Goal: Task Accomplishment & Management: Manage account settings

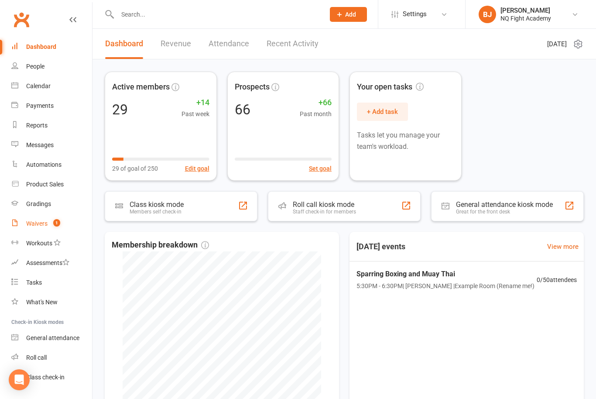
click at [40, 220] on link "Waivers 1" at bounding box center [51, 224] width 81 height 20
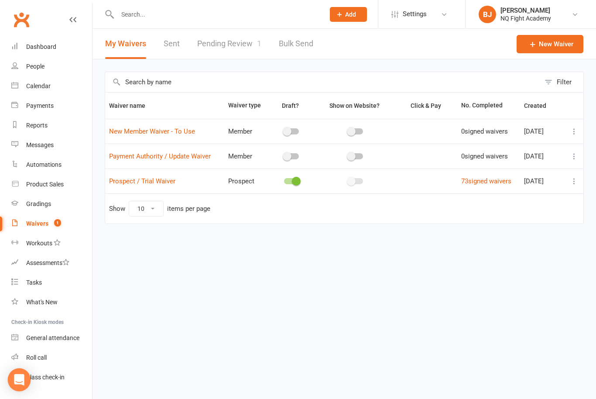
click at [23, 379] on icon "Open Intercom Messenger" at bounding box center [19, 379] width 10 height 11
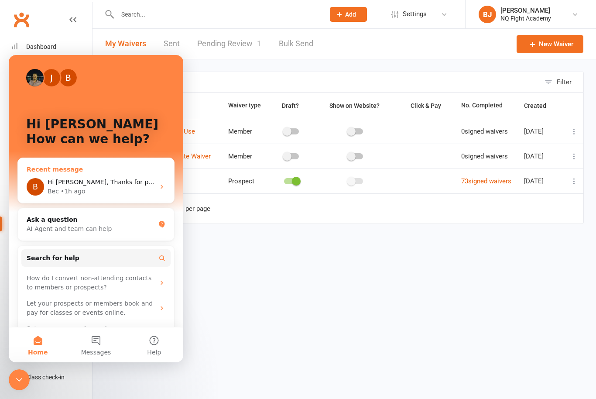
click at [103, 187] on div "Bec • 1h ago" at bounding box center [101, 191] width 107 height 9
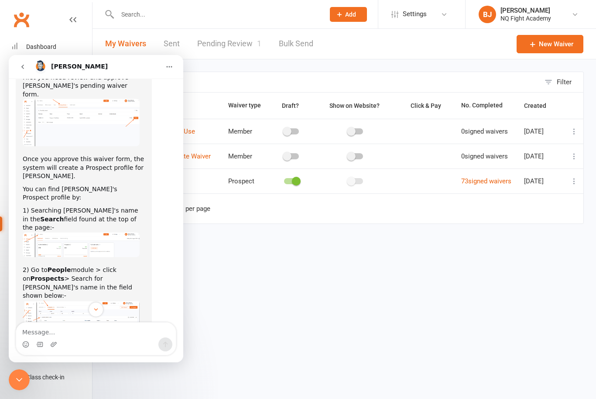
scroll to position [882, 0]
click at [478, 183] on link "73 signed waivers" at bounding box center [487, 181] width 50 height 8
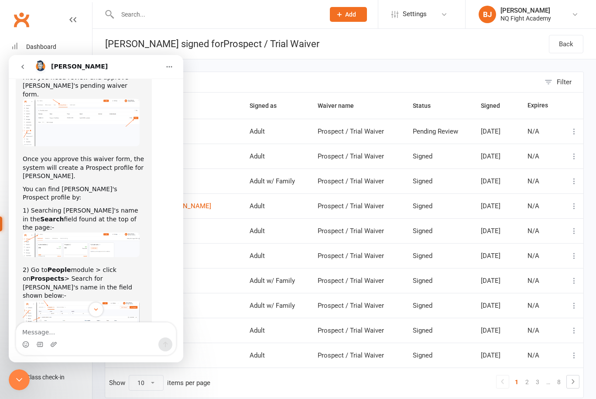
click at [24, 376] on icon "Close Intercom Messenger" at bounding box center [19, 380] width 10 height 10
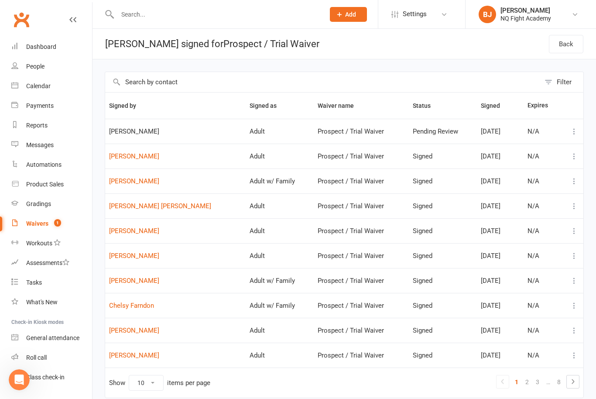
click at [127, 131] on span "Vincenzo cirillo" at bounding box center [175, 131] width 133 height 7
click at [124, 159] on link "Ethan Franzi" at bounding box center [175, 156] width 133 height 7
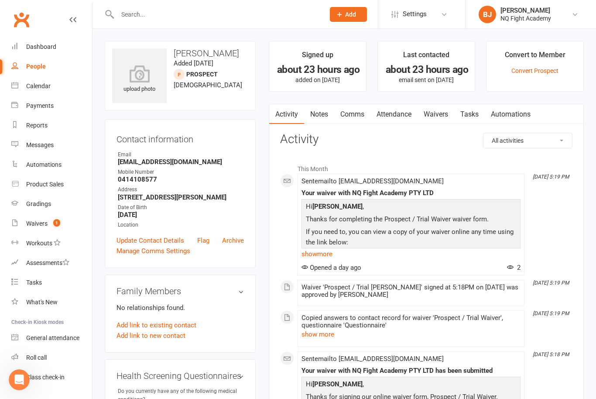
click at [22, 376] on icon "Open Intercom Messenger" at bounding box center [19, 380] width 14 height 14
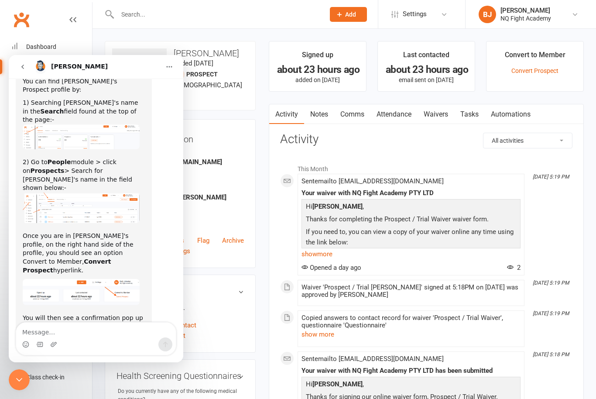
scroll to position [1063, 0]
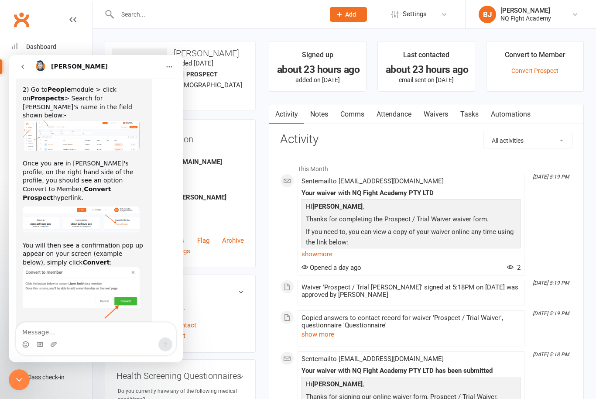
click at [84, 343] on div "Intercom messenger" at bounding box center [96, 345] width 160 height 14
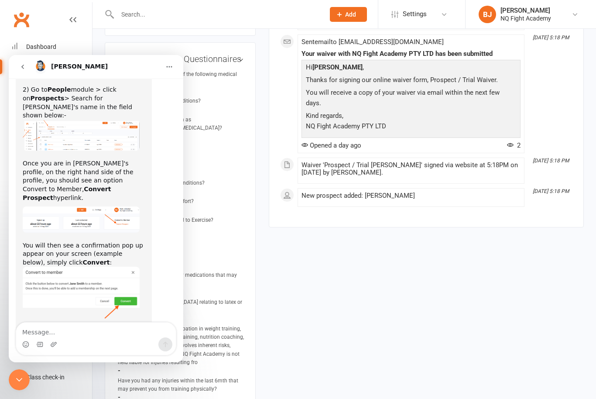
scroll to position [318, 0]
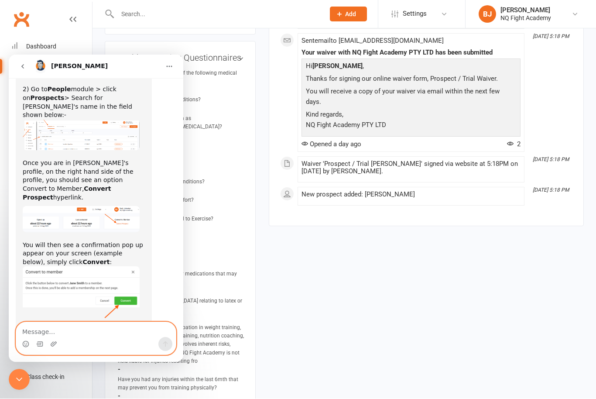
click at [57, 332] on textarea "Message…" at bounding box center [96, 329] width 160 height 15
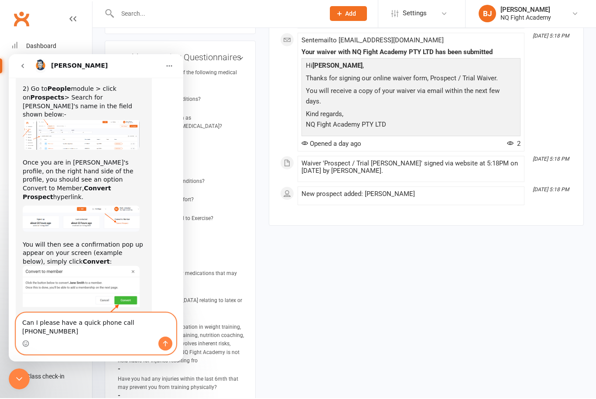
type textarea "Can I please have a quick phone call 0409786672"
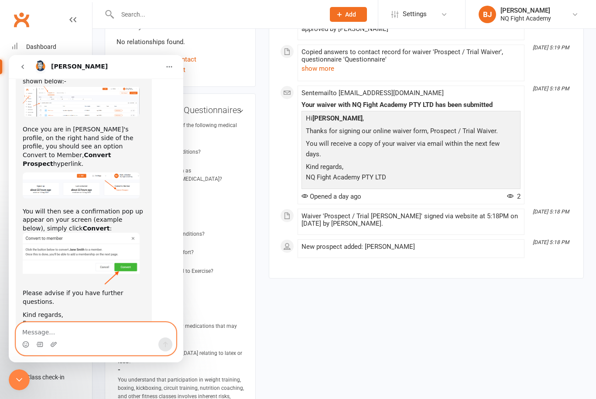
scroll to position [244, 0]
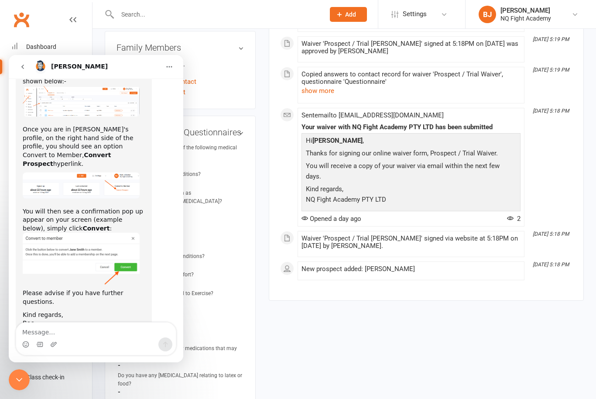
click at [21, 373] on div "Close Intercom Messenger" at bounding box center [19, 379] width 21 height 21
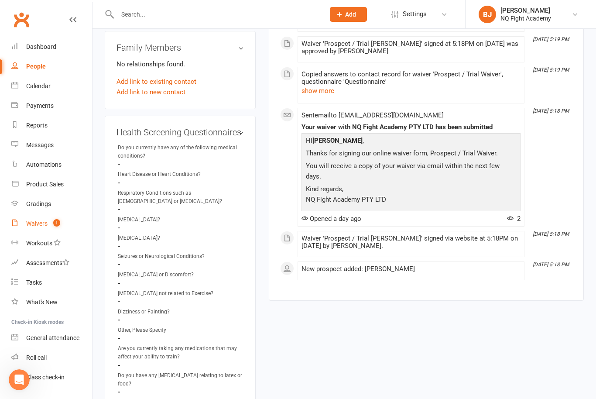
click at [34, 226] on div "Waivers" at bounding box center [36, 223] width 21 height 7
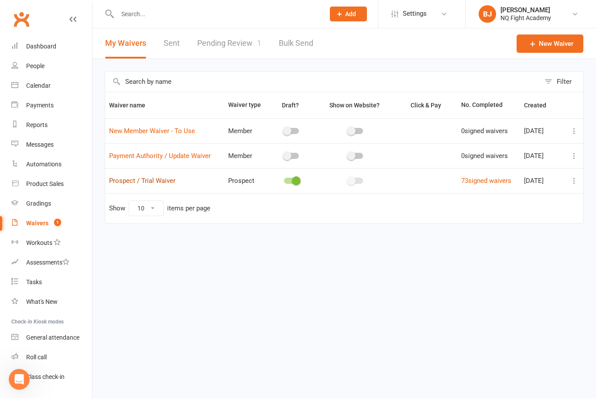
click at [143, 179] on link "Prospect / Trial Waiver" at bounding box center [142, 181] width 66 height 8
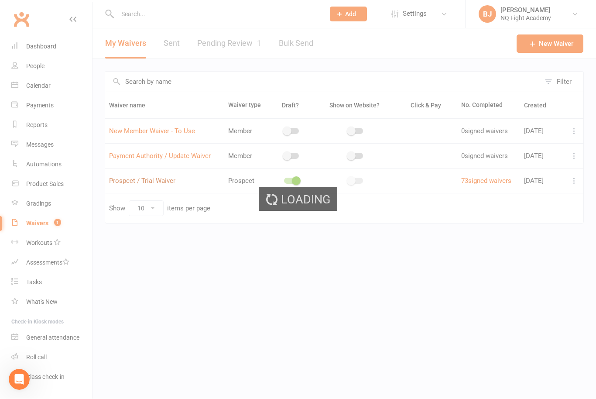
select select "select"
select select "checkbox"
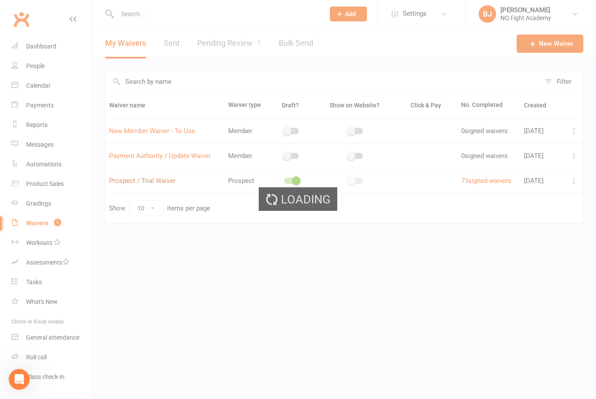
select select "checkbox"
select select "select"
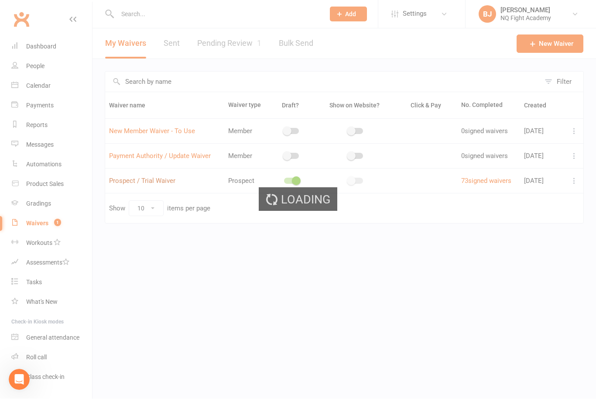
select select "select"
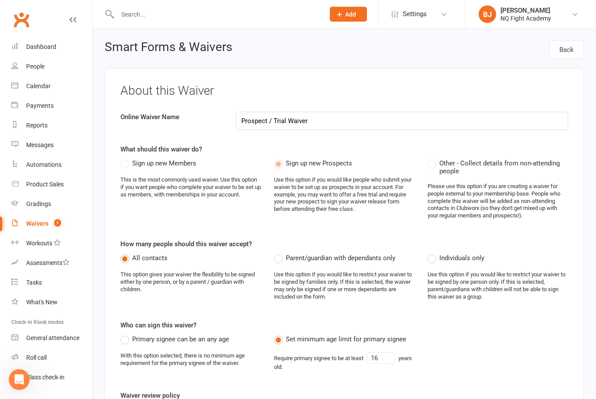
click at [42, 226] on div "Waivers" at bounding box center [37, 223] width 22 height 7
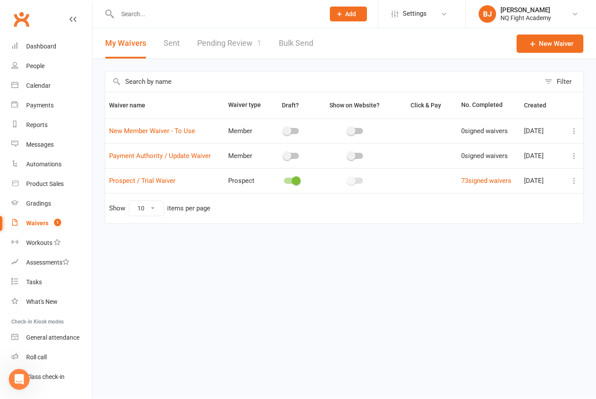
click at [226, 41] on link "Pending Review 1" at bounding box center [229, 44] width 64 height 30
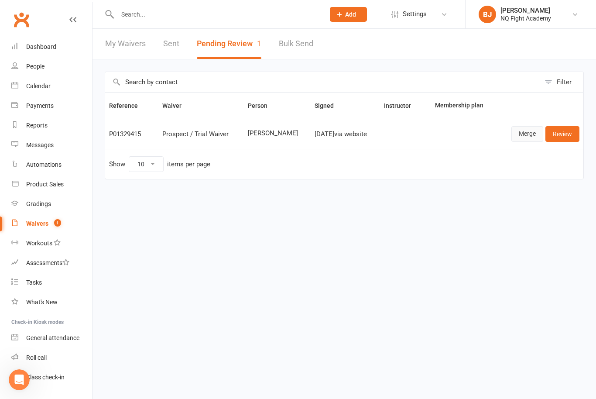
click at [526, 134] on link "Merge" at bounding box center [528, 134] width 32 height 16
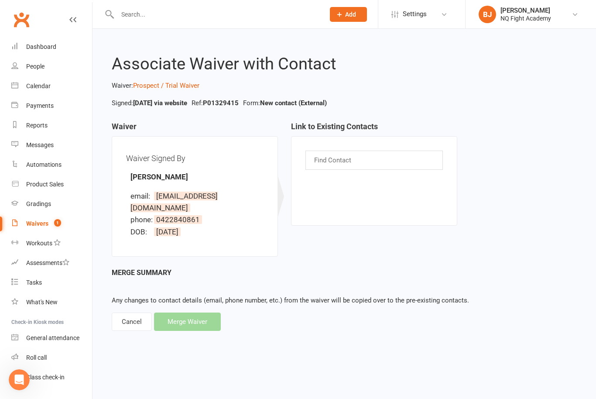
click at [192, 324] on div "Merge Summary Any changes to contact details (email, phone number, etc.) from t…" at bounding box center [344, 299] width 465 height 64
click at [193, 322] on div "Merge Summary Any changes to contact details (email, phone number, etc.) from t…" at bounding box center [344, 299] width 465 height 64
click at [171, 320] on div "Merge Summary Any changes to contact details (email, phone number, etc.) from t…" at bounding box center [344, 299] width 465 height 64
click at [178, 323] on div "Merge Summary Any changes to contact details (email, phone number, etc.) from t…" at bounding box center [344, 299] width 465 height 64
click at [183, 320] on div "Merge Summary Any changes to contact details (email, phone number, etc.) from t…" at bounding box center [344, 299] width 465 height 64
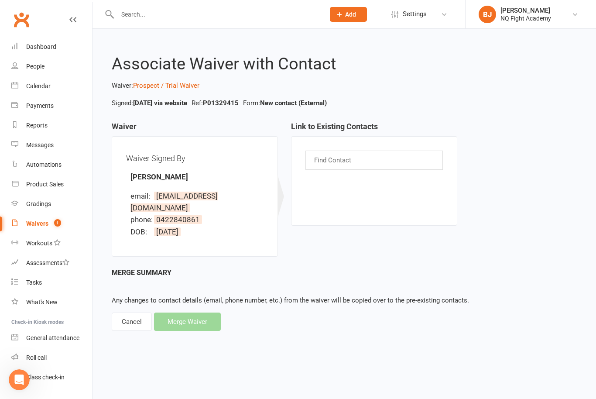
click at [371, 159] on div "Find Contact" at bounding box center [375, 160] width 138 height 19
type input "Vincenzo Cirillo"
click at [209, 329] on div "Merge Summary Any changes to contact details (email, phone number, etc.) from t…" at bounding box center [344, 299] width 465 height 64
click at [208, 325] on div "Merge Summary Any changes to contact details (email, phone number, etc.) from t…" at bounding box center [344, 299] width 465 height 64
click at [337, 265] on div "Waiver Waiver Signed By Vincenzo cirillo email: vincenzocirillo1122@gmail.com p…" at bounding box center [284, 194] width 359 height 145
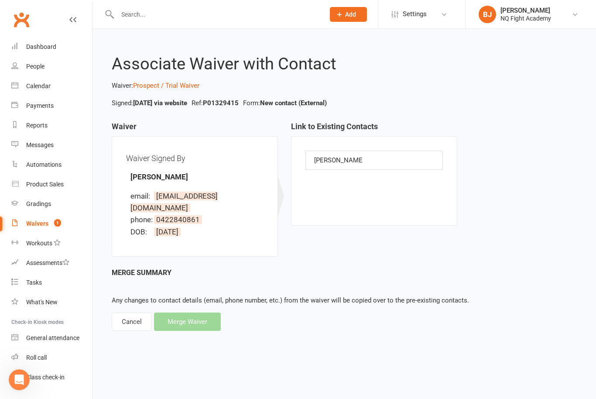
click at [424, 193] on div "Vincenzo Cirillo Vincenzo Cirillo" at bounding box center [374, 181] width 166 height 90
click at [227, 232] on li "DOB: 11 September 2002" at bounding box center [197, 232] width 133 height 12
click at [190, 320] on div "Merge Summary Any changes to contact details (email, phone number, etc.) from t…" at bounding box center [344, 299] width 465 height 64
click at [454, 175] on div "Vincenzo Cirillo Vincenzo Cirillo" at bounding box center [374, 181] width 166 height 90
click at [397, 163] on div "Vincenzo Cirillo Vincenzo Cirillo" at bounding box center [375, 160] width 138 height 19
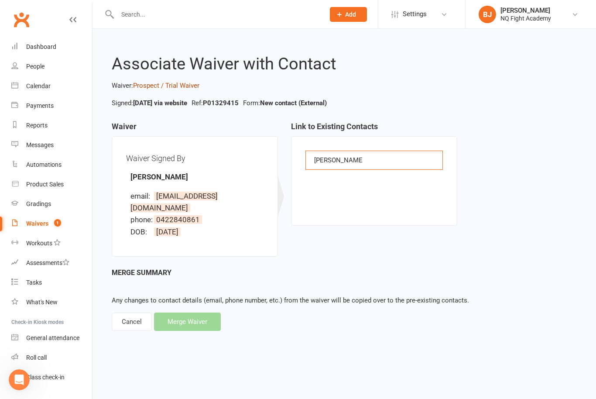
click at [170, 89] on link "Prospect / Trial Waiver" at bounding box center [166, 86] width 66 height 8
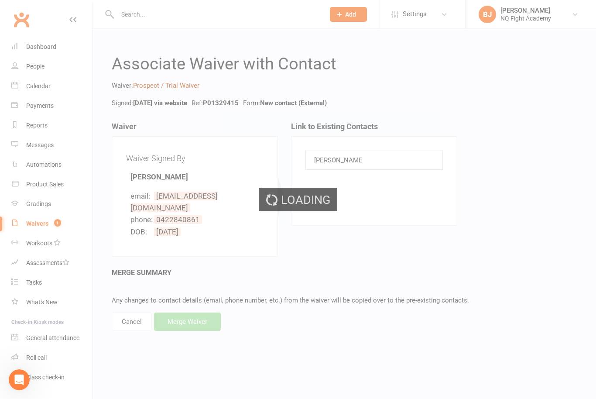
select select "select"
select select "checkbox"
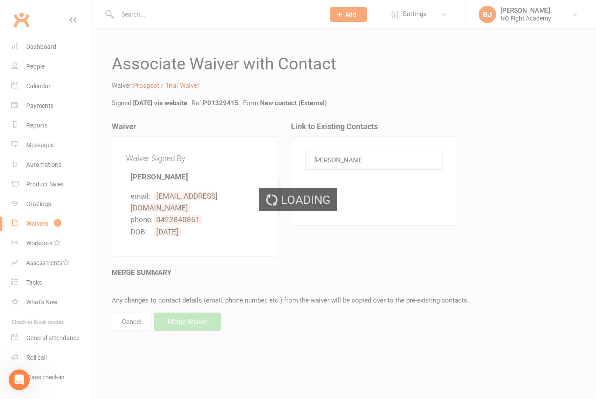
select select "checkbox"
select select "select"
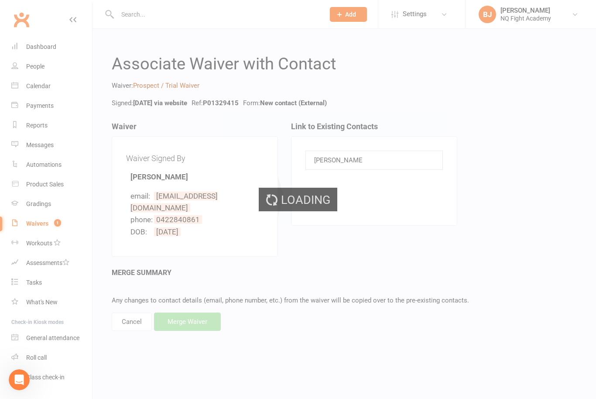
select select "select"
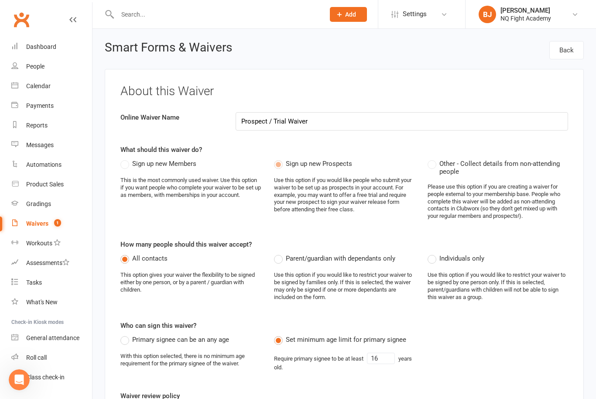
click at [46, 224] on div "Waivers" at bounding box center [37, 223] width 22 height 7
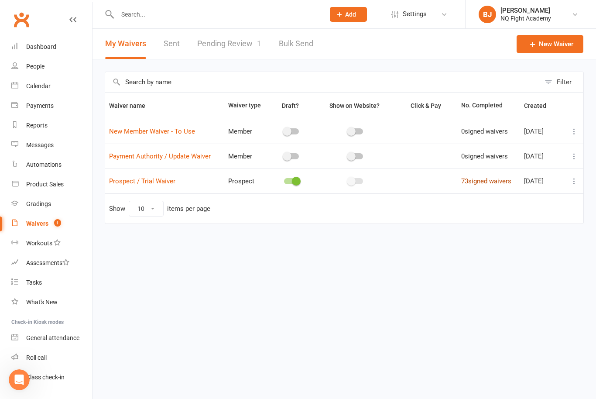
click at [484, 180] on link "73 signed waivers" at bounding box center [487, 181] width 50 height 8
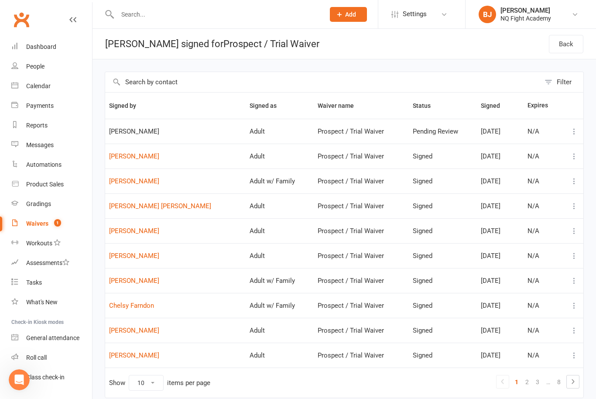
click at [141, 129] on span "[PERSON_NAME]" at bounding box center [175, 131] width 133 height 7
click at [448, 21] on link "Settings" at bounding box center [422, 14] width 61 height 20
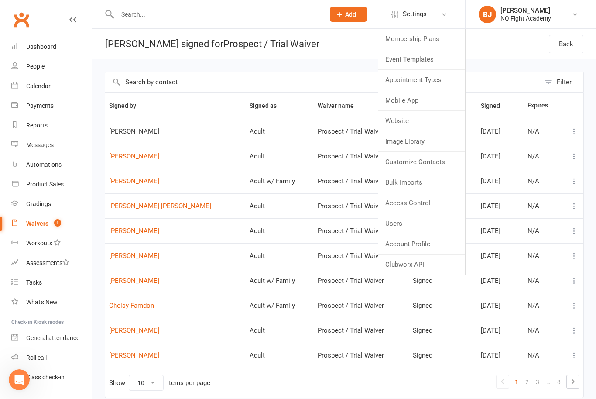
click at [39, 228] on link "Waivers 1" at bounding box center [51, 224] width 81 height 20
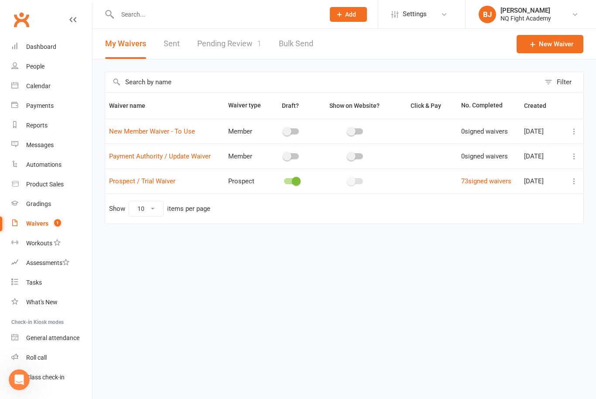
click at [236, 48] on link "Pending Review 1" at bounding box center [229, 44] width 64 height 30
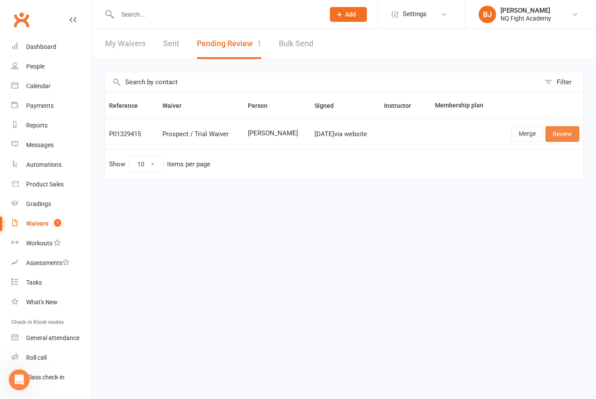
click at [566, 133] on link "Review" at bounding box center [563, 134] width 34 height 16
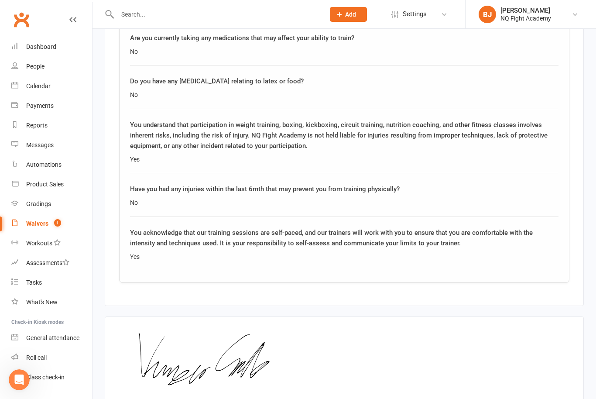
scroll to position [1265, 0]
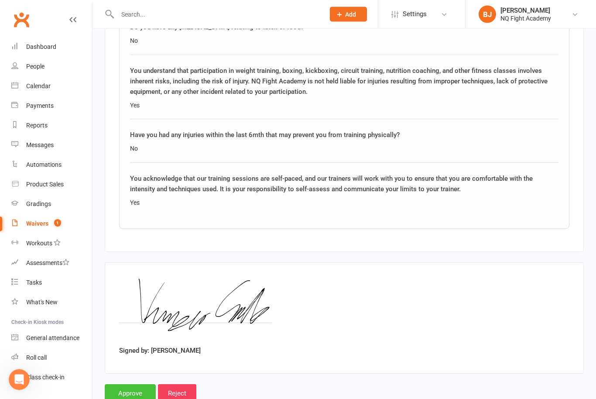
click at [129, 388] on input "Approve" at bounding box center [130, 394] width 51 height 18
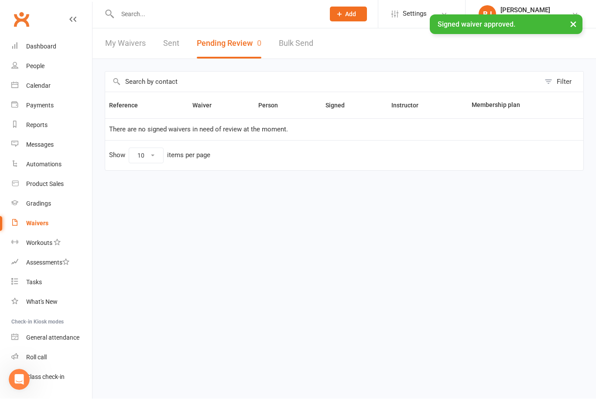
click at [25, 376] on div "Open Intercom Messenger" at bounding box center [19, 379] width 29 height 29
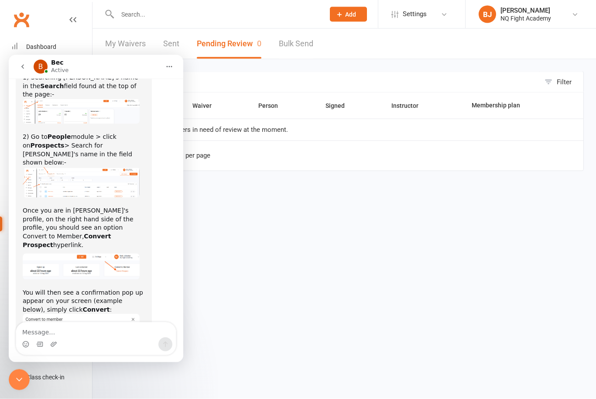
scroll to position [1097, 0]
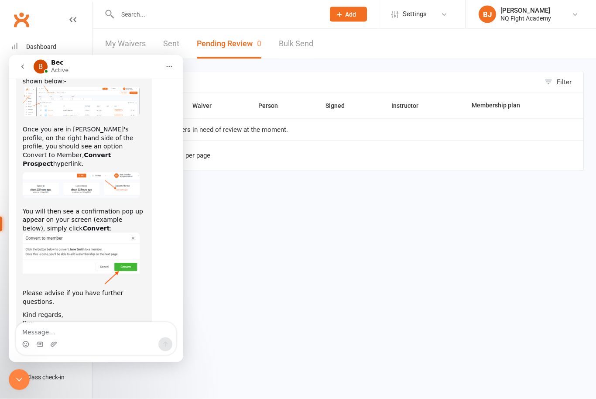
click at [58, 332] on textarea "Message…" at bounding box center [96, 329] width 160 height 15
type textarea "All good sorted it"
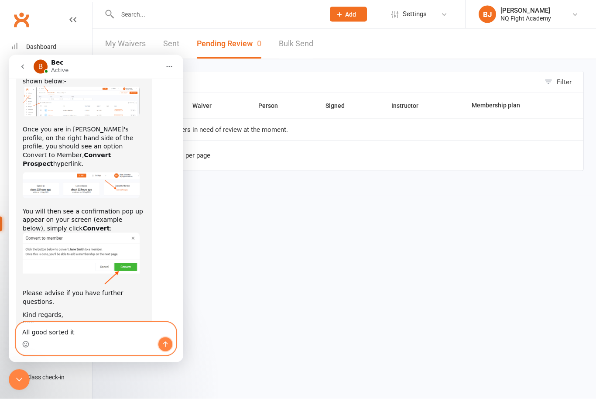
click at [165, 347] on icon "Send a message…" at bounding box center [165, 344] width 7 height 7
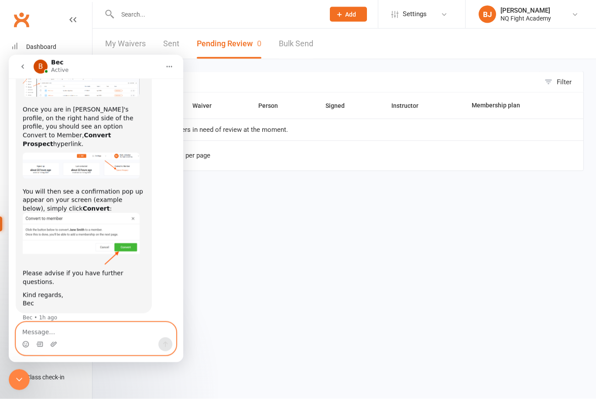
scroll to position [1116, 0]
click at [543, 208] on html "Prospect Member Non-attending contact Class / event Appointment Grading event T…" at bounding box center [298, 104] width 596 height 208
click at [21, 375] on icon "Close Intercom Messenger" at bounding box center [19, 379] width 10 height 10
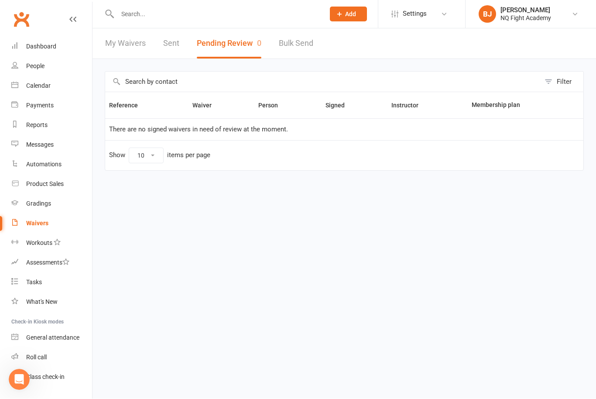
click at [37, 220] on div "Waivers" at bounding box center [37, 223] width 22 height 7
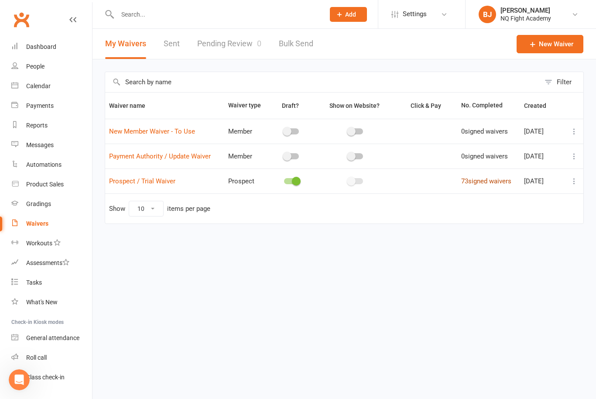
click at [475, 185] on link "73 signed waivers" at bounding box center [487, 181] width 50 height 8
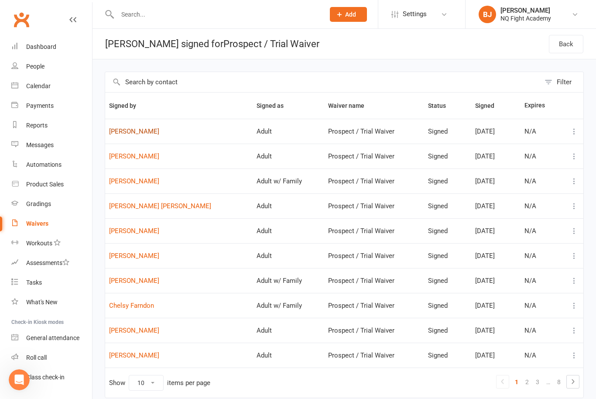
click at [136, 134] on link "[PERSON_NAME]" at bounding box center [179, 131] width 140 height 7
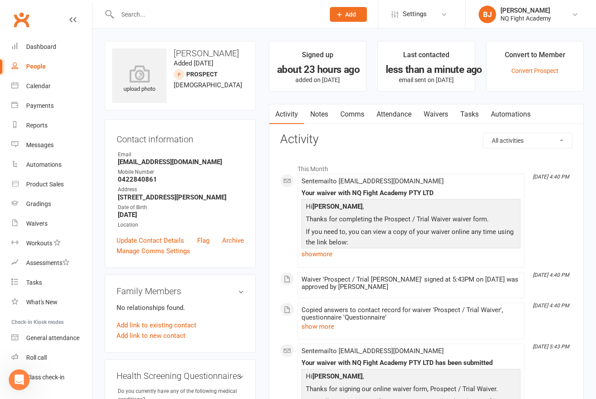
click at [539, 51] on div "Convert to Member" at bounding box center [535, 57] width 61 height 16
click at [538, 59] on div "Convert to Member" at bounding box center [535, 57] width 61 height 16
click at [38, 220] on div "Waivers" at bounding box center [36, 223] width 21 height 7
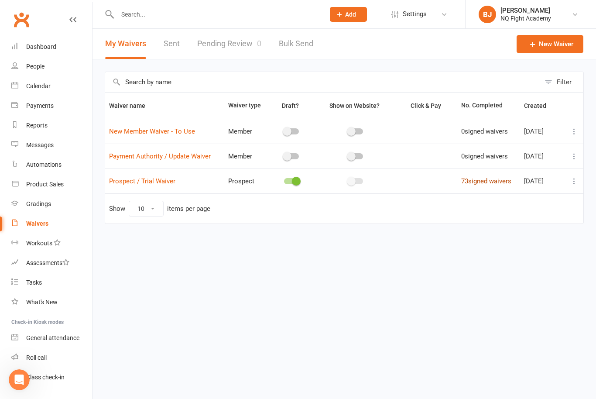
click at [479, 178] on link "73 signed waivers" at bounding box center [487, 181] width 50 height 8
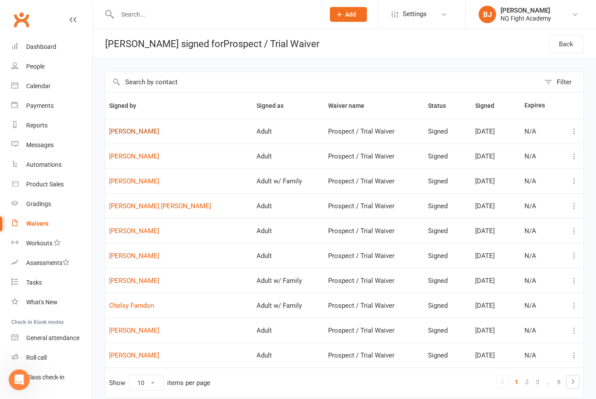
click at [135, 128] on link "Vincenzo cirillo" at bounding box center [179, 131] width 140 height 7
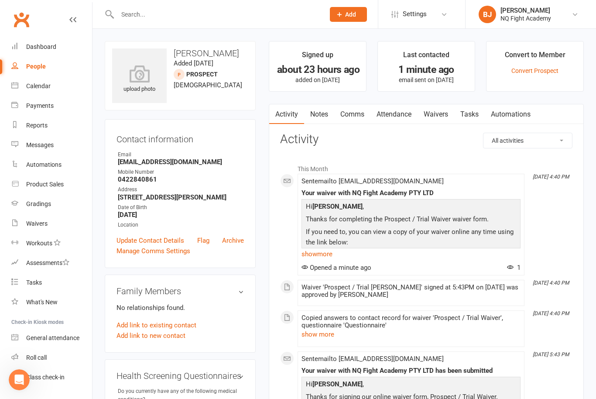
click at [548, 52] on div "Convert to Member" at bounding box center [535, 57] width 61 height 16
click at [542, 73] on link "Convert Prospect" at bounding box center [535, 70] width 47 height 7
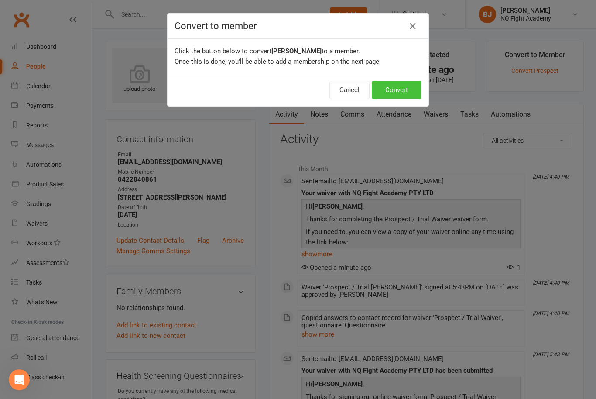
click at [400, 87] on button "Convert" at bounding box center [397, 90] width 50 height 18
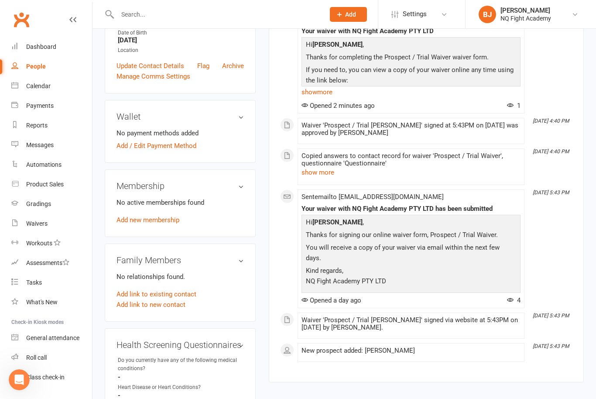
scroll to position [210, 0]
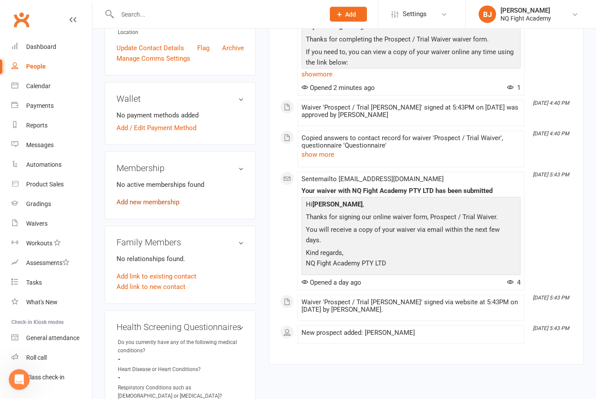
click at [145, 203] on link "Add new membership" at bounding box center [148, 203] width 63 height 8
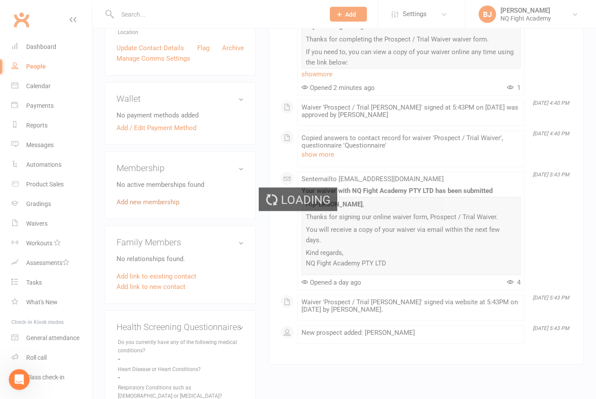
scroll to position [210, 0]
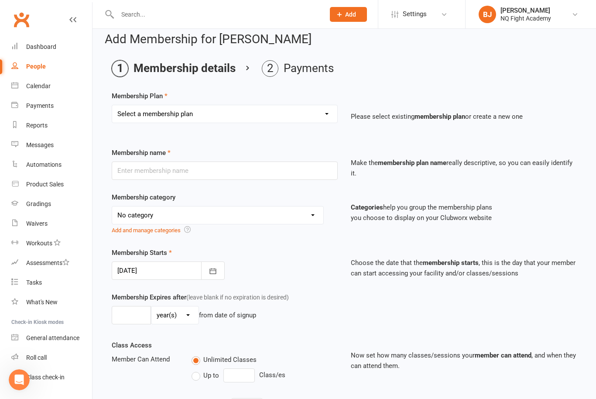
scroll to position [7, 0]
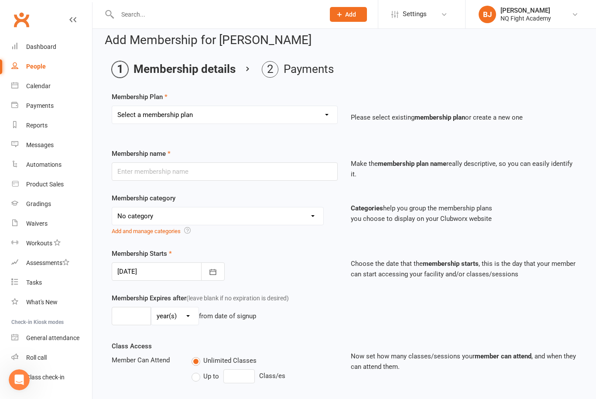
click at [325, 114] on select "Select a membership plan Create new Membership Plan Casual $25 Tap or Cash 2 Cl…" at bounding box center [224, 114] width 225 height 17
select select "4"
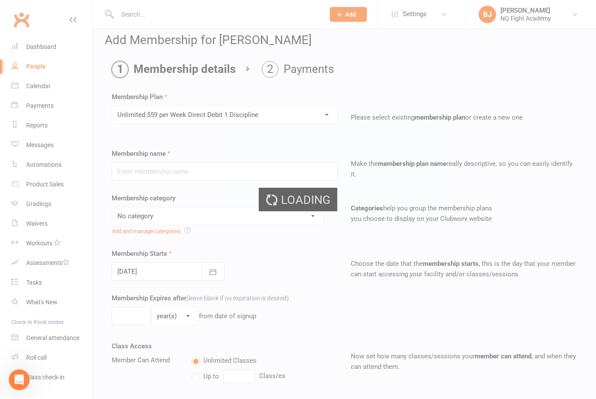
type input "Unlimited $59 per Week Direct Debit 1 Discipline"
select select "10"
type input "0"
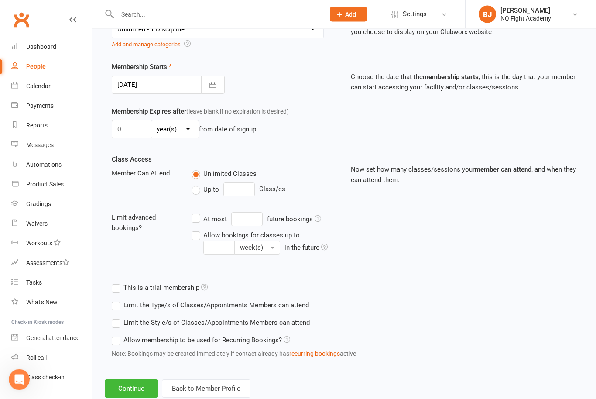
scroll to position [196, 0]
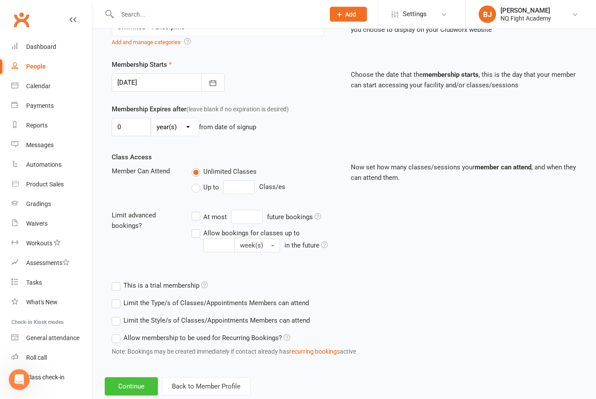
click at [131, 388] on button "Continue" at bounding box center [131, 387] width 53 height 18
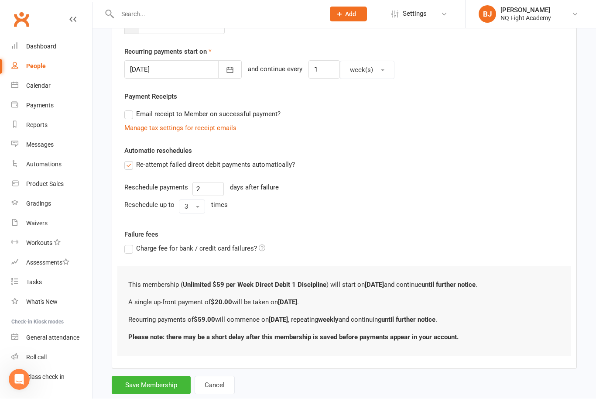
scroll to position [0, 0]
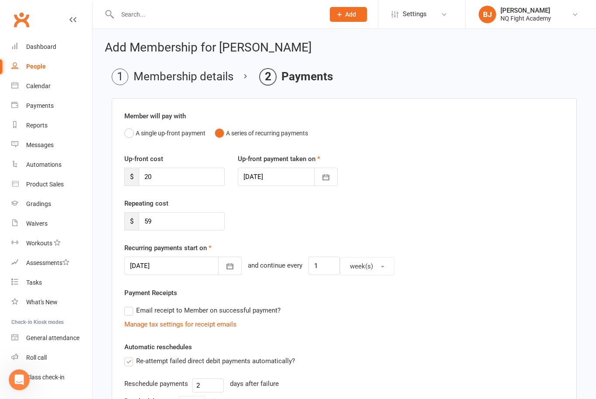
click at [196, 269] on div at bounding box center [182, 266] width 117 height 18
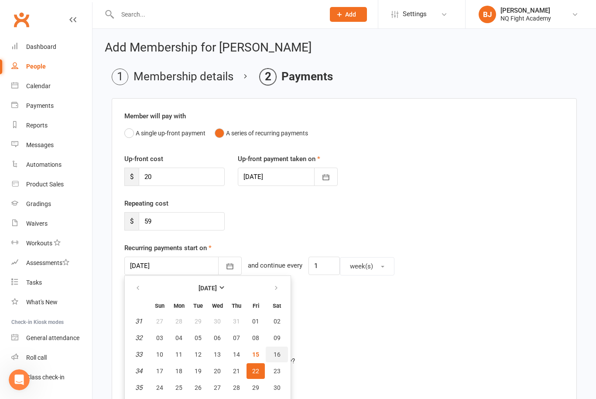
click at [279, 353] on span "16" at bounding box center [277, 354] width 7 height 7
type input "16 Aug 2025"
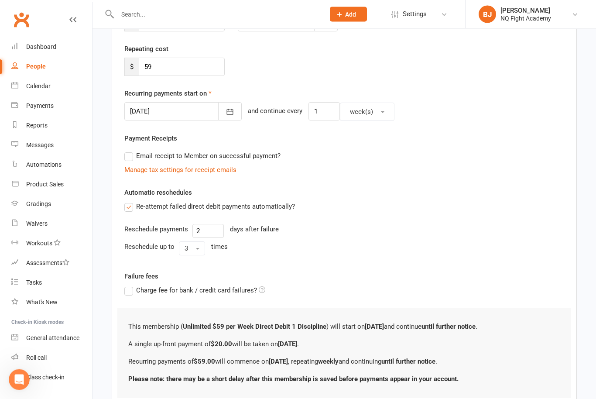
scroll to position [196, 0]
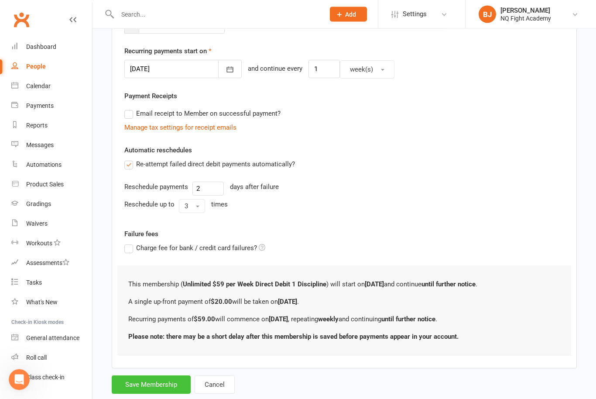
click at [161, 389] on button "Save Membership" at bounding box center [151, 385] width 79 height 18
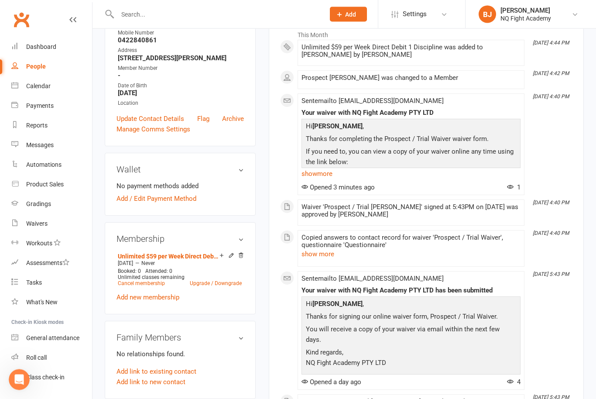
scroll to position [145, 0]
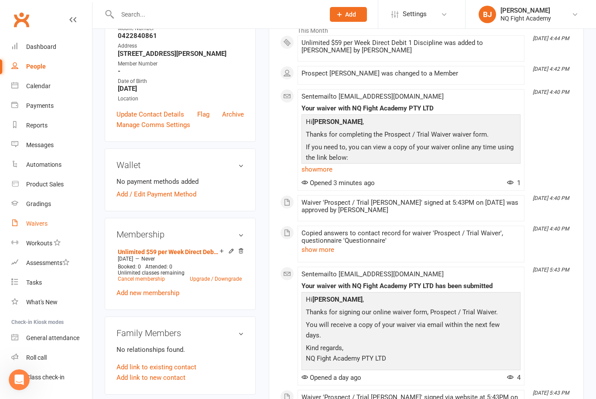
click at [43, 220] on div "Waivers" at bounding box center [36, 223] width 21 height 7
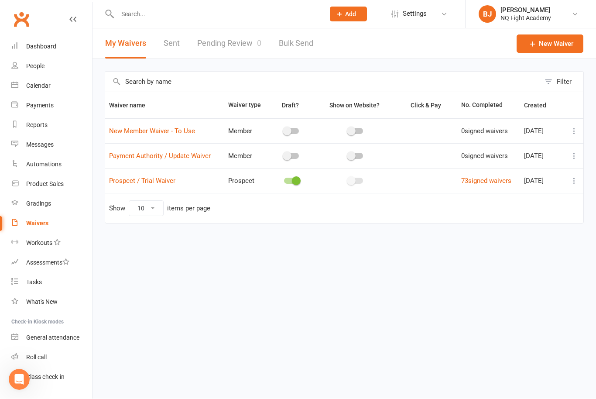
click at [495, 201] on td "Show 10 25 50 100 items per page" at bounding box center [344, 208] width 479 height 30
click at [477, 184] on link "73 signed waivers" at bounding box center [487, 181] width 50 height 8
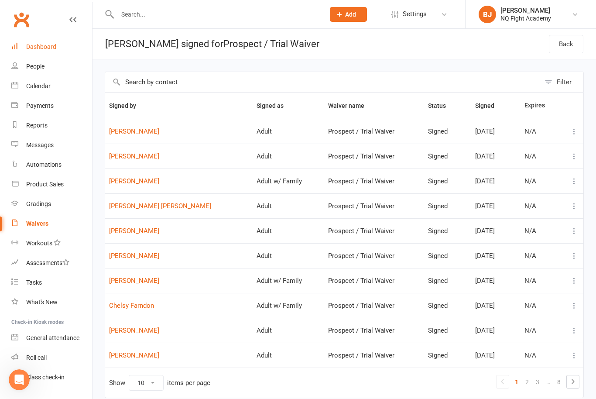
click at [46, 48] on div "Dashboard" at bounding box center [41, 46] width 30 height 7
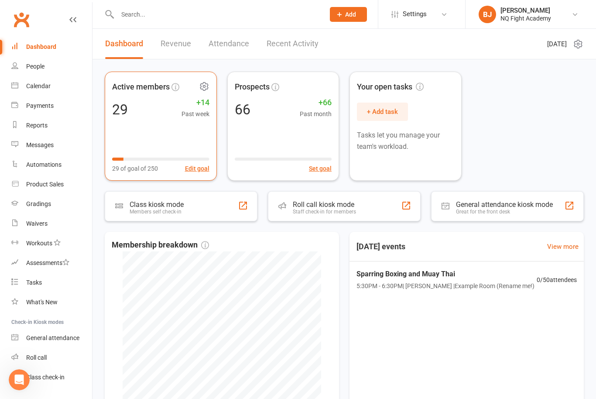
click at [162, 159] on rect at bounding box center [160, 159] width 97 height 3
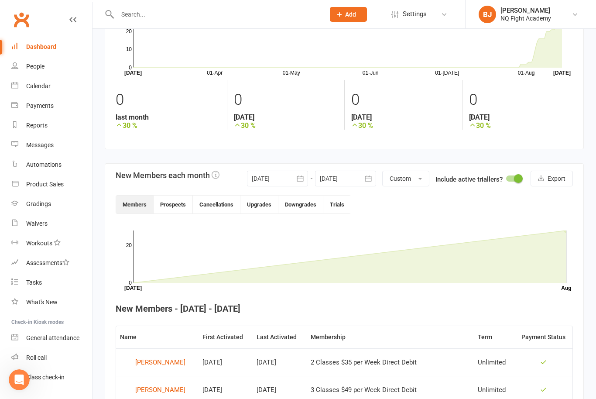
scroll to position [75, 0]
click at [420, 179] on span "button" at bounding box center [420, 180] width 3 height 2
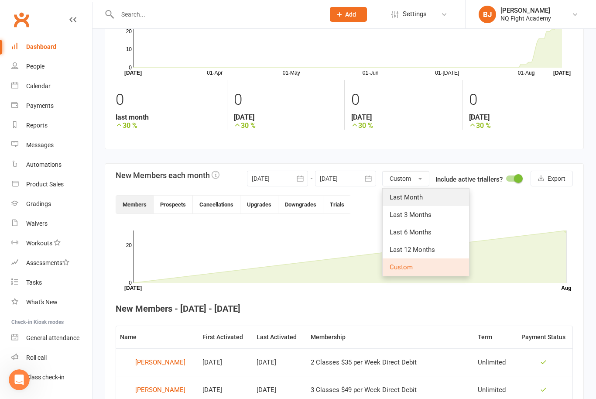
click at [400, 194] on span "Last Month" at bounding box center [406, 197] width 33 height 8
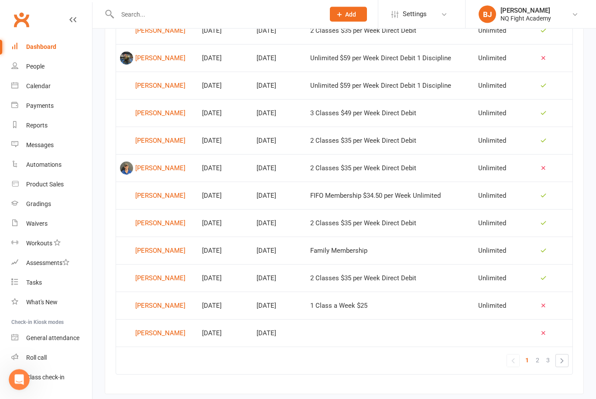
scroll to position [489, 0]
click at [546, 334] on icon at bounding box center [544, 333] width 7 height 7
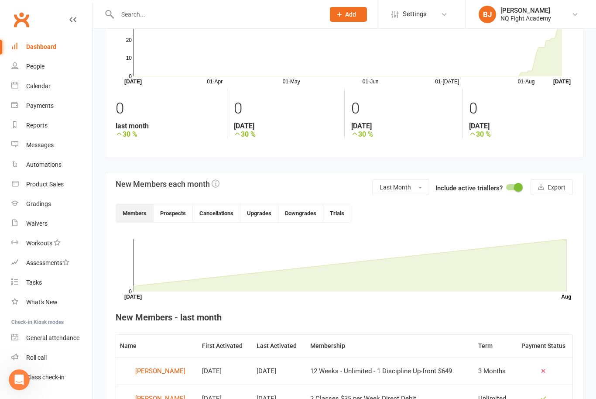
scroll to position [65, 0]
click at [177, 213] on button "Prospects" at bounding box center [173, 214] width 39 height 18
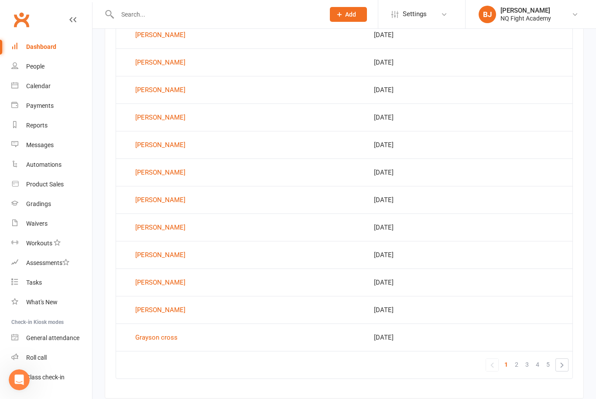
scroll to position [488, 0]
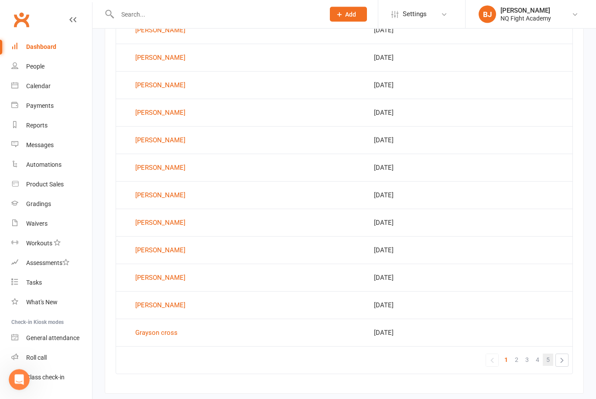
click at [545, 360] on link "5" at bounding box center [548, 360] width 10 height 12
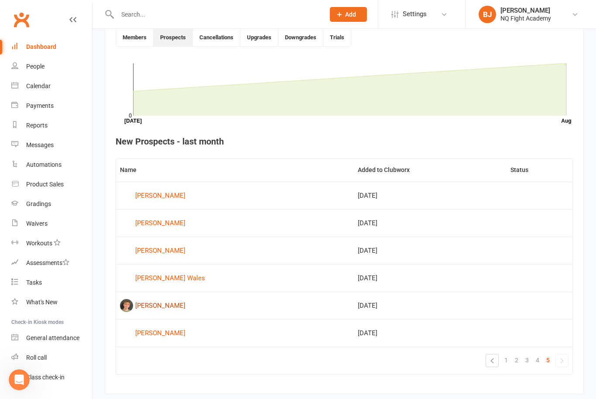
click at [154, 307] on div "Asthon wright" at bounding box center [160, 305] width 50 height 13
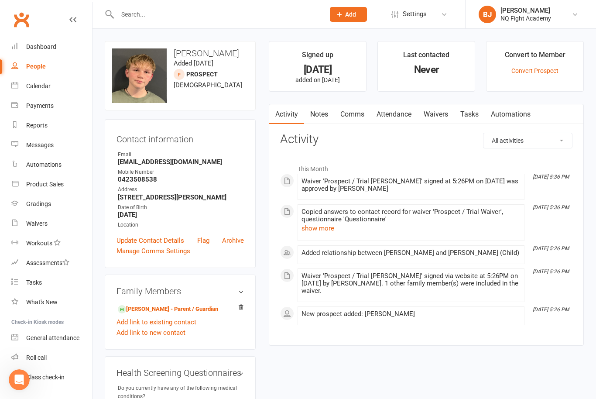
click at [549, 56] on div "Convert to Member" at bounding box center [535, 57] width 61 height 16
click at [545, 72] on link "Convert Prospect" at bounding box center [535, 70] width 47 height 7
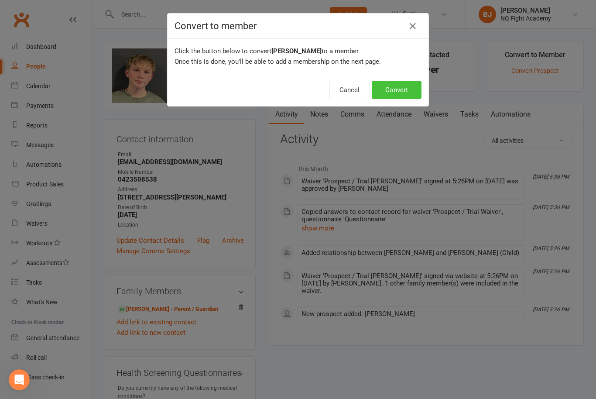
click at [391, 92] on button "Convert" at bounding box center [397, 90] width 50 height 18
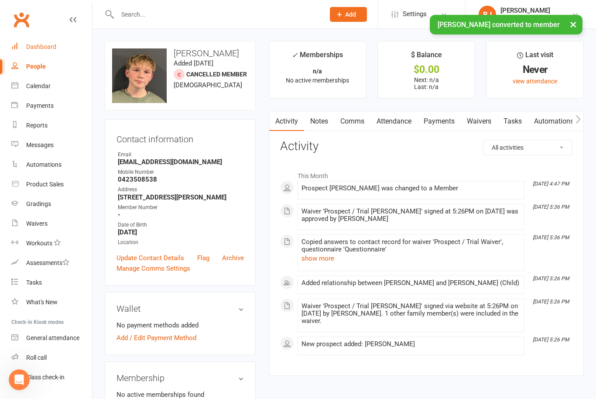
click at [44, 45] on div "Dashboard" at bounding box center [41, 46] width 30 height 7
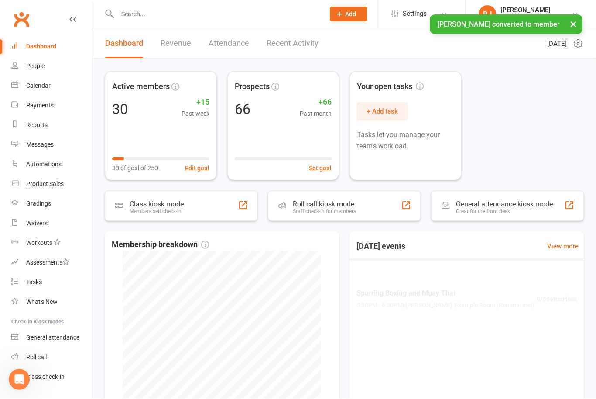
scroll to position [0, 0]
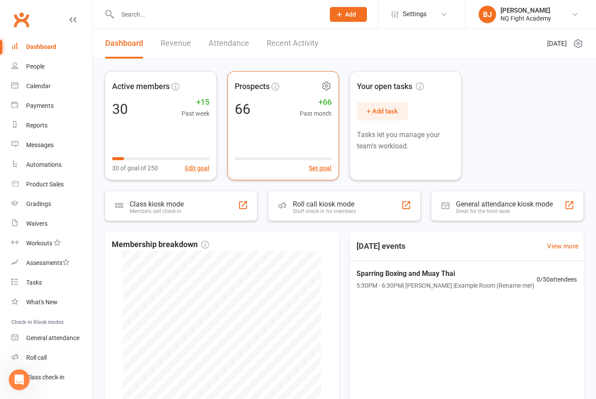
click at [315, 141] on div "Prospects 66 +66 Past month Set goal" at bounding box center [283, 125] width 112 height 109
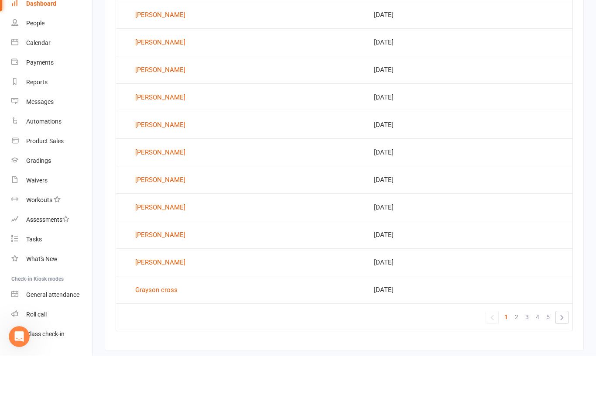
scroll to position [488, 0]
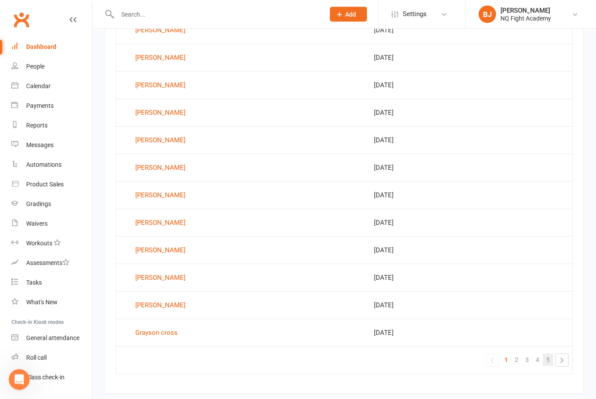
click at [549, 360] on span "5" at bounding box center [548, 360] width 3 height 12
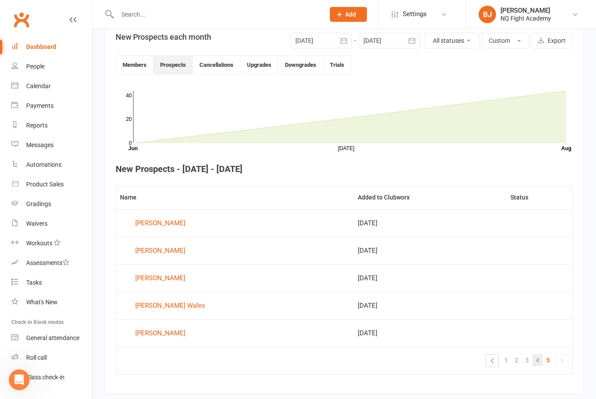
click at [537, 362] on span "4" at bounding box center [537, 360] width 3 height 12
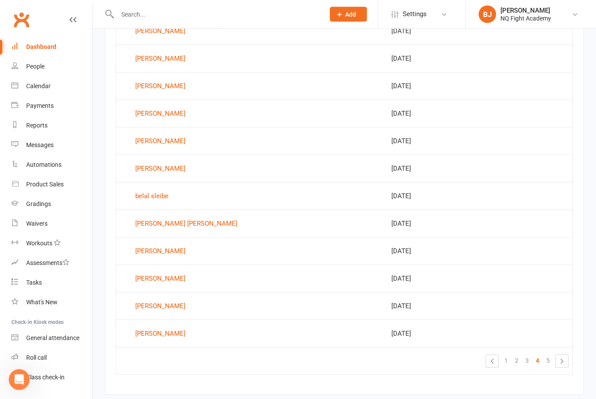
scroll to position [488, 0]
click at [163, 306] on div "Rachel soltura" at bounding box center [160, 305] width 50 height 13
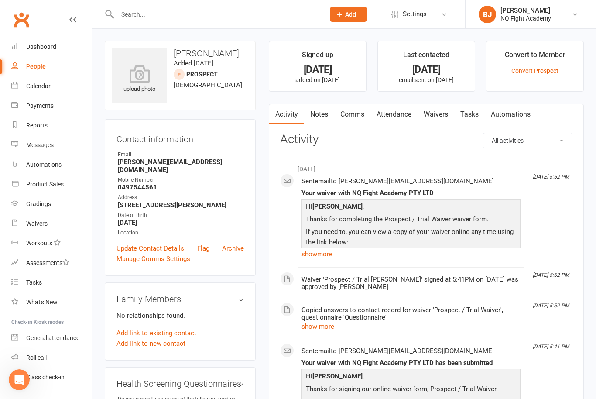
click at [160, 19] on input "text" at bounding box center [217, 14] width 204 height 12
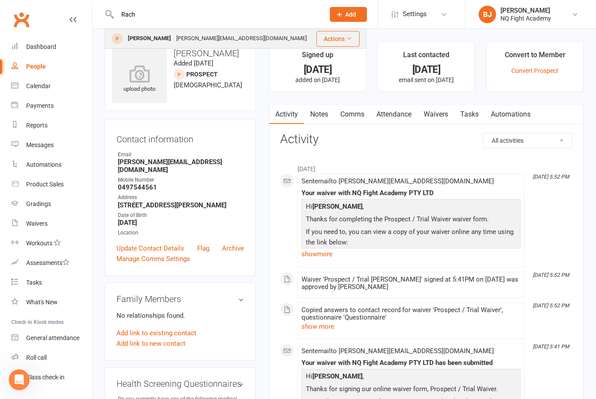
type input "Rach"
click at [155, 45] on div "Rachel soltura rachel.soltura@outlook.com" at bounding box center [211, 39] width 210 height 18
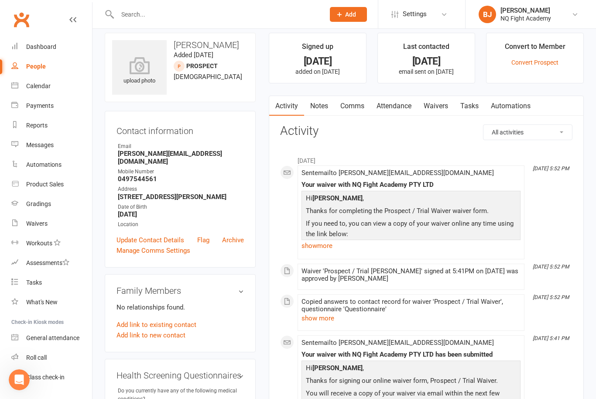
scroll to position [18, 0]
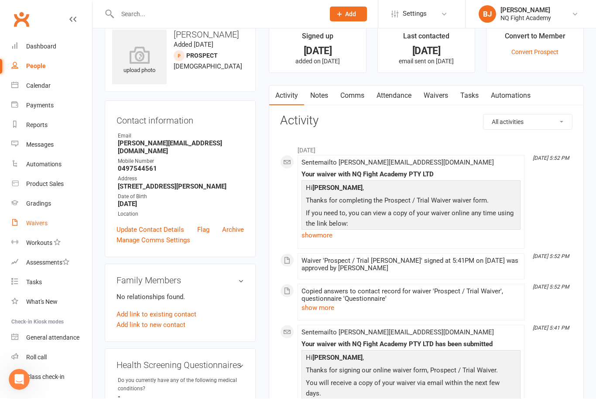
click at [48, 225] on div "Waivers" at bounding box center [36, 223] width 21 height 7
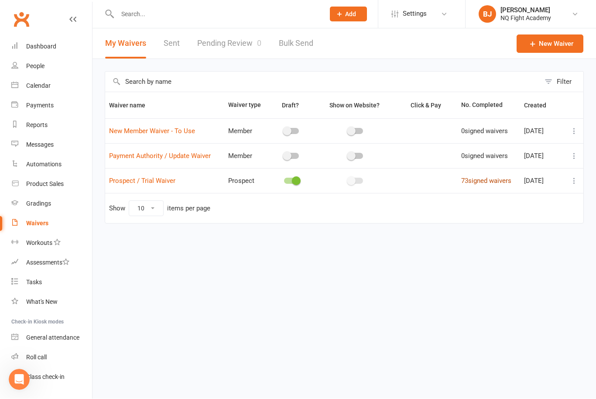
click at [489, 183] on link "73 signed waivers" at bounding box center [487, 181] width 50 height 8
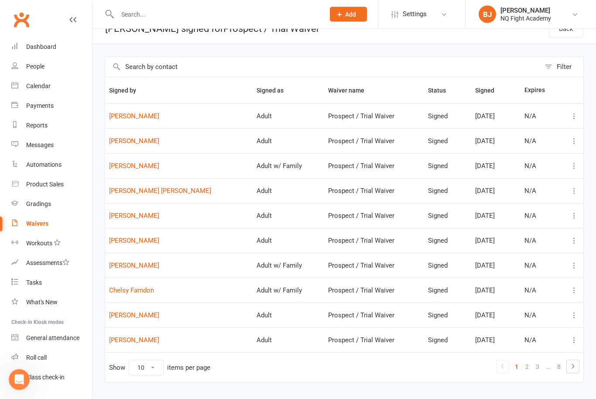
scroll to position [15, 0]
click at [163, 371] on select "10 25 50 100" at bounding box center [146, 368] width 34 height 15
select select "100"
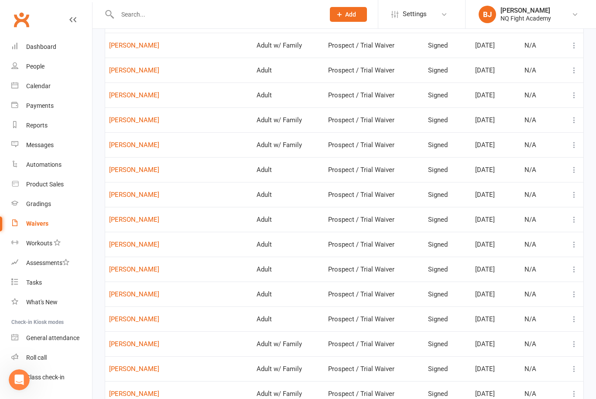
scroll to position [1527, 0]
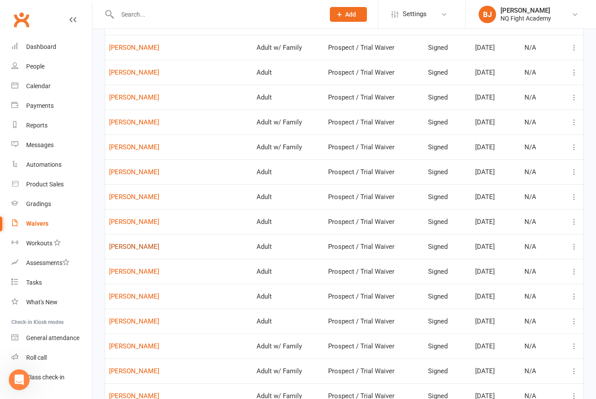
click at [132, 249] on link "Bronte Clarke" at bounding box center [179, 246] width 140 height 7
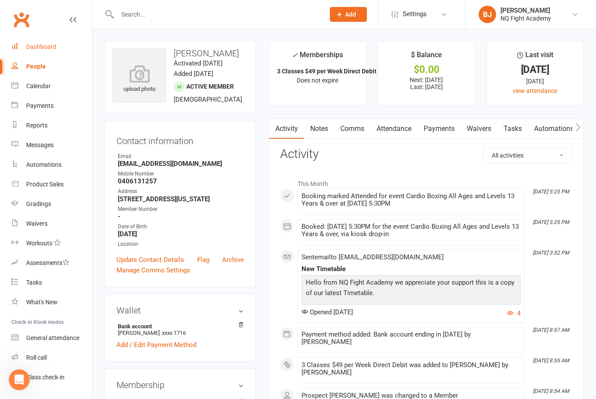
click at [51, 45] on div "Dashboard" at bounding box center [41, 46] width 30 height 7
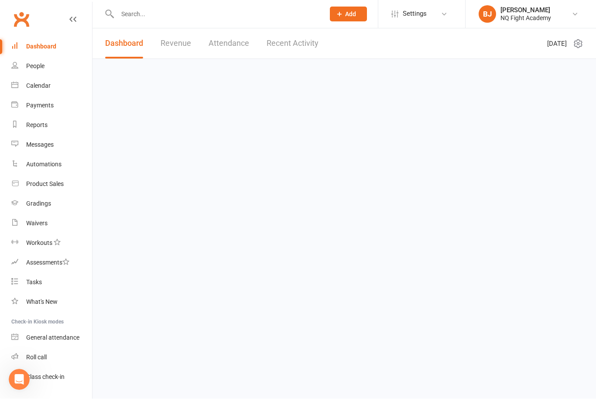
scroll to position [0, 0]
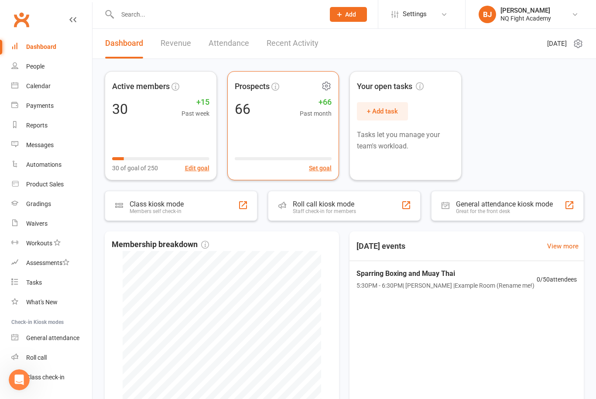
click at [294, 145] on div "Prospects 66 +66 Past month Set goal" at bounding box center [283, 125] width 112 height 109
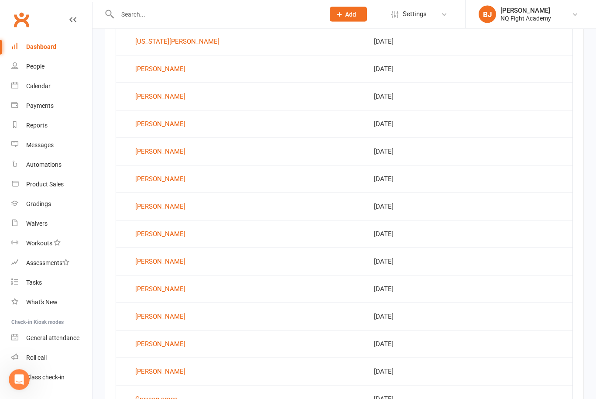
scroll to position [488, 0]
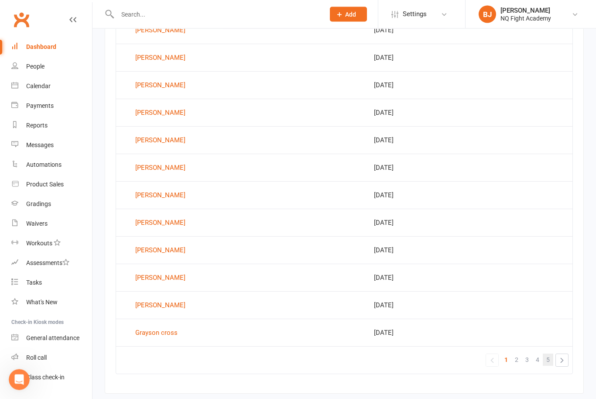
click at [550, 359] on span "5" at bounding box center [548, 360] width 3 height 12
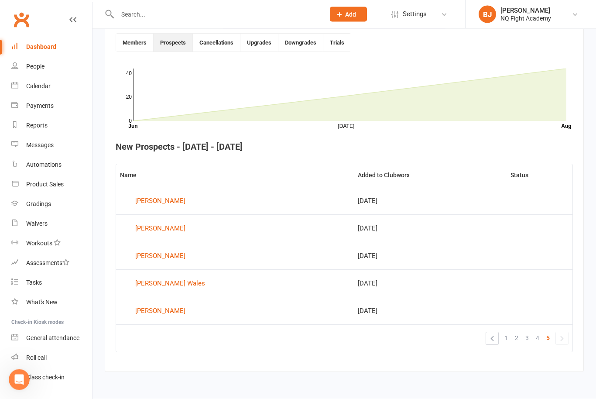
scroll to position [213, 0]
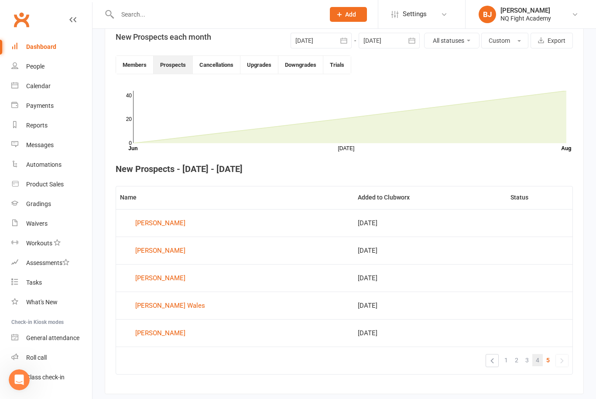
click at [541, 359] on link "4" at bounding box center [538, 360] width 10 height 12
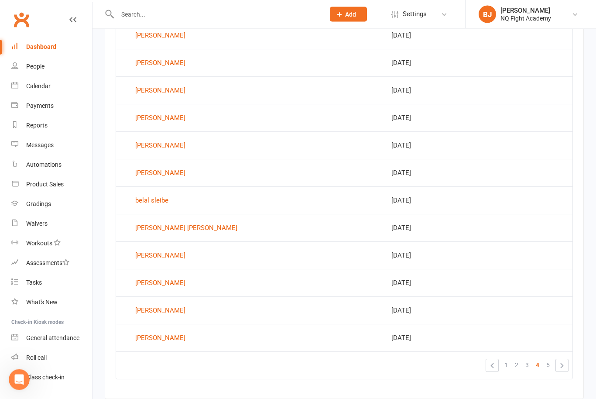
scroll to position [488, 0]
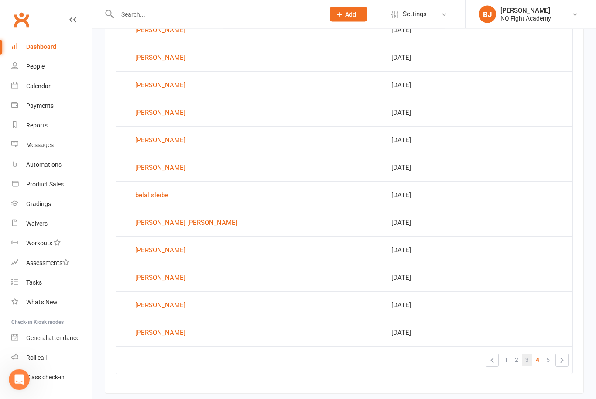
click at [530, 361] on link "3" at bounding box center [527, 360] width 10 height 12
click at [518, 362] on span "2" at bounding box center [516, 360] width 3 height 12
click at [164, 226] on div "Blake Hansen" at bounding box center [160, 223] width 50 height 13
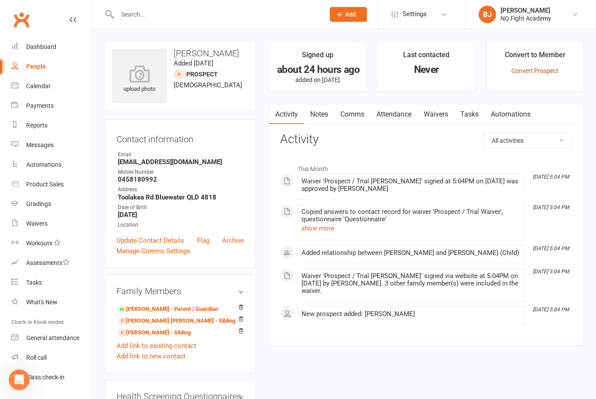
click at [539, 72] on link "Convert Prospect" at bounding box center [535, 70] width 47 height 7
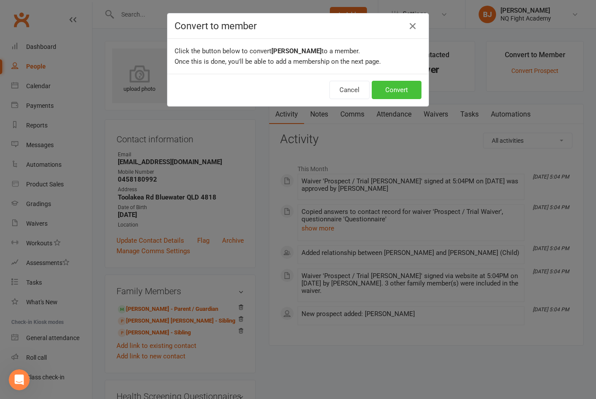
click at [403, 93] on button "Convert" at bounding box center [397, 90] width 50 height 18
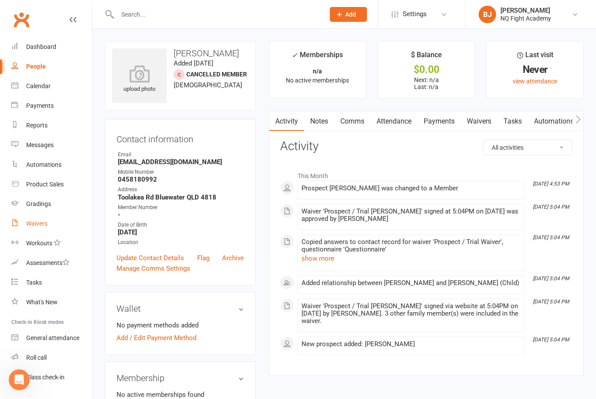
click at [41, 225] on div "Waivers" at bounding box center [36, 223] width 21 height 7
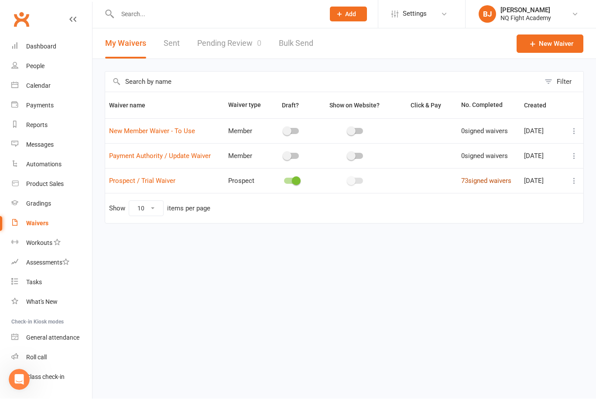
click at [479, 184] on link "73 signed waivers" at bounding box center [487, 181] width 50 height 8
select select "100"
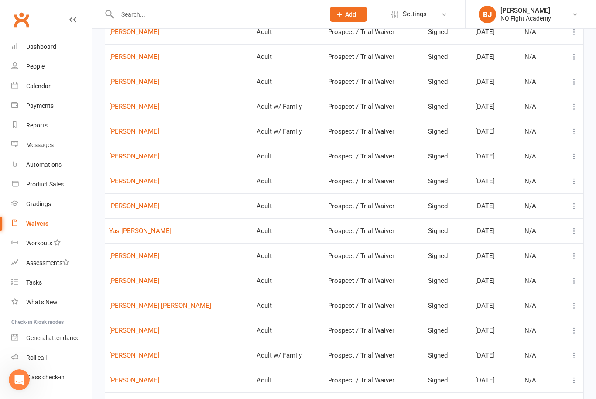
scroll to position [1219, 0]
click at [144, 231] on link "Yas Senthilvasan" at bounding box center [179, 231] width 140 height 7
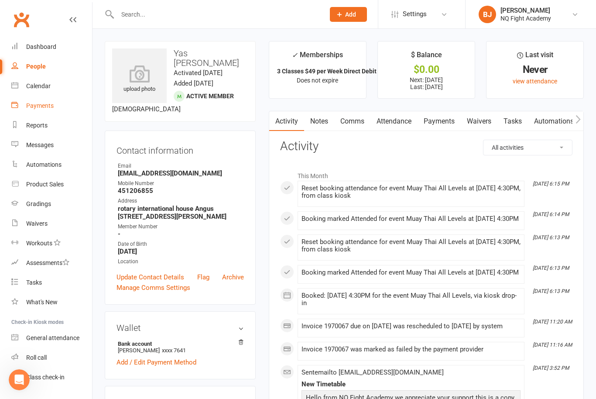
click at [49, 105] on div "Payments" at bounding box center [40, 105] width 28 height 7
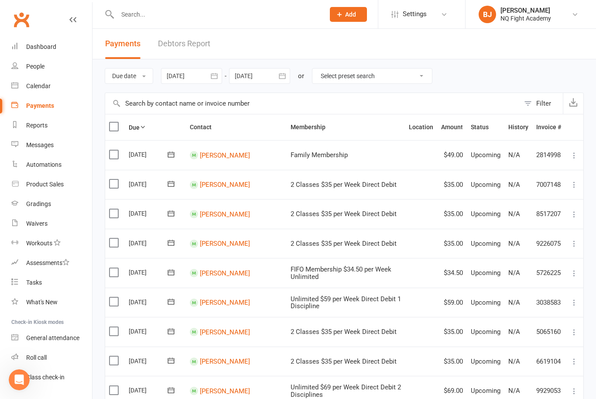
click at [193, 51] on link "Debtors Report" at bounding box center [184, 44] width 52 height 30
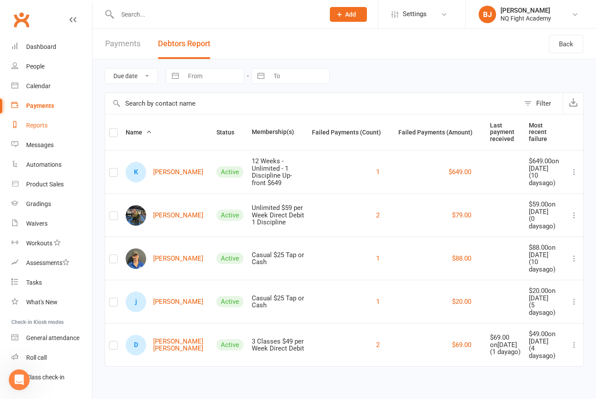
click at [47, 125] on div "Reports" at bounding box center [36, 125] width 21 height 7
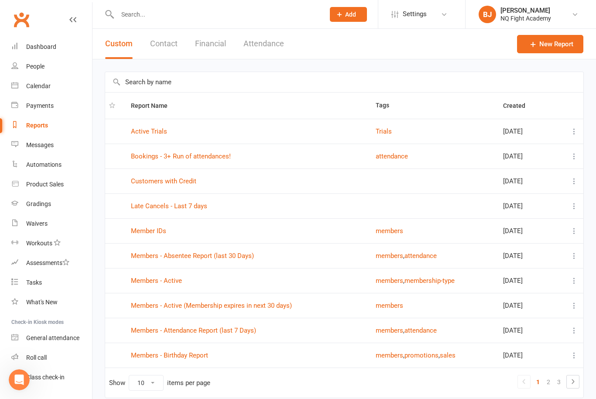
click at [221, 45] on button "Financial" at bounding box center [210, 44] width 31 height 30
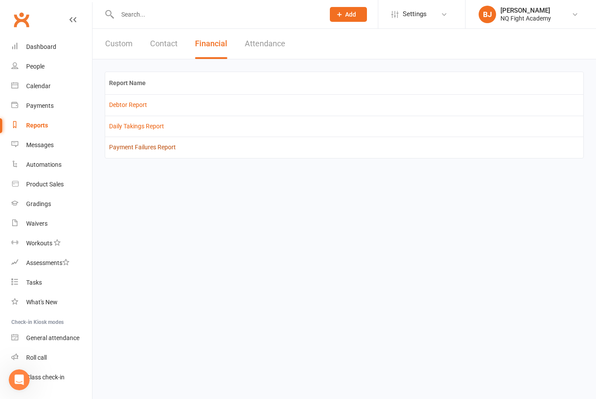
click at [160, 150] on link "Payment Failures Report" at bounding box center [142, 147] width 67 height 7
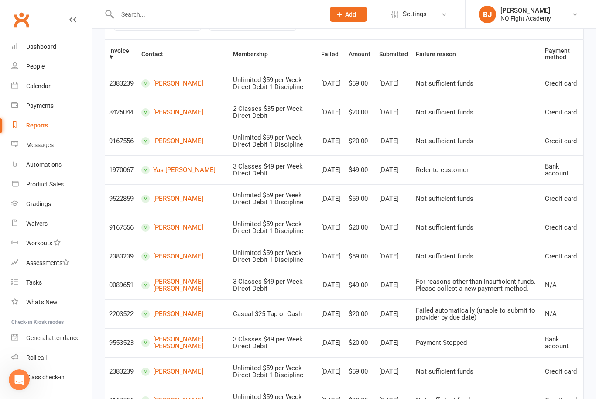
scroll to position [158, 0]
click at [171, 170] on link "Yas Senthilvasan" at bounding box center [183, 170] width 84 height 8
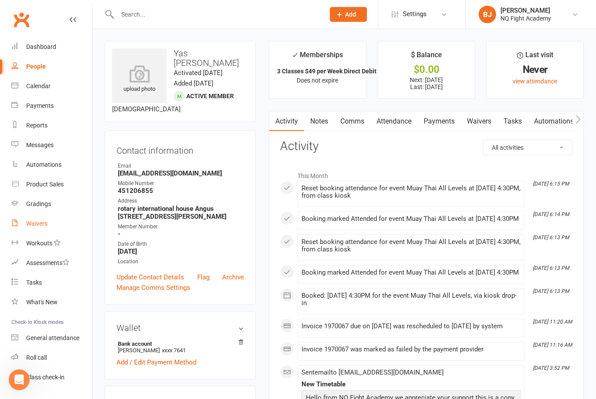
click at [38, 231] on link "Waivers" at bounding box center [51, 224] width 81 height 20
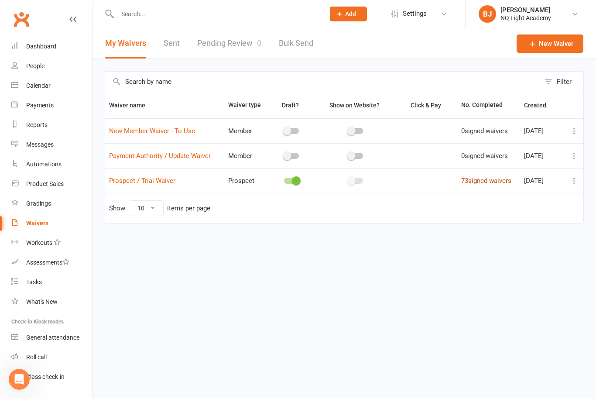
click at [486, 184] on link "73 signed waivers" at bounding box center [487, 181] width 50 height 8
select select "100"
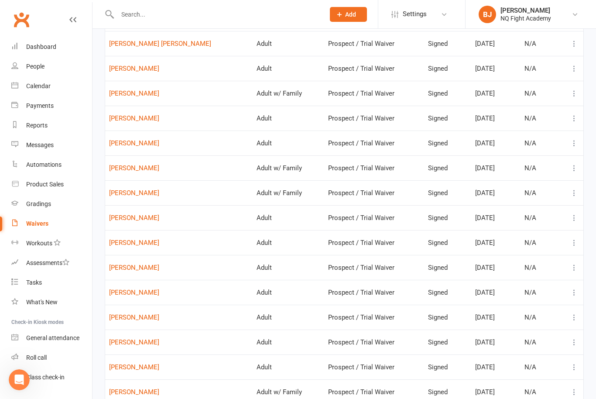
scroll to position [1475, 0]
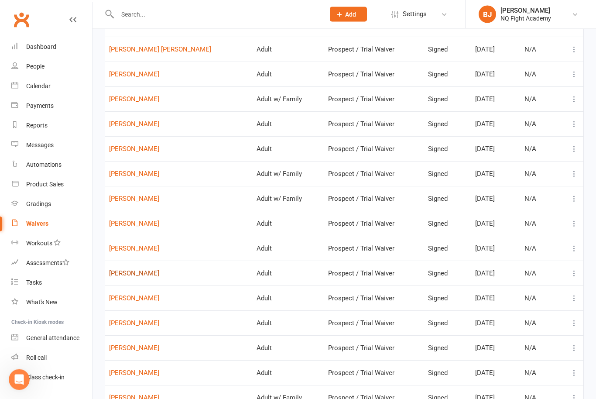
click at [131, 274] on link "Troy Scott" at bounding box center [179, 273] width 140 height 7
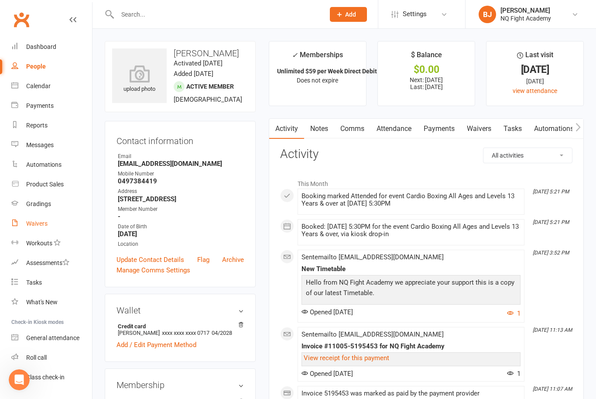
click at [42, 227] on div "Waivers" at bounding box center [36, 223] width 21 height 7
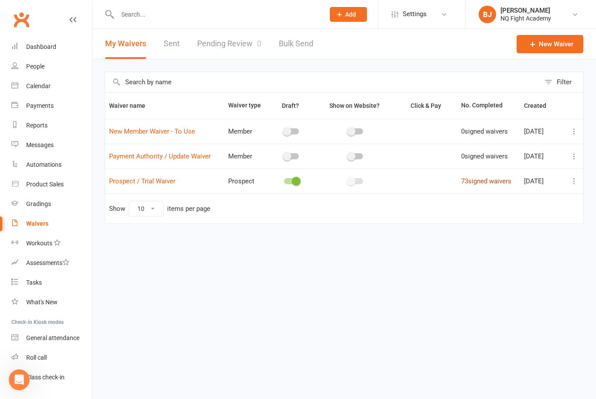
click at [482, 181] on link "73 signed waivers" at bounding box center [487, 181] width 50 height 8
select select "100"
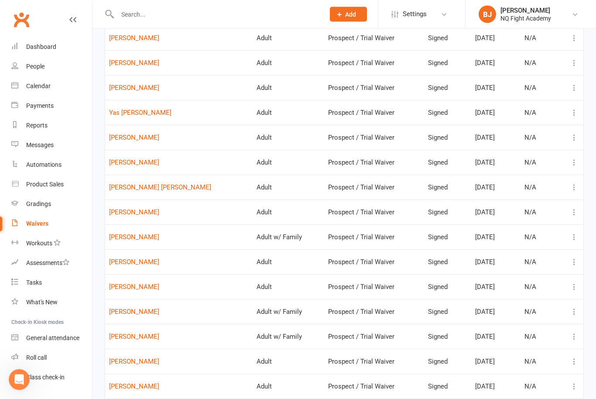
scroll to position [1338, 0]
click at [137, 112] on link "Yas Senthilvasan" at bounding box center [179, 112] width 140 height 7
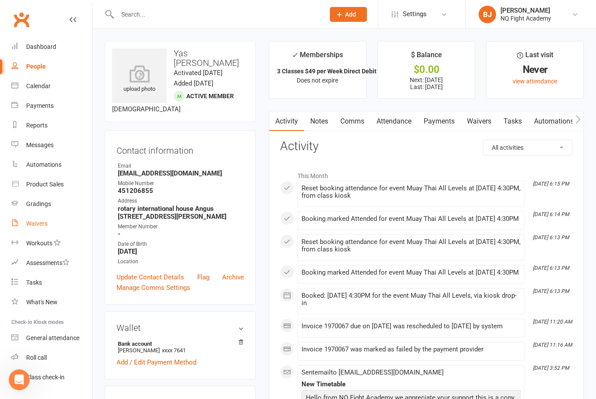
click at [43, 227] on link "Waivers" at bounding box center [51, 224] width 81 height 20
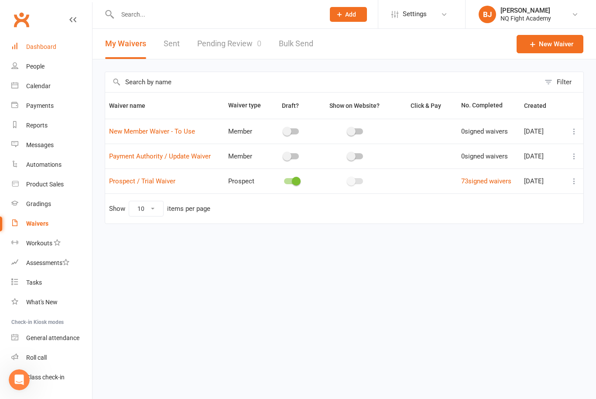
click at [41, 50] on div "Dashboard" at bounding box center [41, 46] width 30 height 7
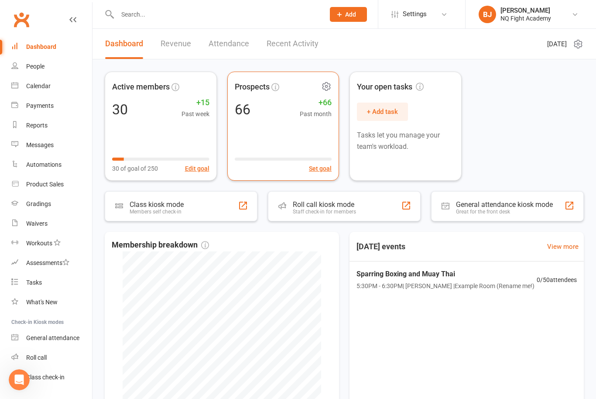
click at [327, 84] on icon at bounding box center [326, 86] width 10 height 10
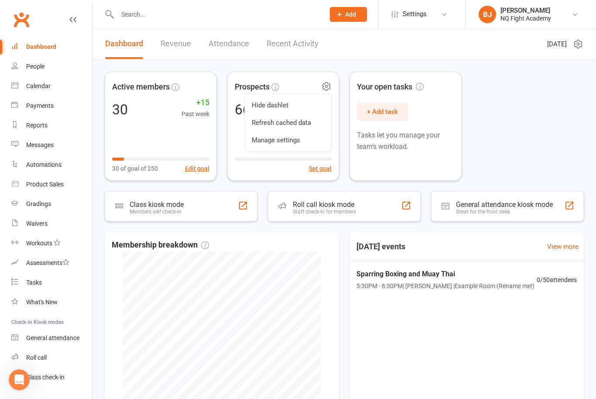
click at [517, 138] on div "Active members 30 +15 Past week 30 of goal of 250 Edit goal Prospects 66 +66 Pa…" at bounding box center [344, 126] width 479 height 109
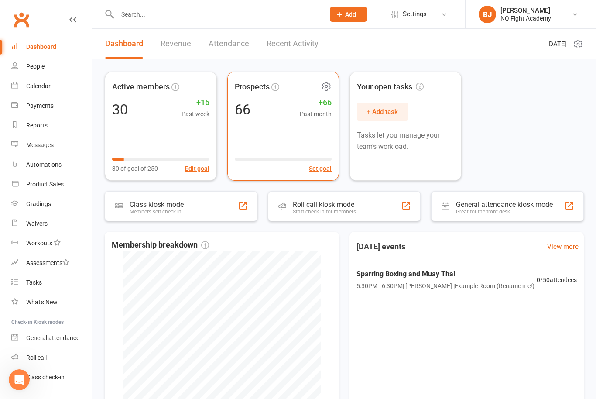
click at [263, 155] on div "Set goal" at bounding box center [283, 163] width 97 height 20
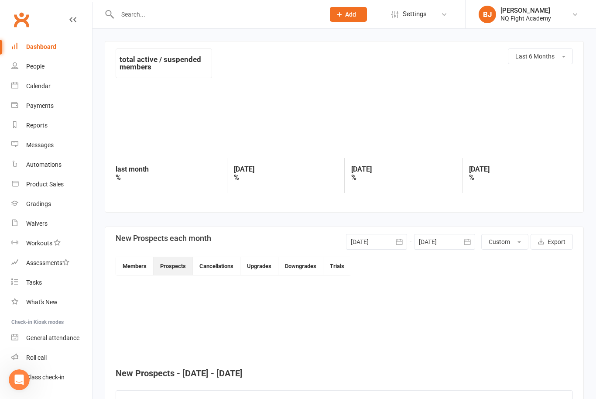
click at [252, 158] on div "3 months ago %" at bounding box center [286, 175] width 118 height 35
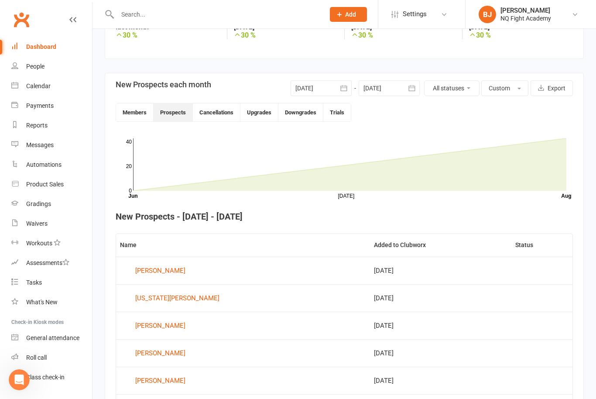
scroll to position [168, 0]
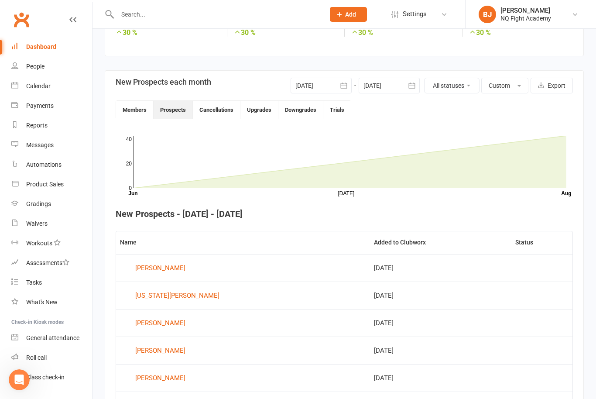
click at [444, 86] on button "All statuses" at bounding box center [451, 86] width 55 height 16
click at [367, 152] on rect at bounding box center [350, 162] width 434 height 52
click at [325, 90] on div at bounding box center [321, 86] width 61 height 16
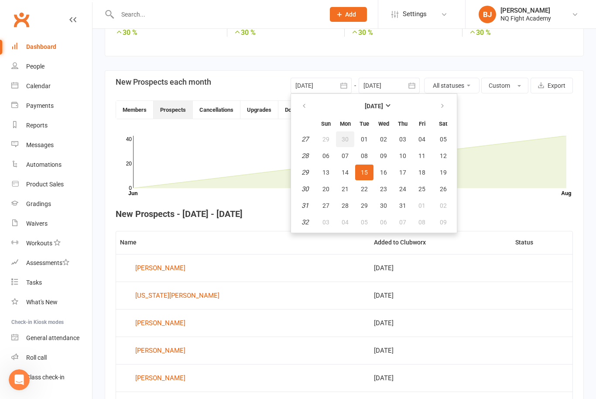
click at [348, 136] on span "30" at bounding box center [345, 139] width 7 height 7
type input "30 Jun 2025"
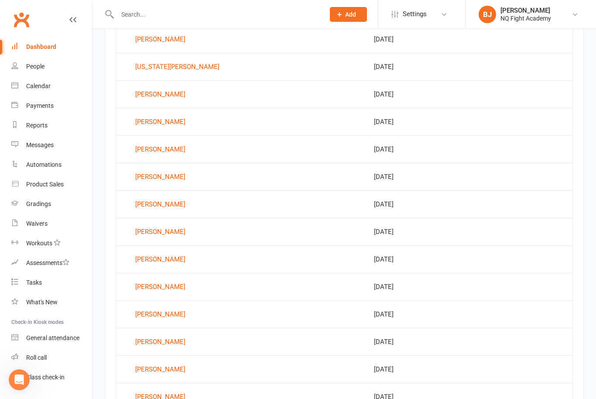
scroll to position [488, 0]
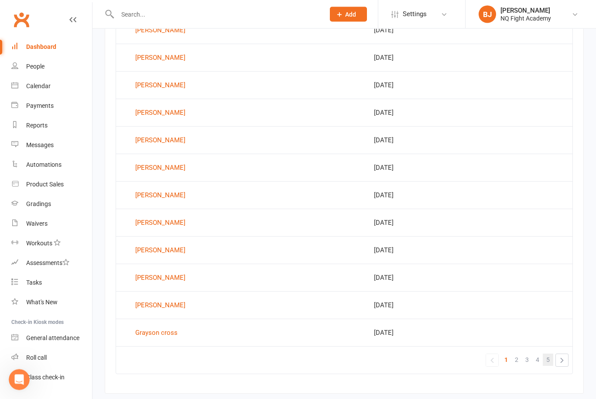
click at [548, 362] on span "5" at bounding box center [548, 360] width 3 height 12
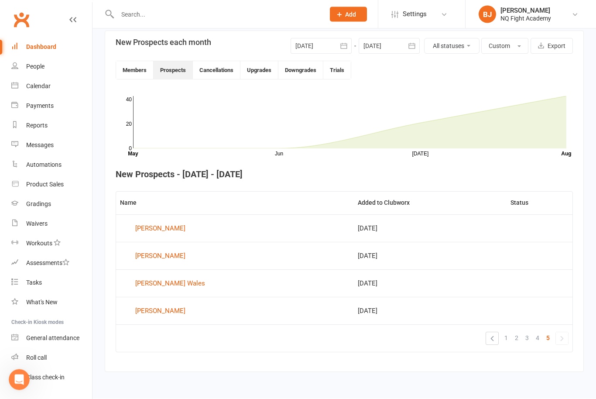
scroll to position [186, 0]
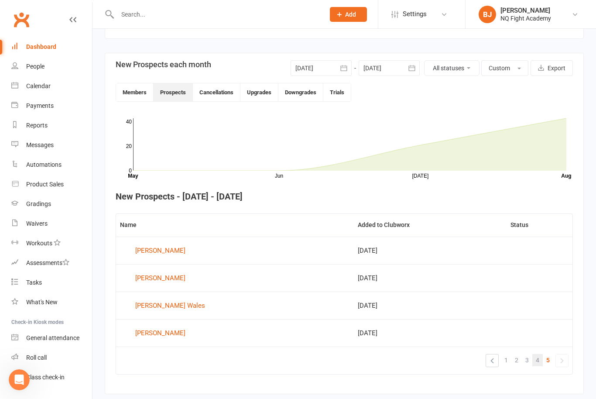
click at [536, 361] on span "4" at bounding box center [537, 360] width 3 height 12
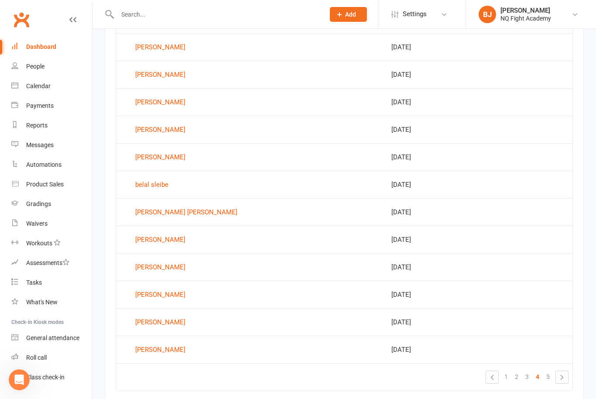
scroll to position [488, 0]
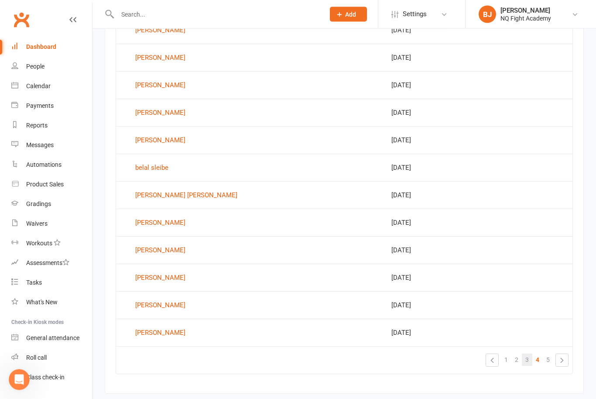
click at [526, 362] on span "3" at bounding box center [527, 360] width 3 height 12
click at [517, 361] on span "2" at bounding box center [516, 360] width 3 height 12
click at [167, 223] on div "Connor Hansen" at bounding box center [186, 223] width 102 height 13
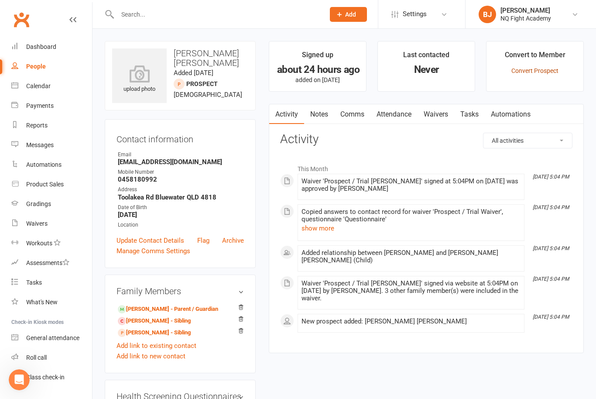
click at [543, 67] on link "Convert Prospect" at bounding box center [535, 70] width 47 height 7
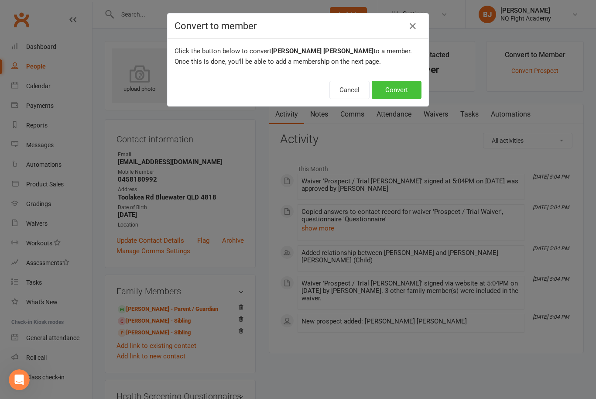
click at [396, 98] on button "Convert" at bounding box center [397, 90] width 50 height 18
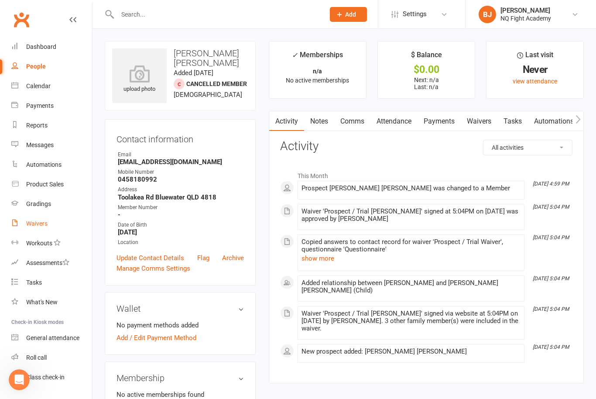
click at [38, 226] on div "Waivers" at bounding box center [36, 223] width 21 height 7
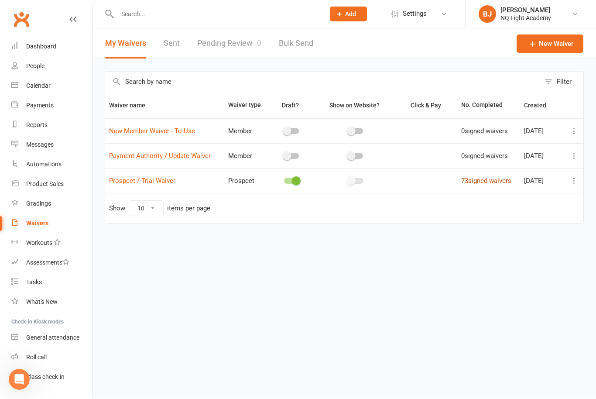
click at [478, 184] on link "73 signed waivers" at bounding box center [487, 181] width 50 height 8
select select "100"
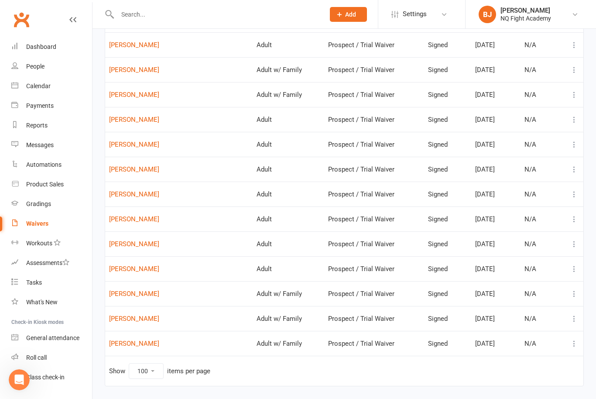
scroll to position [1583, 0]
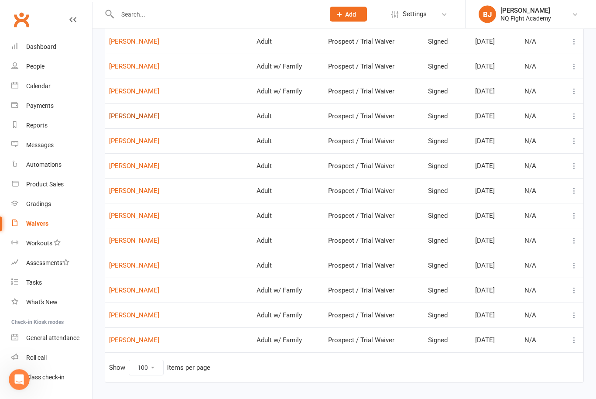
click at [157, 117] on link "CURTIS CANTARELLA" at bounding box center [179, 116] width 140 height 7
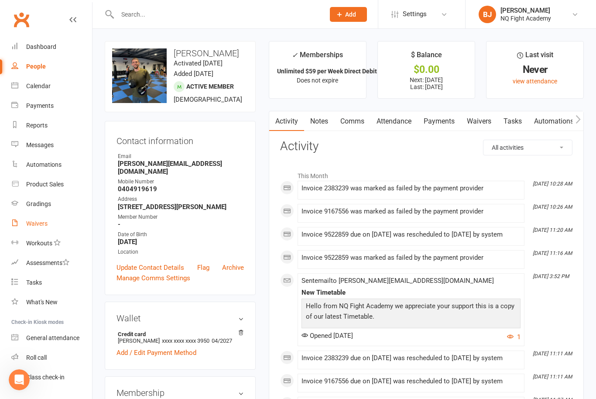
click at [44, 221] on div "Waivers" at bounding box center [36, 223] width 21 height 7
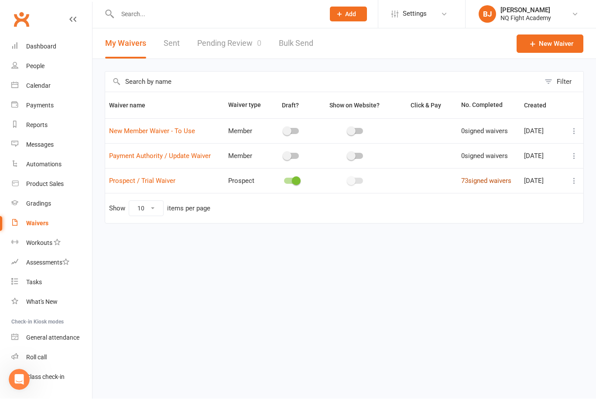
click at [484, 184] on link "73 signed waivers" at bounding box center [487, 181] width 50 height 8
select select "100"
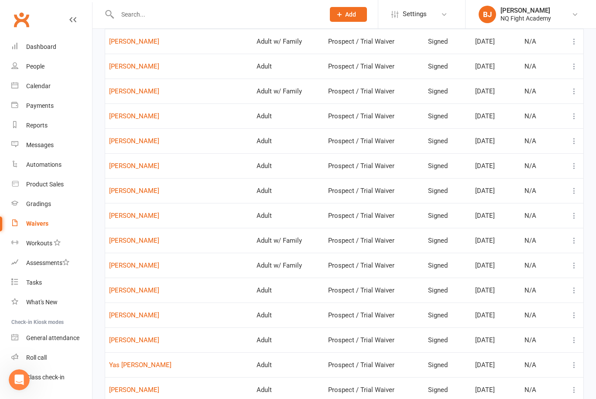
scroll to position [1083, 0]
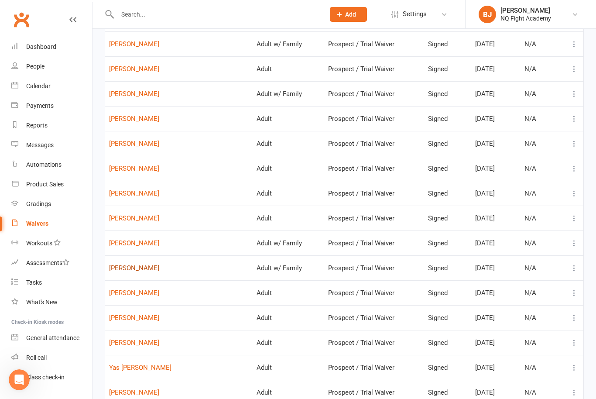
click at [141, 267] on link "Jennifer brown" at bounding box center [179, 268] width 140 height 7
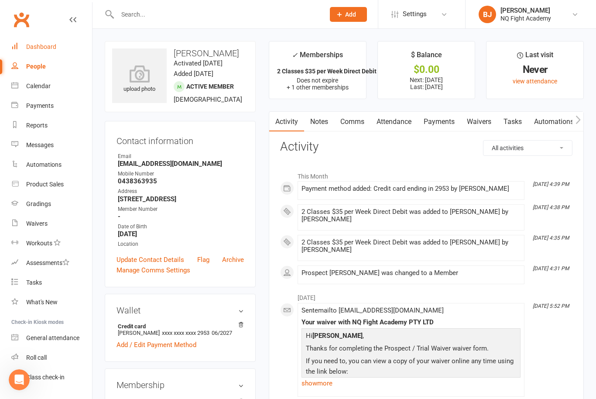
click at [44, 47] on div "Dashboard" at bounding box center [41, 46] width 30 height 7
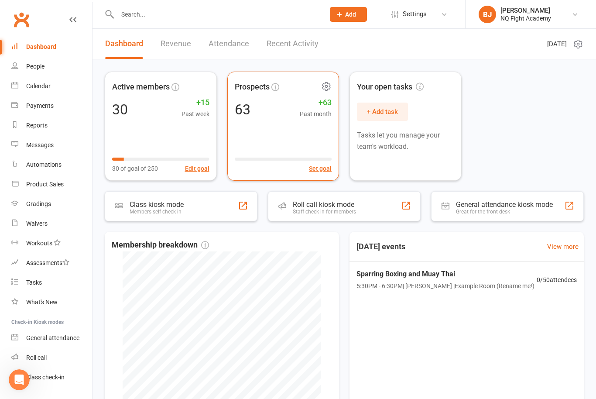
click at [281, 132] on div "Prospects 63 +63 Past month Set goal" at bounding box center [283, 126] width 112 height 109
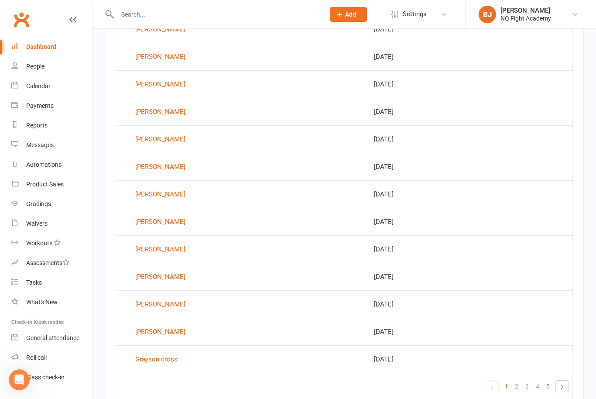
scroll to position [488, 0]
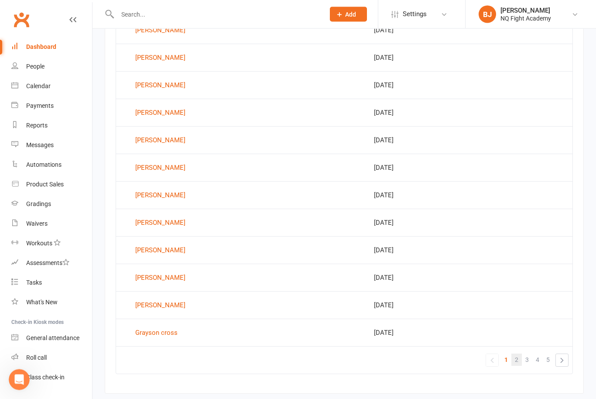
click at [522, 359] on link "2" at bounding box center [517, 360] width 10 height 12
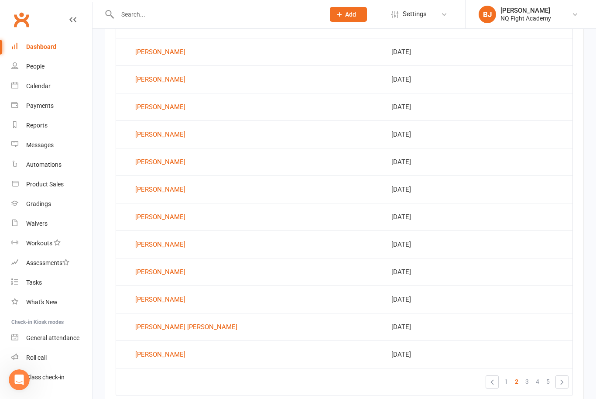
scroll to position [466, 0]
click at [158, 247] on div "Jed Hansen" at bounding box center [160, 245] width 50 height 13
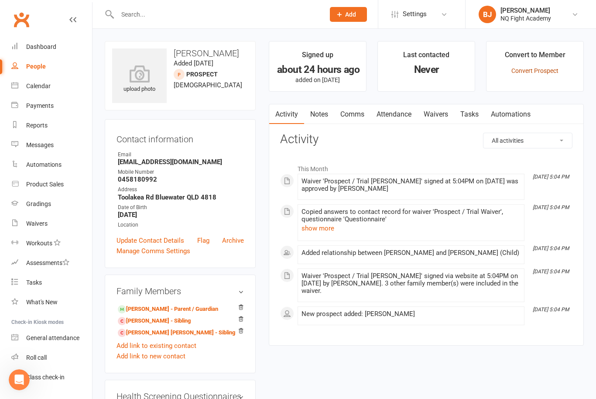
click at [534, 72] on link "Convert Prospect" at bounding box center [535, 70] width 47 height 7
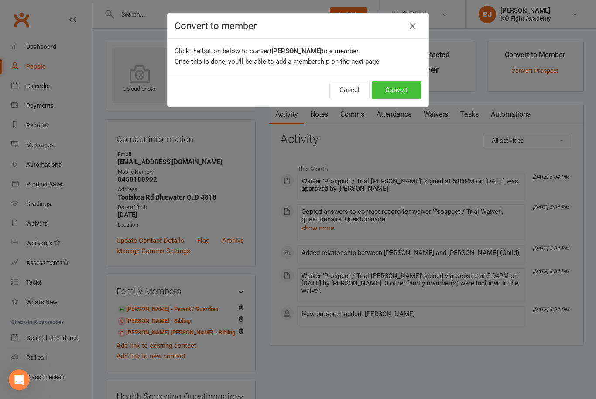
click at [392, 93] on button "Convert" at bounding box center [397, 90] width 50 height 18
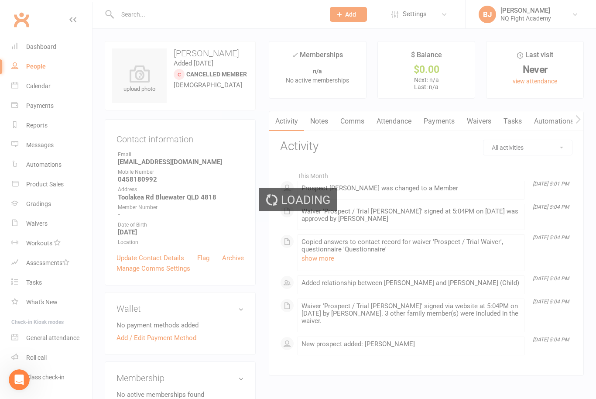
scroll to position [29, 0]
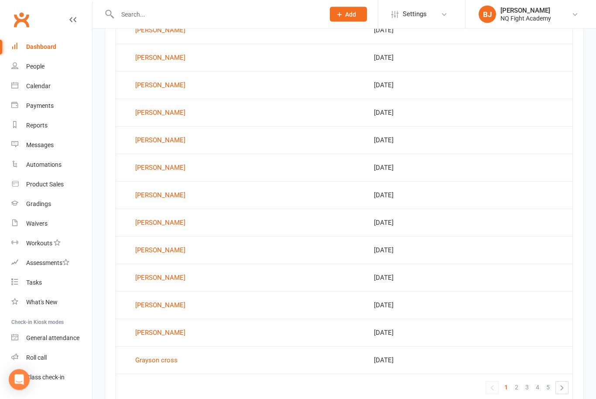
scroll to position [488, 0]
click at [545, 358] on link "5" at bounding box center [548, 360] width 10 height 12
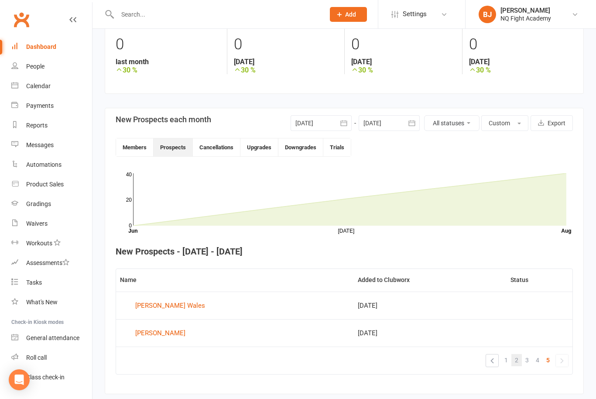
click at [516, 362] on span "2" at bounding box center [516, 360] width 3 height 12
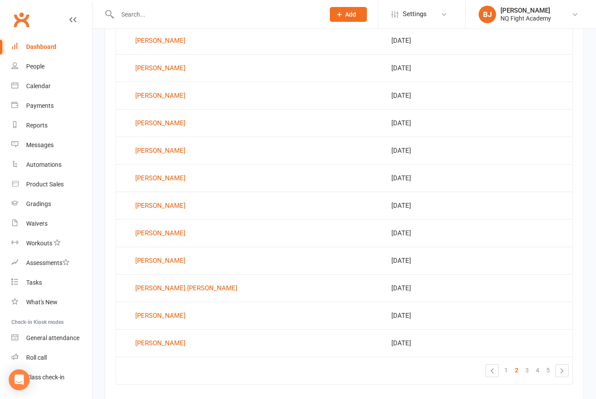
scroll to position [488, 0]
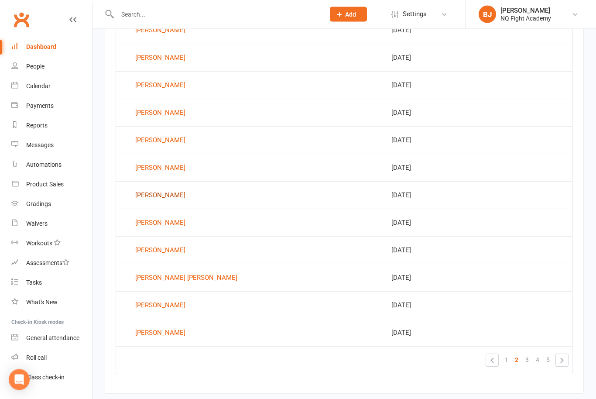
click at [158, 196] on div "Ryan Hamill" at bounding box center [160, 195] width 50 height 13
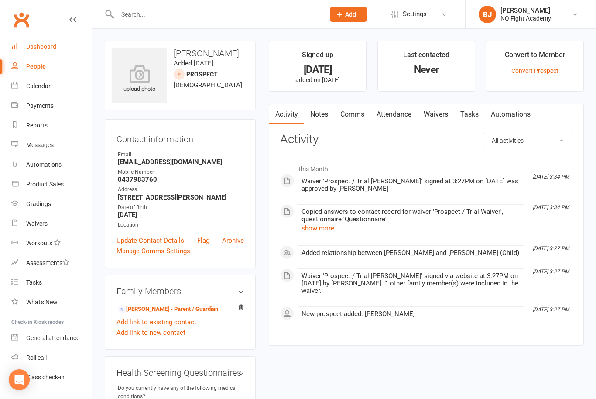
click at [47, 51] on link "Dashboard" at bounding box center [51, 47] width 81 height 20
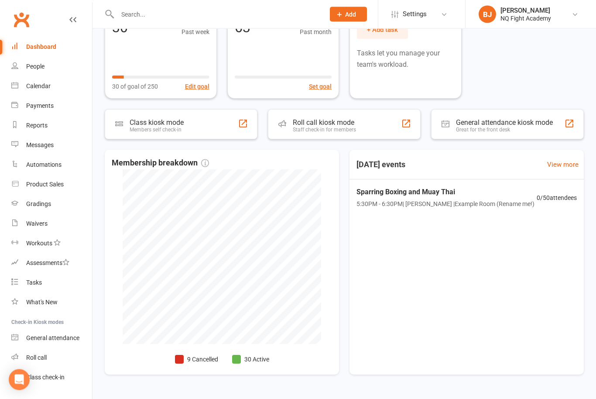
scroll to position [82, 0]
click at [51, 376] on div "Class check-in" at bounding box center [45, 377] width 38 height 7
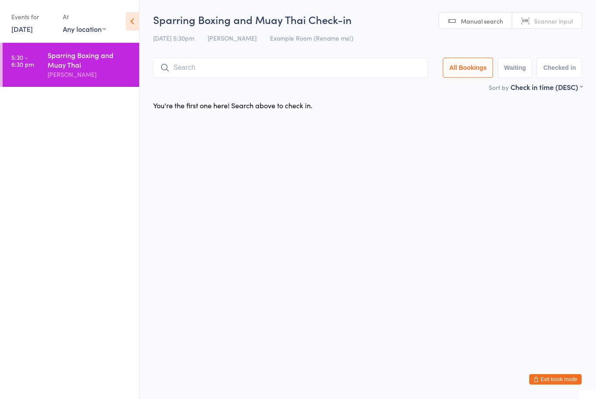
click at [520, 69] on button "Waiting" at bounding box center [515, 68] width 35 height 20
click at [562, 72] on button "Checked in" at bounding box center [560, 68] width 46 height 20
select select "5"
click at [486, 23] on span "Manual search" at bounding box center [482, 21] width 42 height 9
click at [65, 69] on div "Sparring Boxing and Muay Thai" at bounding box center [90, 59] width 84 height 19
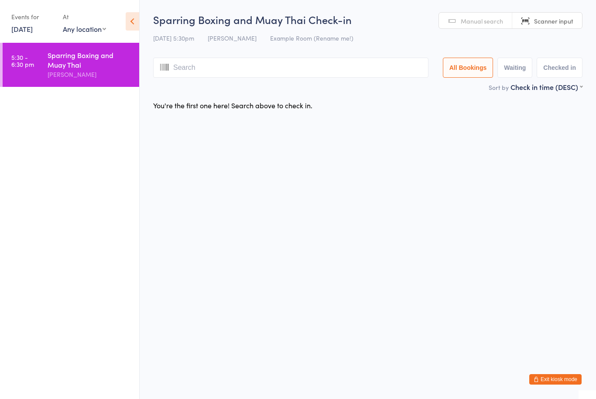
click at [133, 23] on icon at bounding box center [133, 21] width 14 height 18
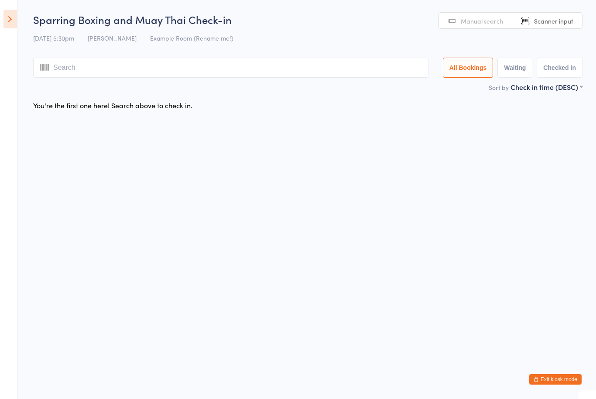
click at [11, 15] on icon at bounding box center [10, 19] width 14 height 18
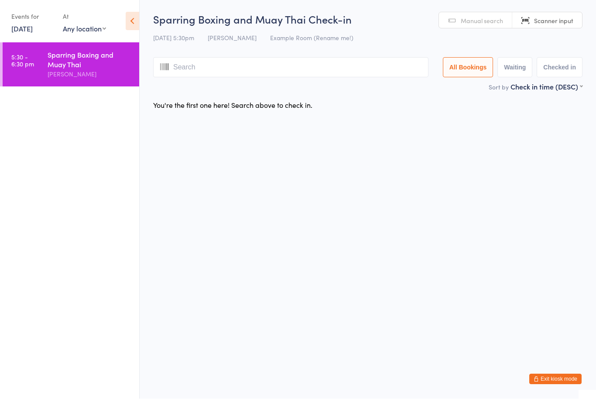
click at [545, 379] on button "Exit kiosk mode" at bounding box center [556, 379] width 52 height 10
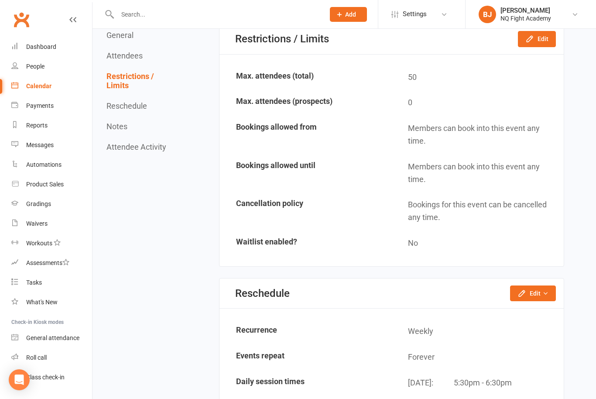
scroll to position [581, 0]
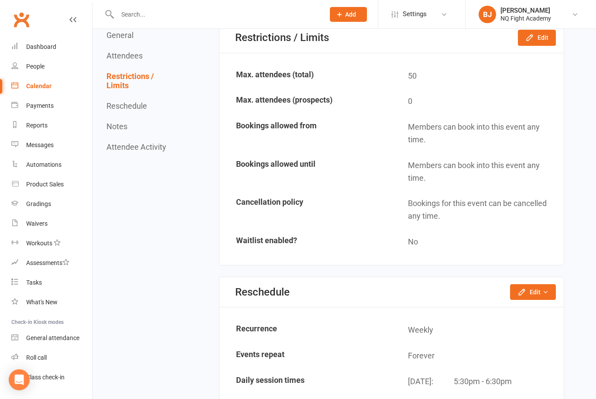
click at [125, 35] on button "General" at bounding box center [120, 35] width 27 height 9
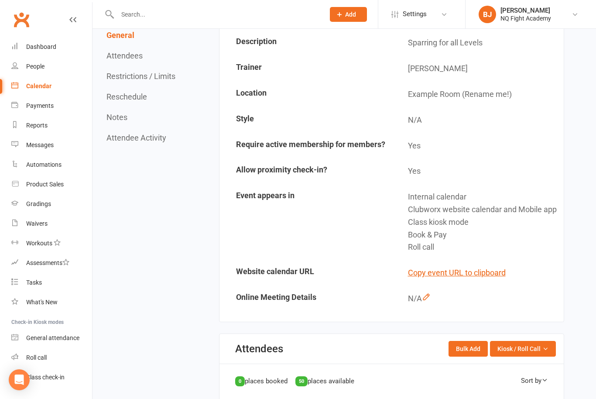
scroll to position [148, 0]
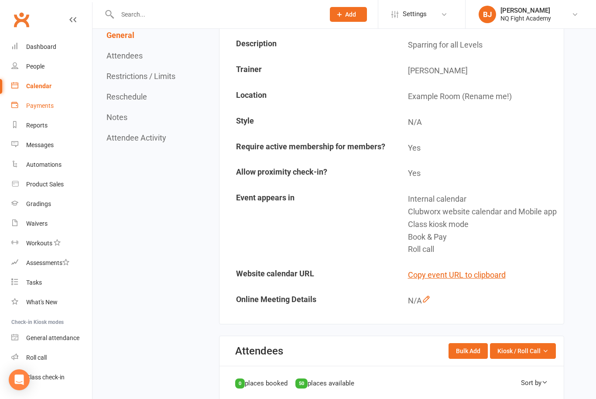
click at [41, 113] on link "Payments" at bounding box center [51, 106] width 81 height 20
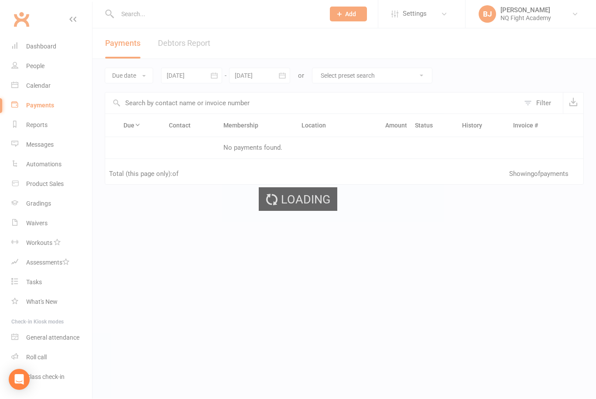
scroll to position [0, 0]
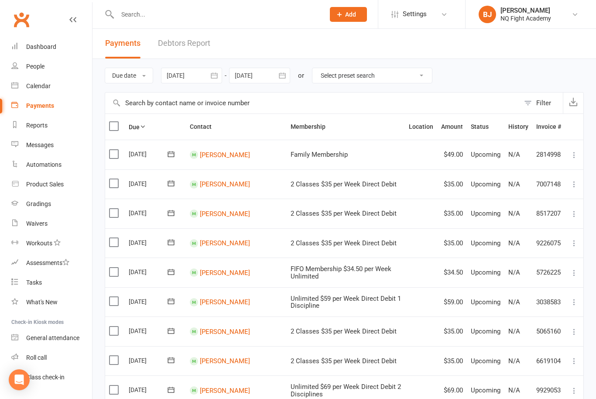
click at [246, 75] on div at bounding box center [259, 76] width 61 height 16
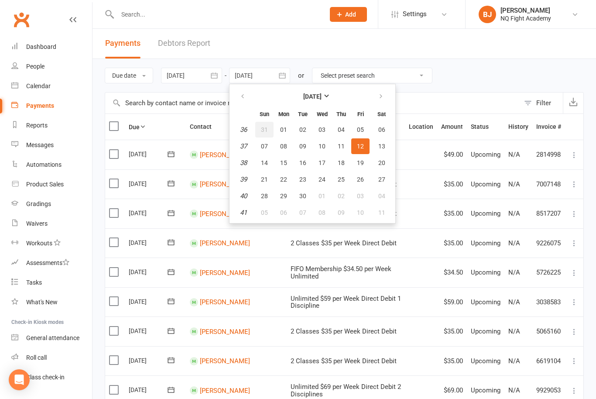
click at [265, 133] on span "31" at bounding box center [264, 129] width 7 height 7
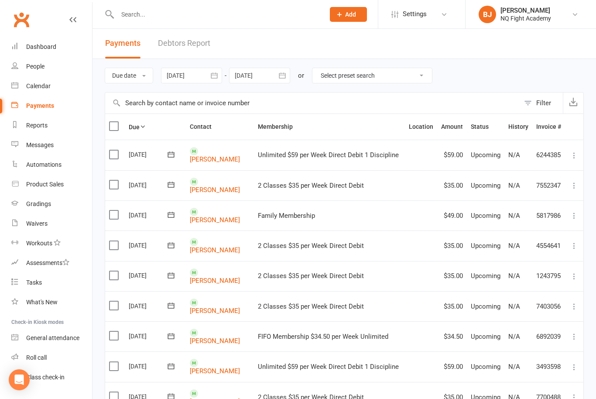
click at [257, 75] on div at bounding box center [259, 76] width 61 height 16
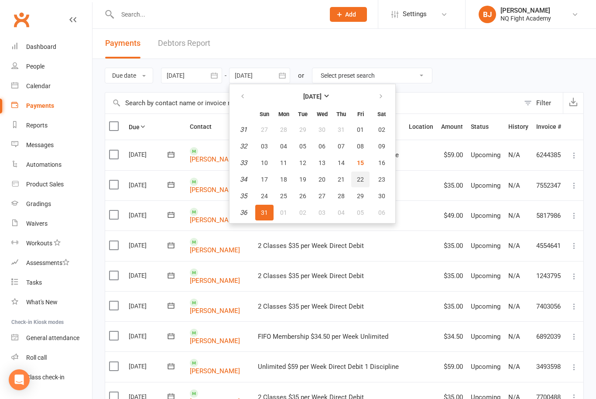
click at [360, 177] on span "22" at bounding box center [360, 179] width 7 height 7
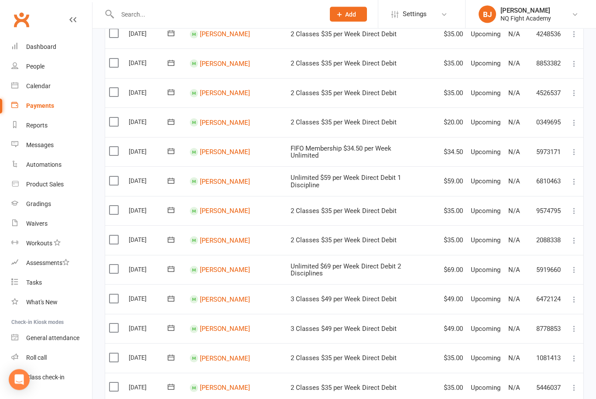
scroll to position [0, 0]
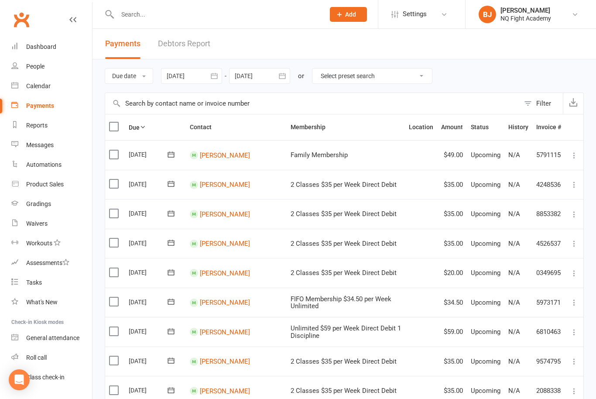
click at [244, 79] on div at bounding box center [259, 76] width 61 height 16
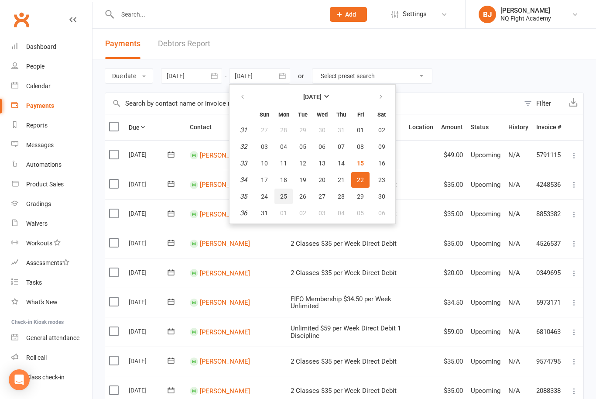
click at [287, 199] on span "25" at bounding box center [283, 196] width 7 height 7
type input "25 Aug 2025"
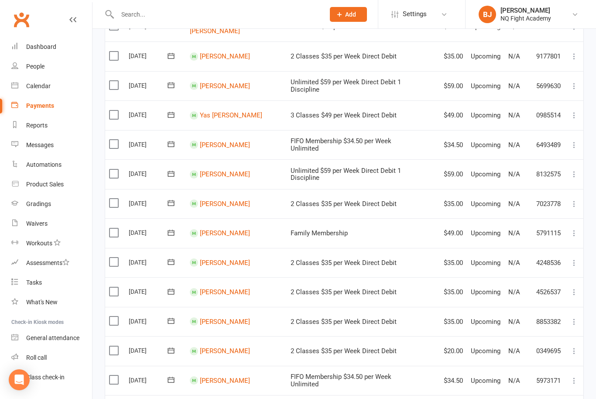
scroll to position [276, 0]
click at [37, 124] on div "Reports" at bounding box center [36, 125] width 21 height 7
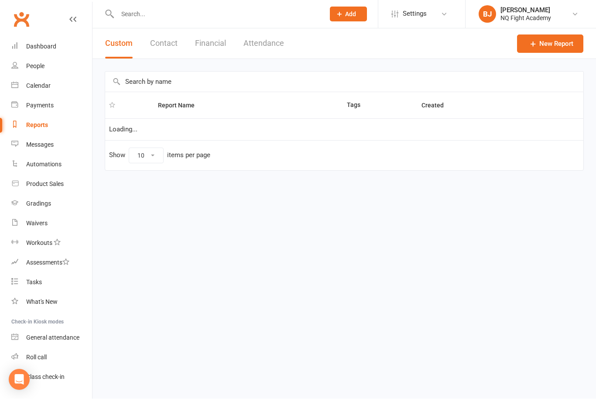
scroll to position [0, 0]
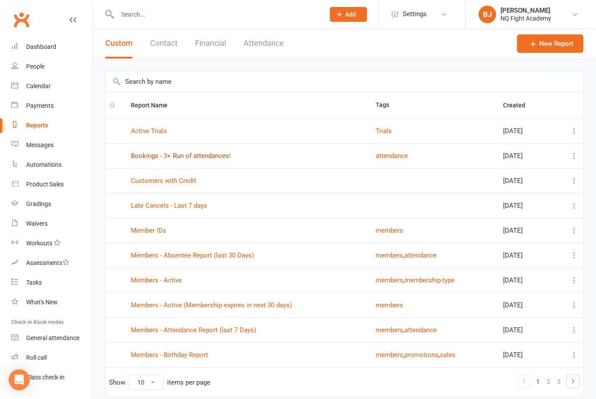
click at [196, 154] on link "Bookings - 3+ Run of attendances!" at bounding box center [181, 156] width 100 height 8
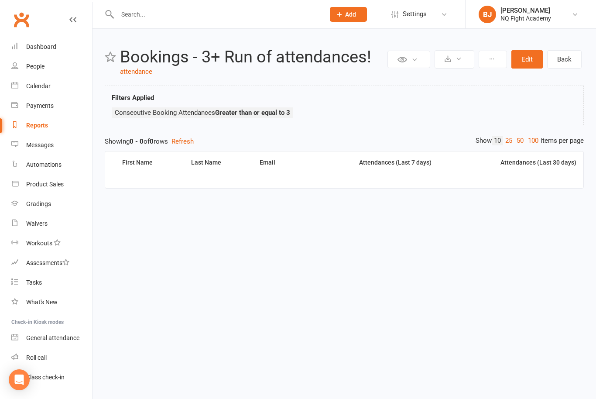
click at [81, 21] on div "Clubworx" at bounding box center [46, 25] width 92 height 32
click at [83, 26] on div "Clubworx" at bounding box center [46, 25] width 92 height 32
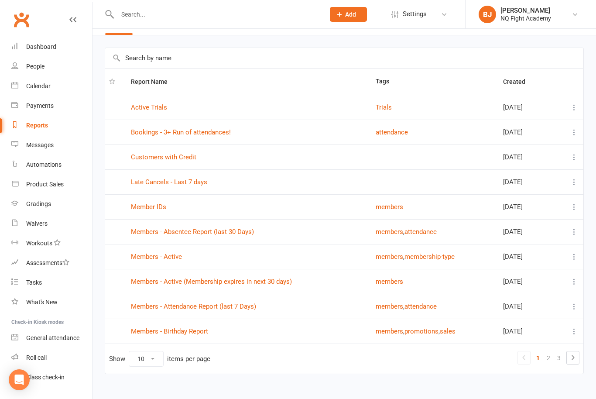
scroll to position [25, 0]
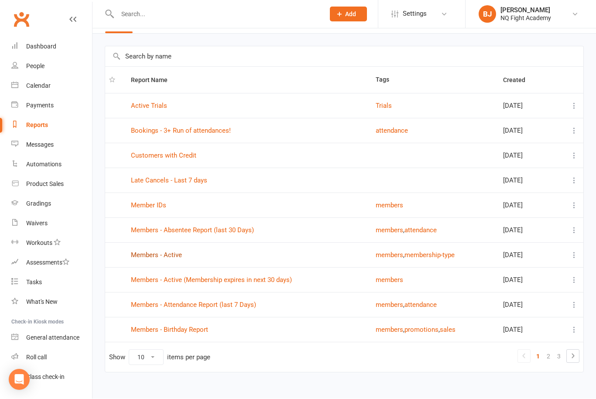
click at [163, 258] on link "Members - Active" at bounding box center [156, 256] width 51 height 8
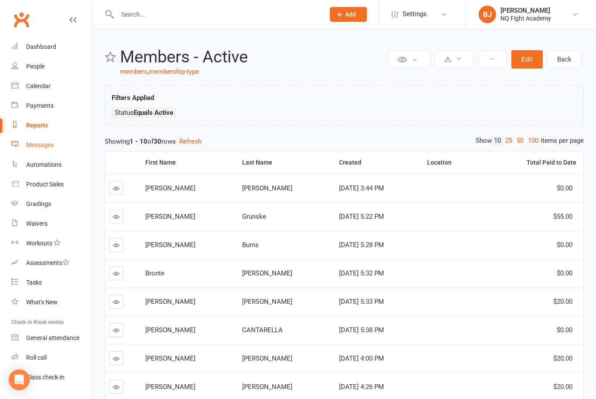
click at [39, 149] on link "Messages" at bounding box center [51, 145] width 81 height 20
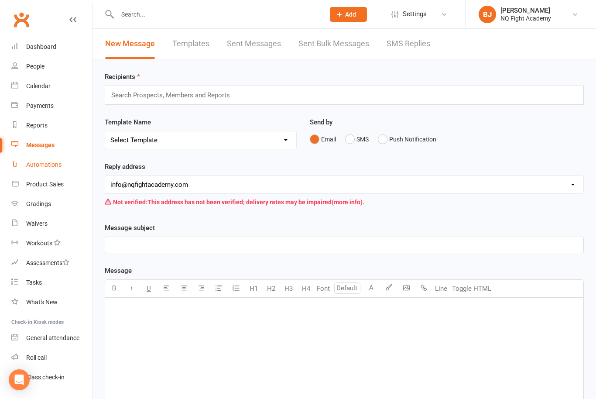
click at [50, 170] on link "Automations" at bounding box center [51, 165] width 81 height 20
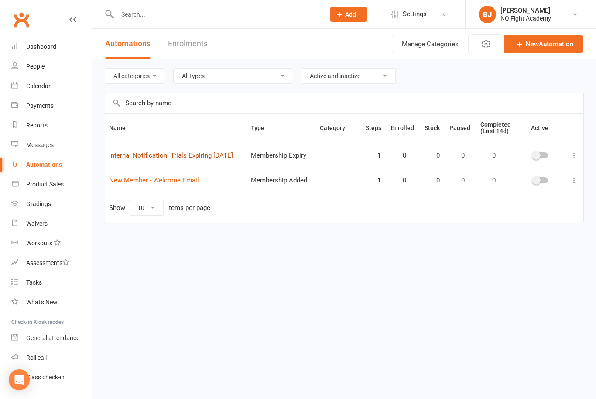
click at [155, 158] on link "Internal Notification: Trials Expiring in 2 Days" at bounding box center [171, 156] width 124 height 8
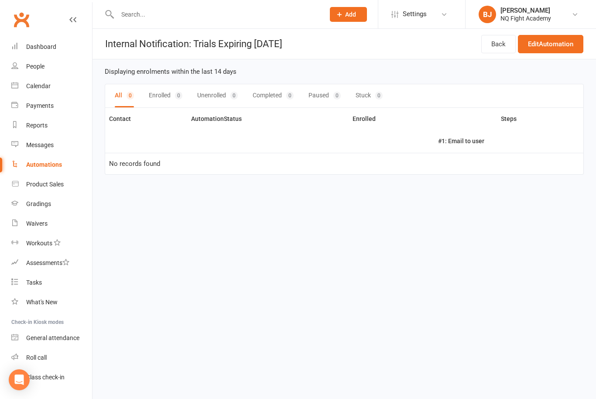
click at [133, 98] on div "0" at bounding box center [130, 96] width 7 height 8
click at [45, 167] on div "Automations" at bounding box center [44, 164] width 36 height 7
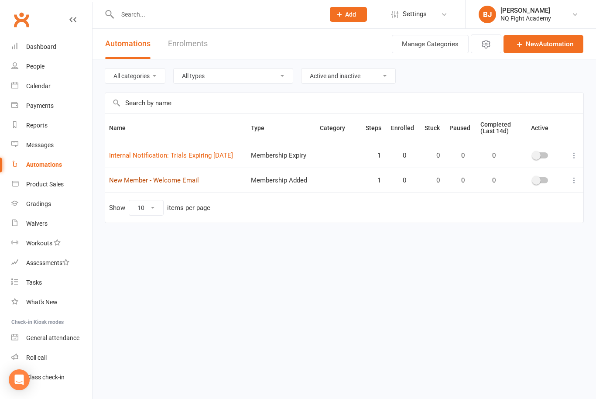
click at [150, 183] on link "New Member - Welcome Email" at bounding box center [154, 180] width 90 height 8
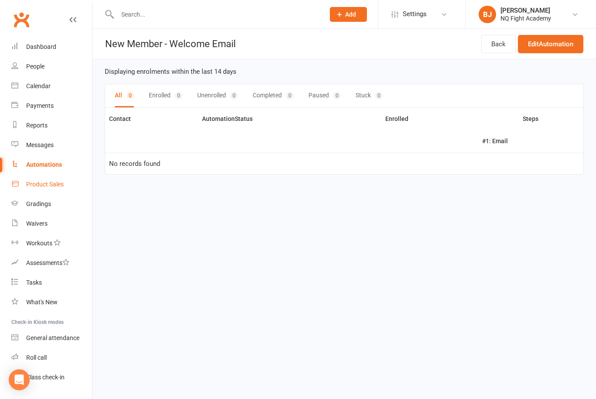
click at [48, 179] on link "Product Sales" at bounding box center [51, 185] width 81 height 20
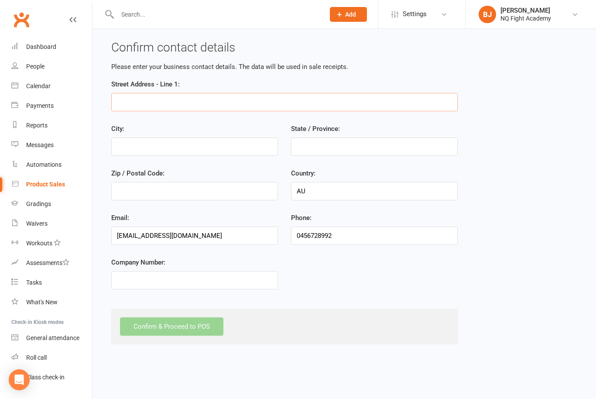
click at [135, 104] on input "Street Address - Line 1:" at bounding box center [284, 102] width 347 height 18
type input "2"
type input "Unit2/20 yeatman street Hyde Park"
click at [215, 139] on input "City:" at bounding box center [194, 147] width 167 height 18
type input "Townsville"
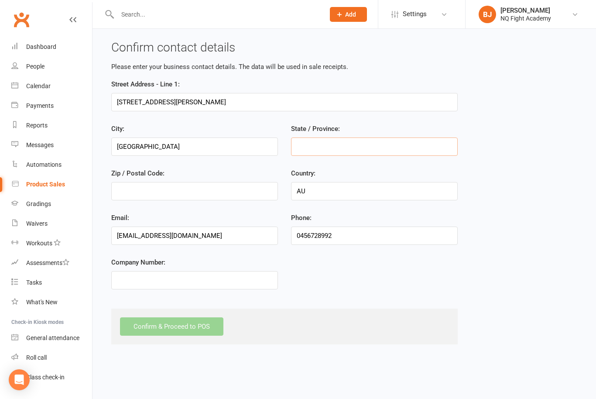
click at [347, 145] on input "State / Province:" at bounding box center [374, 147] width 167 height 18
type input "Qld"
click at [140, 198] on input "Zip / Postal Code:" at bounding box center [194, 191] width 167 height 18
type input "4814"
click at [126, 288] on input "Company Number:" at bounding box center [194, 280] width 167 height 18
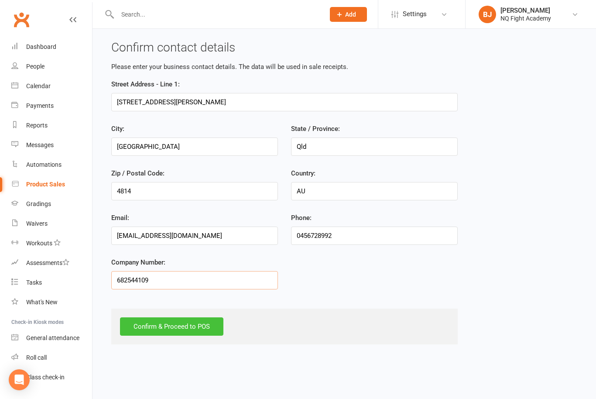
type input "682544109"
click at [212, 327] on div "Confirm & Proceed to POS" at bounding box center [171, 326] width 103 height 18
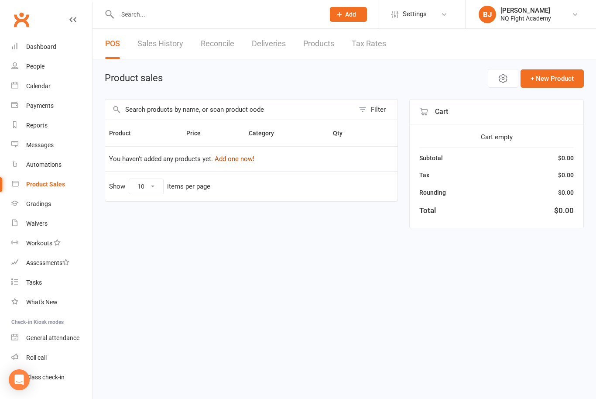
click at [252, 159] on button "Add one now!" at bounding box center [235, 159] width 40 height 10
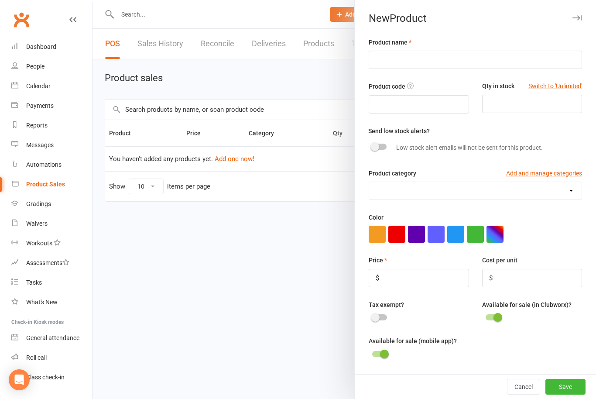
click at [302, 72] on div at bounding box center [345, 199] width 504 height 399
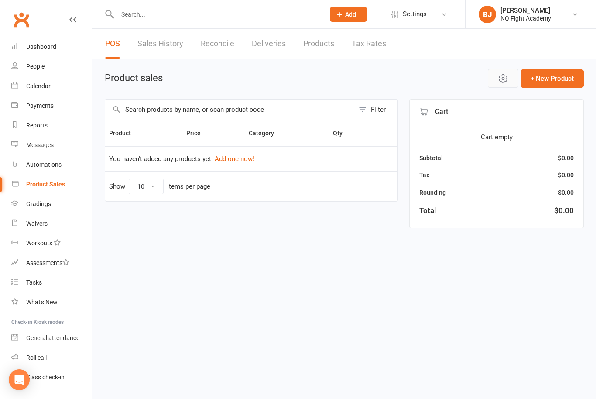
click at [500, 81] on icon "button" at bounding box center [503, 79] width 7 height 8
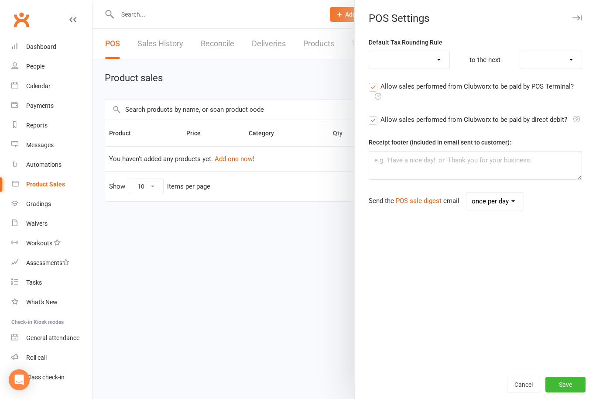
checkbox input "true"
select select "round_up"
select select "1"
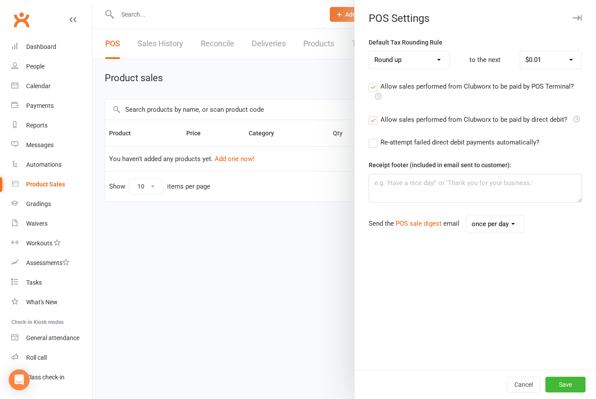
click at [311, 248] on div at bounding box center [345, 199] width 504 height 399
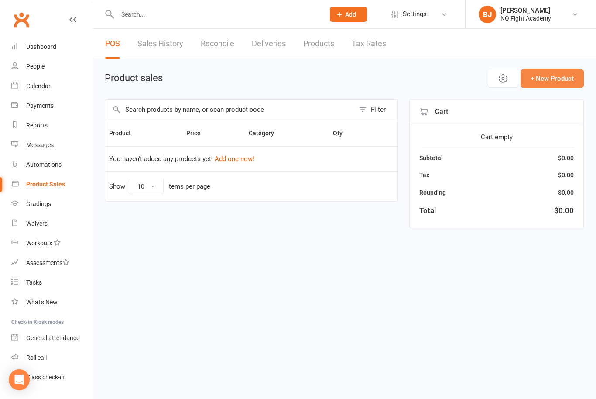
click at [564, 80] on button "+ New Product" at bounding box center [552, 78] width 63 height 18
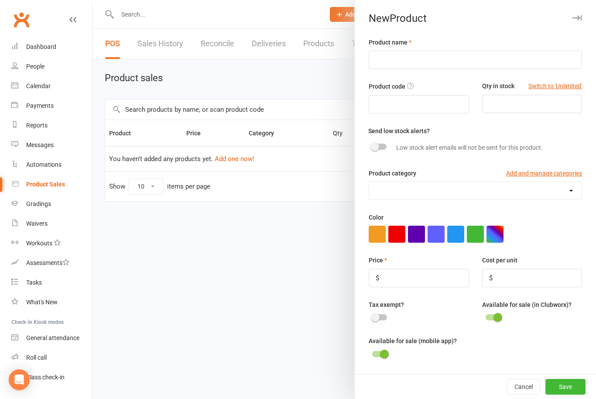
click at [581, 18] on icon "button" at bounding box center [577, 17] width 9 height 5
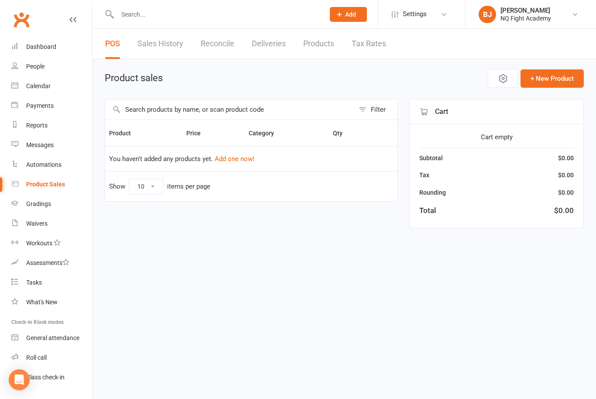
click at [179, 45] on link "Sales History" at bounding box center [161, 44] width 46 height 30
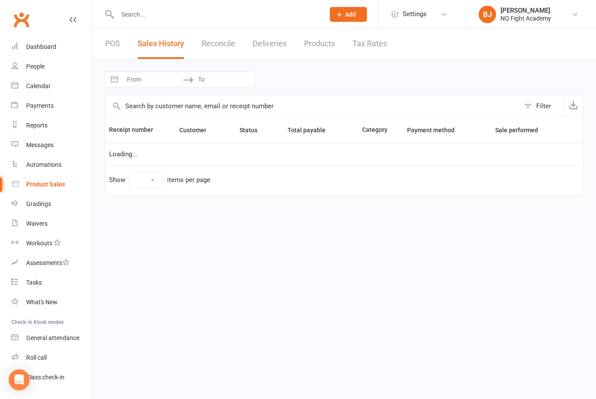
select select "25"
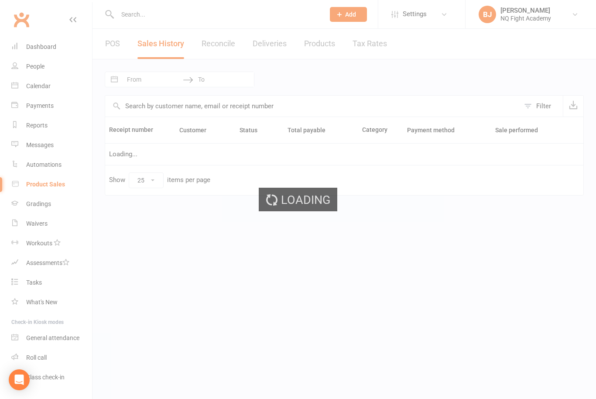
click at [216, 46] on link "Reconcile" at bounding box center [219, 44] width 34 height 30
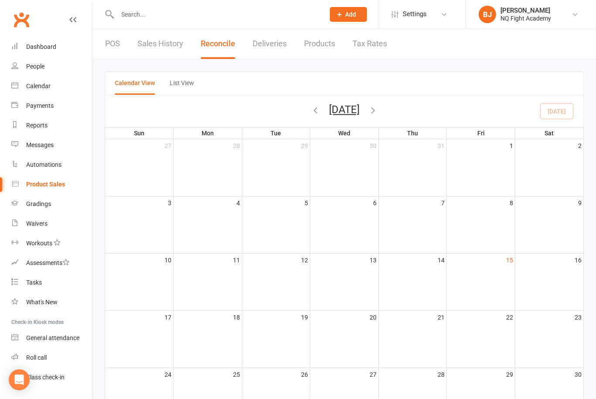
click at [277, 43] on link "Deliveries" at bounding box center [270, 44] width 34 height 30
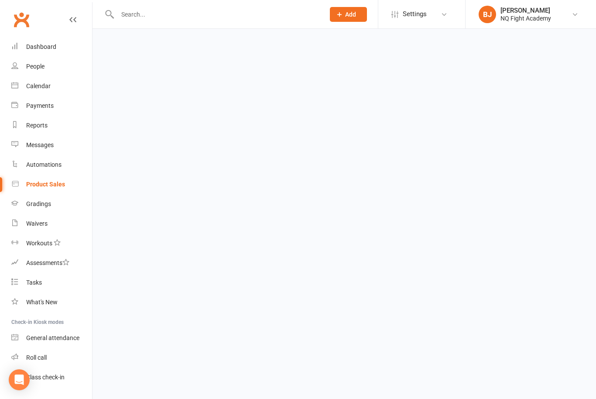
select select "any"
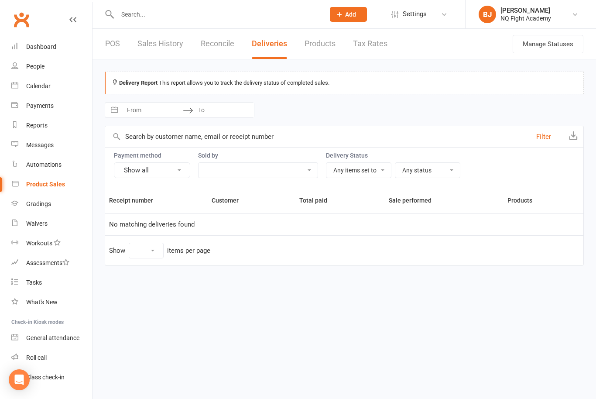
select select "25"
click at [323, 43] on link "Products" at bounding box center [320, 44] width 31 height 30
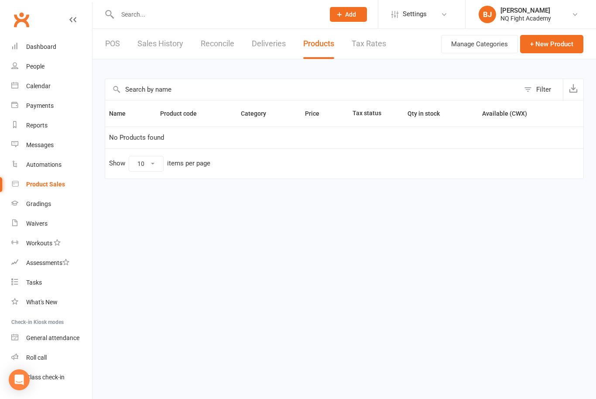
click at [366, 43] on link "Tax Rates" at bounding box center [369, 44] width 34 height 30
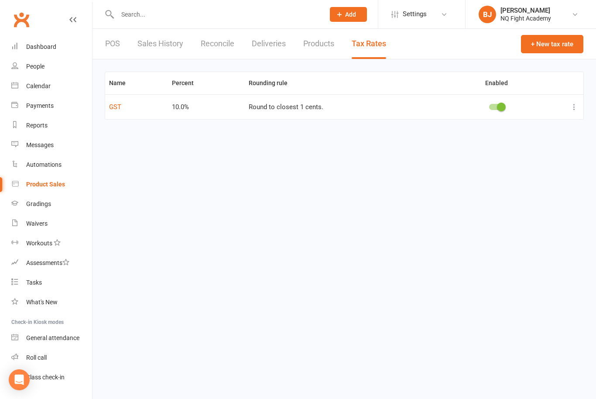
click at [112, 44] on link "POS" at bounding box center [112, 44] width 15 height 30
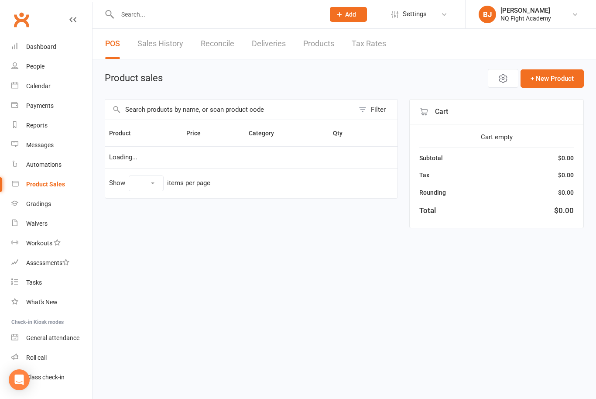
select select "10"
click at [503, 77] on icon "button" at bounding box center [503, 78] width 10 height 10
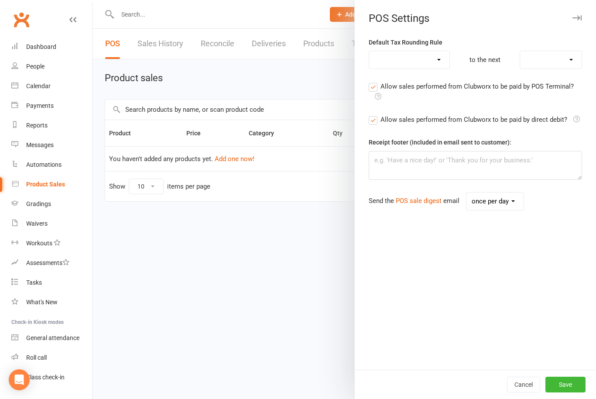
checkbox input "true"
select select "round_up"
select select "1"
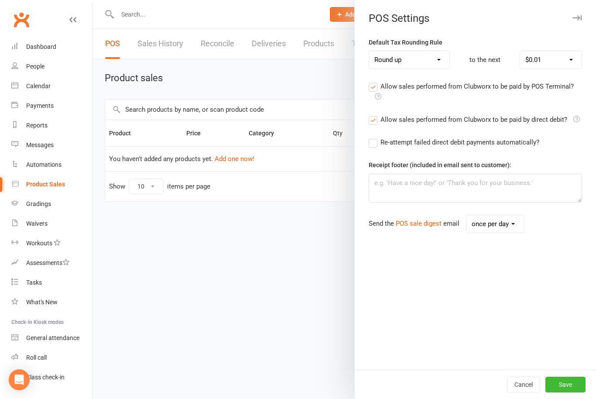
click at [296, 69] on div at bounding box center [345, 199] width 504 height 399
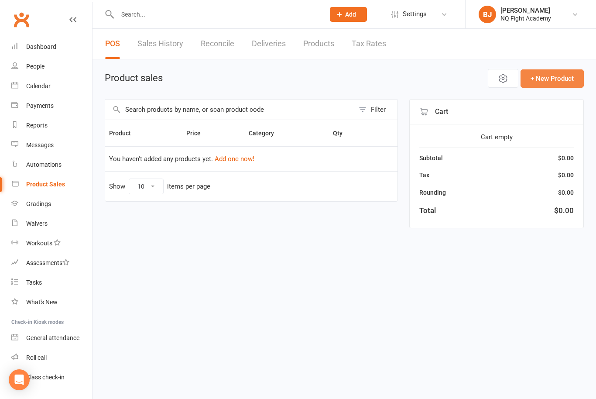
click at [557, 81] on button "+ New Product" at bounding box center [552, 78] width 63 height 18
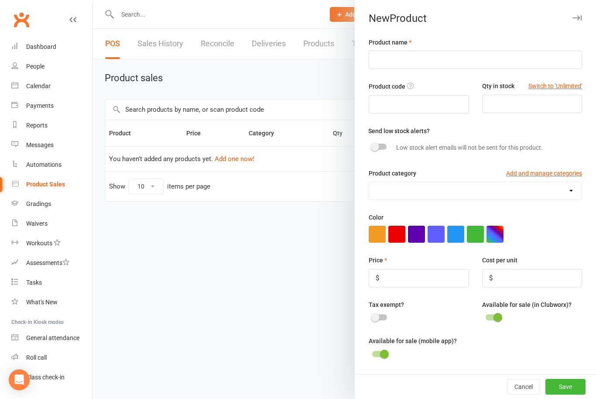
click at [203, 241] on div at bounding box center [345, 199] width 504 height 399
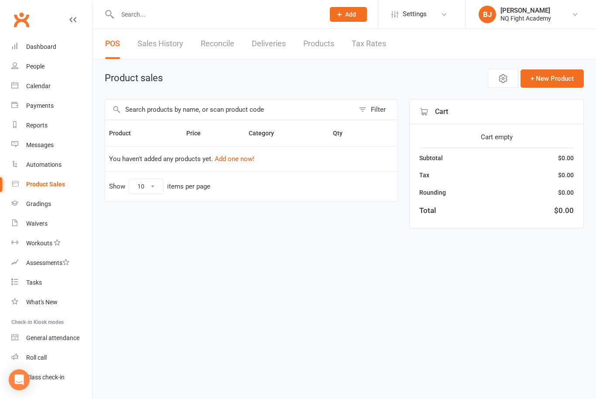
drag, startPoint x: 258, startPoint y: 351, endPoint x: 249, endPoint y: 351, distance: 8.7
click at [254, 253] on html "Prospect Member Non-attending contact Class / event Appointment Grading event T…" at bounding box center [298, 126] width 596 height 253
click at [49, 208] on link "Gradings" at bounding box center [51, 204] width 81 height 20
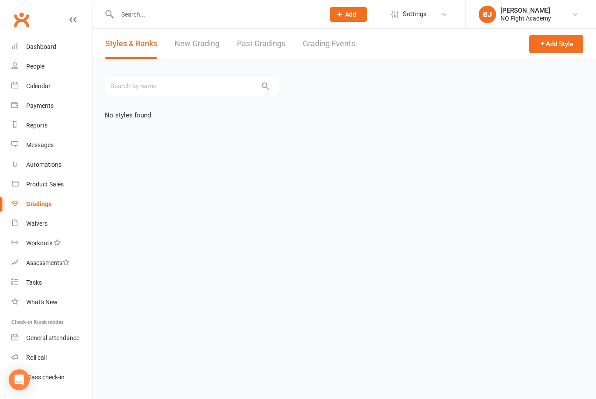
click at [202, 44] on link "New Grading" at bounding box center [197, 44] width 45 height 30
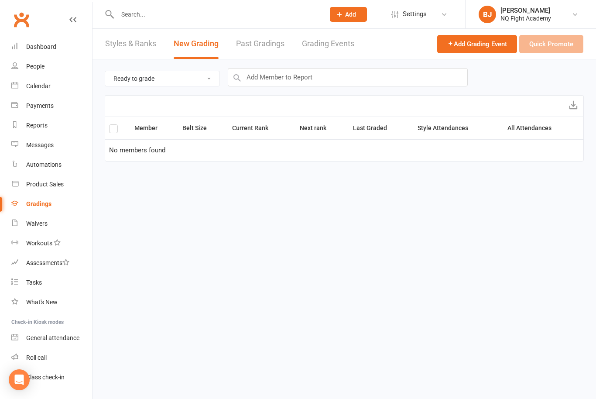
click at [248, 42] on link "Past Gradings" at bounding box center [260, 44] width 48 height 30
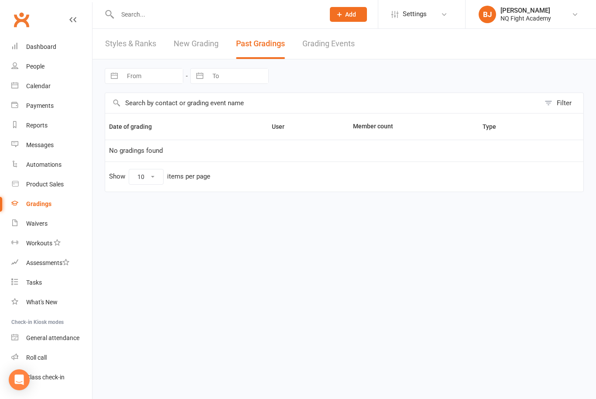
click at [331, 46] on link "Grading Events" at bounding box center [329, 44] width 52 height 30
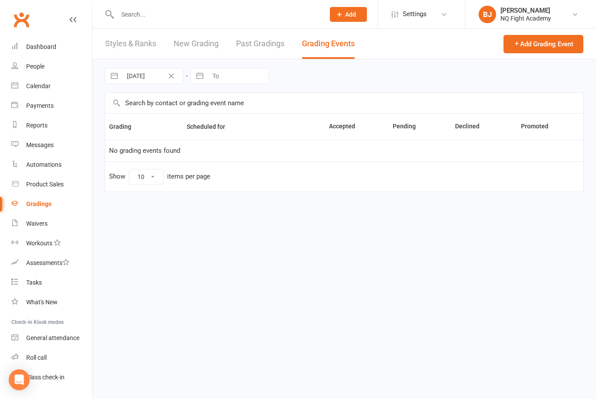
click at [132, 42] on link "Styles & Ranks" at bounding box center [130, 44] width 51 height 30
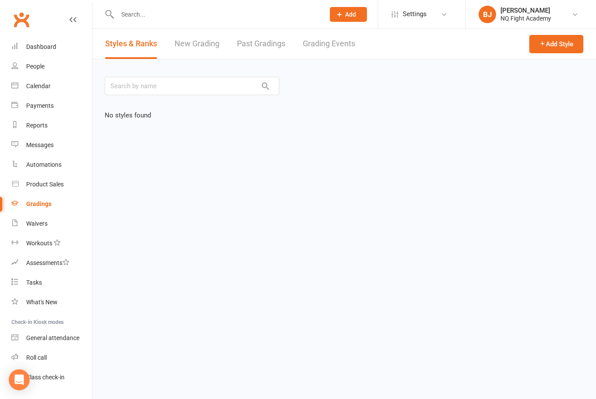
click at [217, 41] on link "New Grading" at bounding box center [197, 44] width 45 height 30
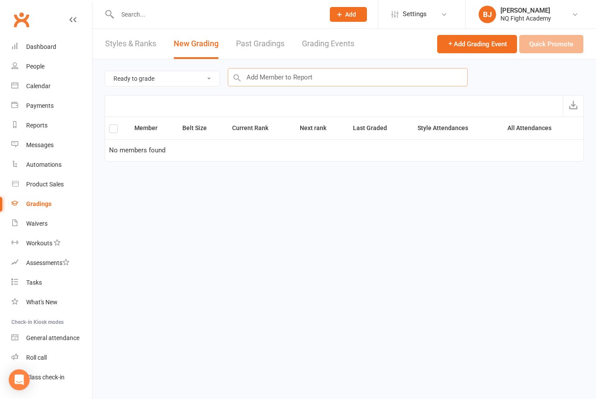
drag, startPoint x: 573, startPoint y: 72, endPoint x: 303, endPoint y: 86, distance: 270.6
click at [303, 86] on input "text" at bounding box center [348, 77] width 240 height 18
click at [109, 124] on th at bounding box center [117, 128] width 25 height 22
click at [323, 39] on link "Grading Events" at bounding box center [328, 44] width 52 height 30
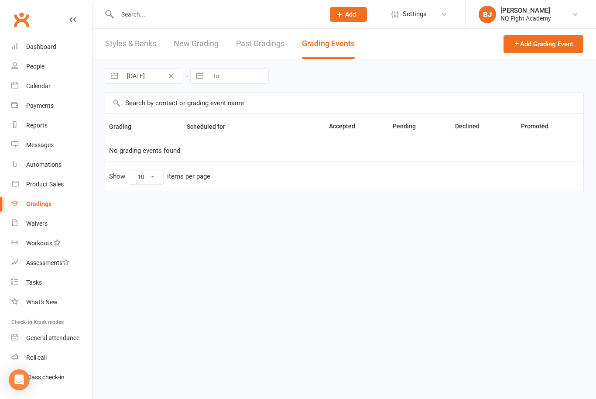
click at [428, 76] on div "08 Aug 2025 Navigate forward to interact with the calendar and select a date. P…" at bounding box center [344, 75] width 479 height 33
click at [47, 247] on link "Workouts" at bounding box center [51, 244] width 81 height 20
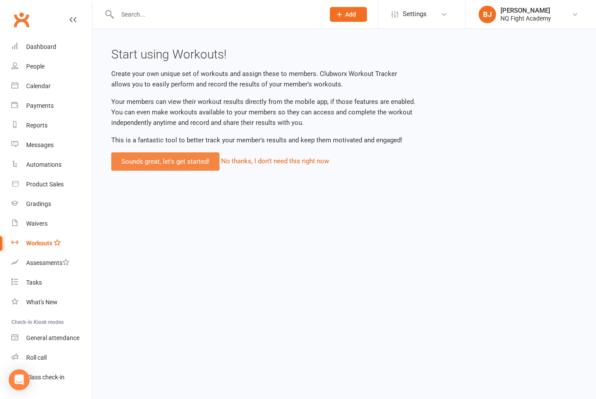
click at [196, 160] on link "Sounds great, let's get started!" at bounding box center [165, 161] width 108 height 18
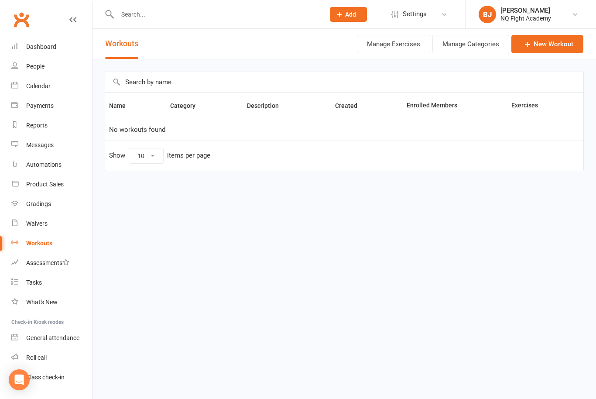
click at [155, 130] on td "No workouts found" at bounding box center [344, 130] width 479 height 22
click at [149, 84] on input "text" at bounding box center [344, 82] width 479 height 20
click at [409, 44] on button "Manage Exercises" at bounding box center [393, 44] width 73 height 18
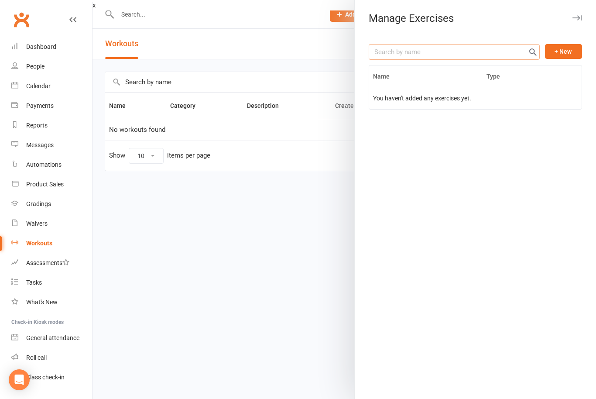
click at [410, 52] on input "text" at bounding box center [454, 52] width 171 height 16
type input "Push ups"
click at [566, 52] on button "+ New" at bounding box center [563, 51] width 37 height 15
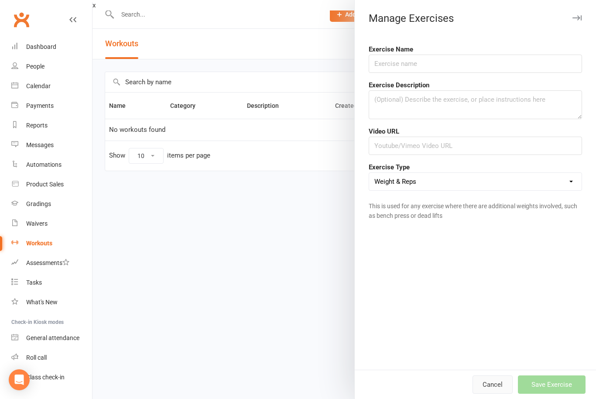
click at [513, 382] on button "Cancel" at bounding box center [493, 385] width 40 height 18
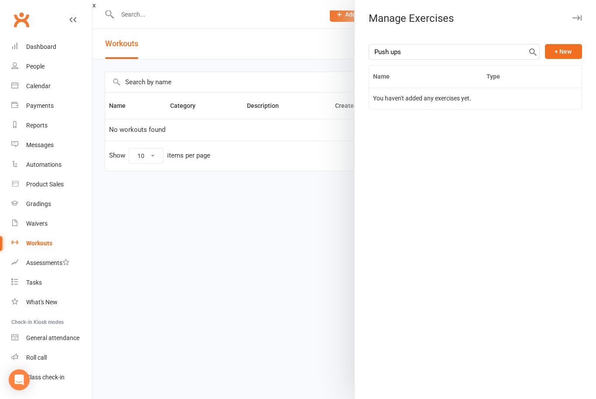
click at [283, 234] on div at bounding box center [345, 199] width 504 height 399
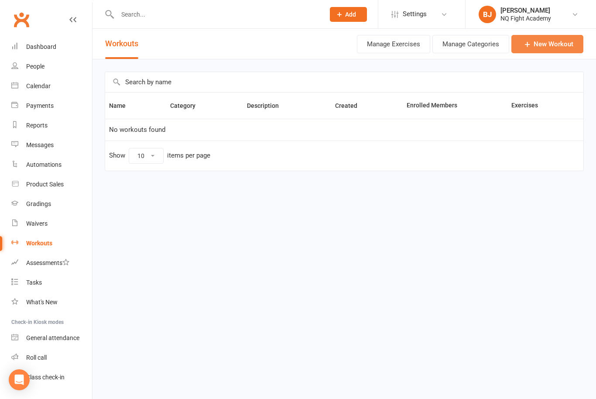
click at [539, 46] on link "New Workout" at bounding box center [548, 44] width 72 height 18
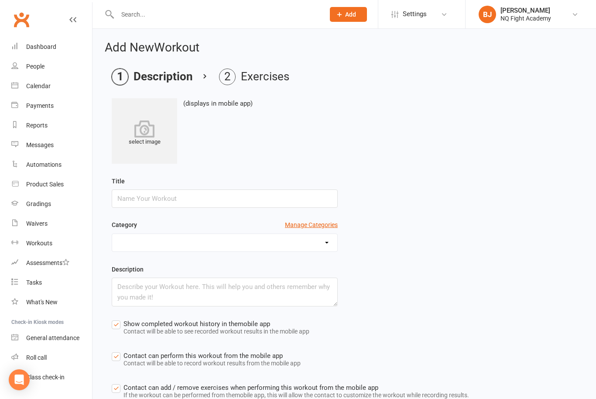
click at [395, 139] on div "select image (displays in mobile app)" at bounding box center [344, 130] width 465 height 65
click at [252, 122] on div "(displays in mobile app)" at bounding box center [217, 130] width 69 height 65
click at [263, 73] on li "Exercises" at bounding box center [254, 77] width 70 height 17
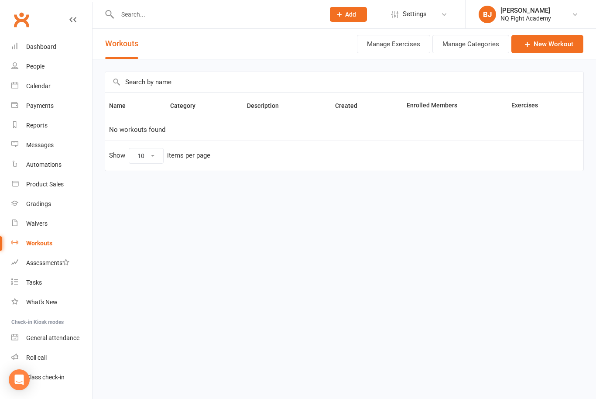
click at [475, 38] on button "Manage Categories" at bounding box center [471, 44] width 77 height 18
click at [407, 43] on button "Manage Exercises" at bounding box center [393, 44] width 73 height 18
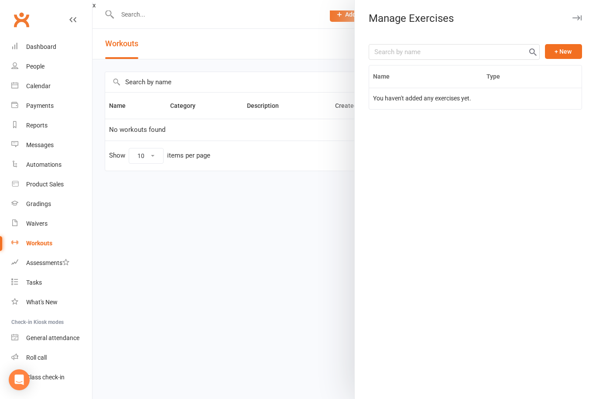
click at [578, 20] on icon "button" at bounding box center [577, 17] width 9 height 5
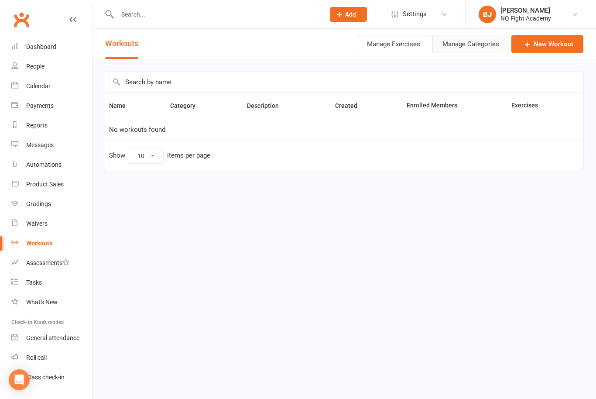
click at [501, 44] on button "Manage Categories" at bounding box center [471, 44] width 77 height 18
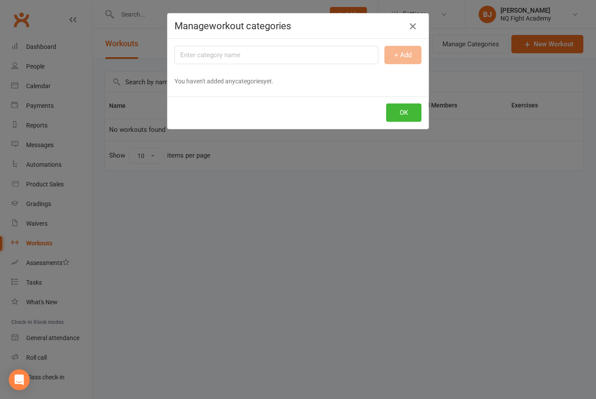
click at [414, 25] on icon "button" at bounding box center [413, 26] width 10 height 10
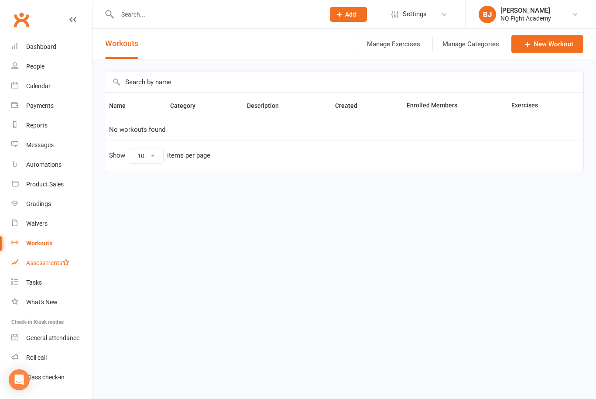
click at [53, 262] on div "Assessments" at bounding box center [47, 262] width 43 height 7
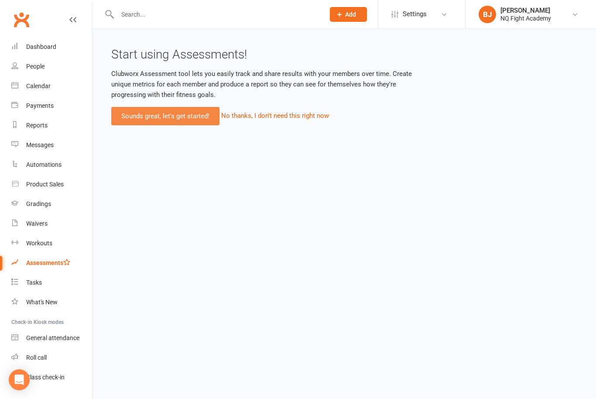
click at [182, 117] on link "Sounds great, let's get started!" at bounding box center [165, 116] width 108 height 18
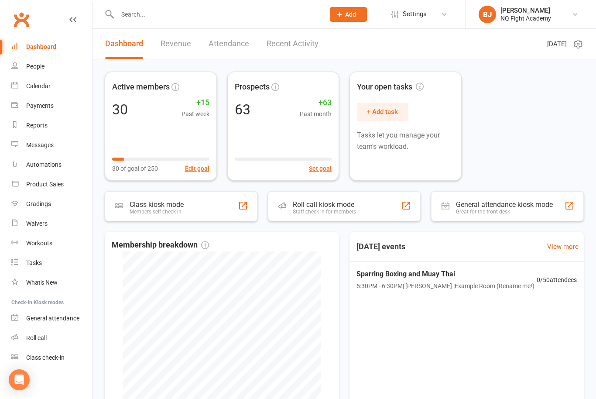
click at [173, 38] on link "Revenue" at bounding box center [176, 44] width 31 height 30
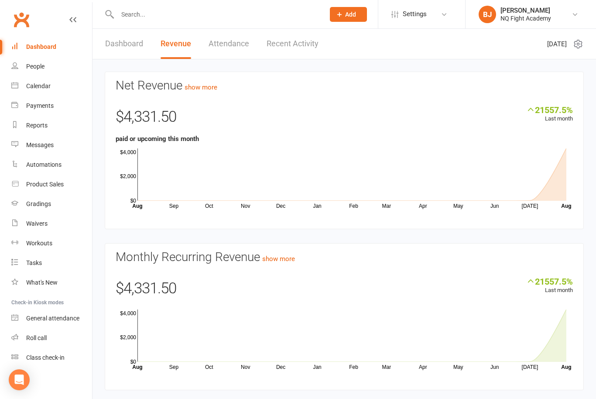
click at [249, 48] on div "Dashboard Revenue Attendance Recent Activity" at bounding box center [212, 44] width 239 height 30
click at [243, 44] on link "Attendance" at bounding box center [229, 44] width 41 height 30
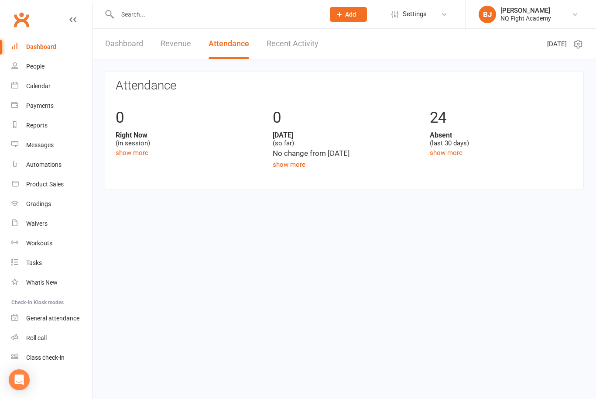
click at [282, 44] on link "Recent Activity" at bounding box center [293, 44] width 52 height 30
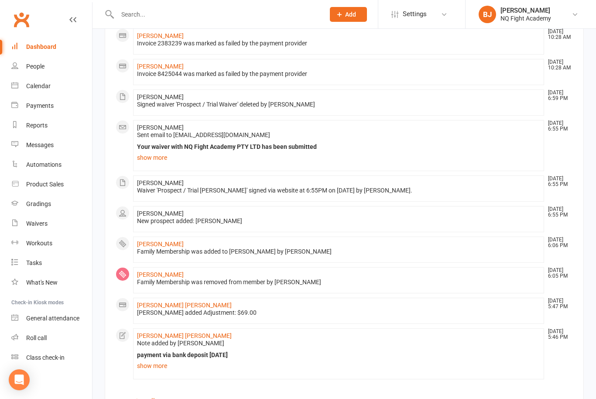
scroll to position [434, 0]
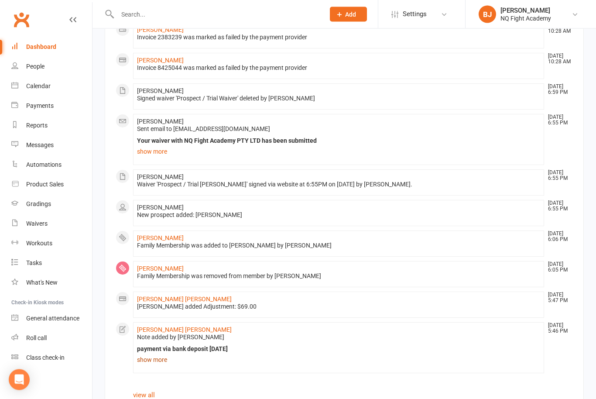
click at [161, 358] on link "show more" at bounding box center [338, 360] width 403 height 12
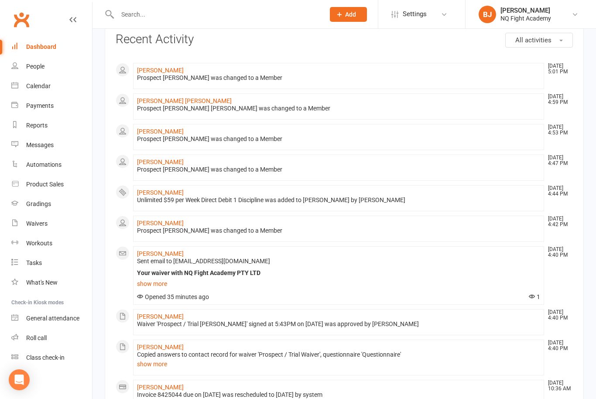
scroll to position [0, 0]
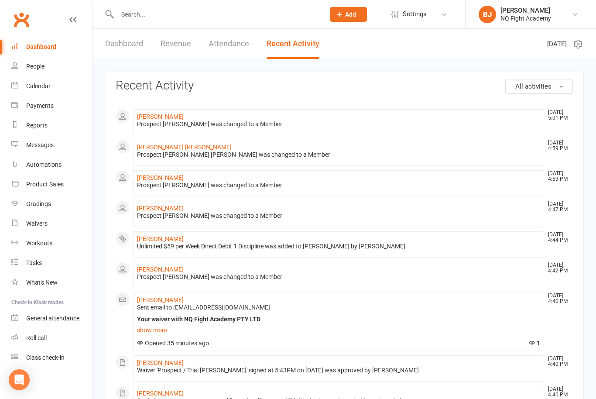
click at [242, 42] on link "Attendance" at bounding box center [229, 44] width 41 height 30
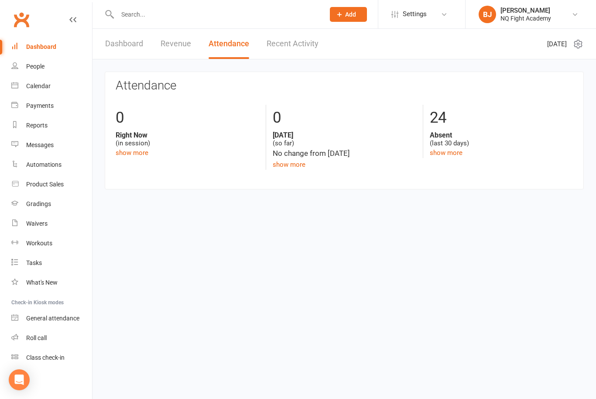
click at [171, 46] on link "Revenue" at bounding box center [176, 44] width 31 height 30
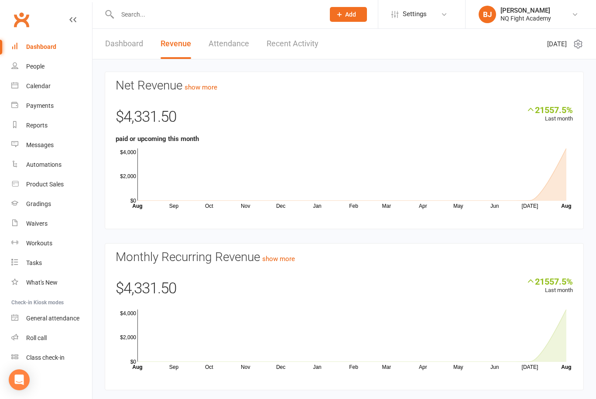
click at [131, 40] on link "Dashboard" at bounding box center [124, 44] width 38 height 30
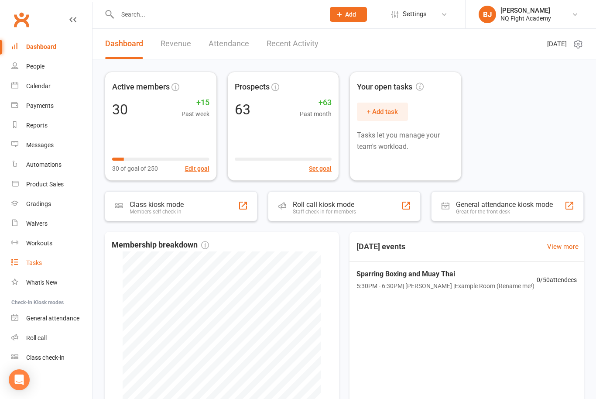
click at [39, 265] on div "Tasks" at bounding box center [34, 262] width 16 height 7
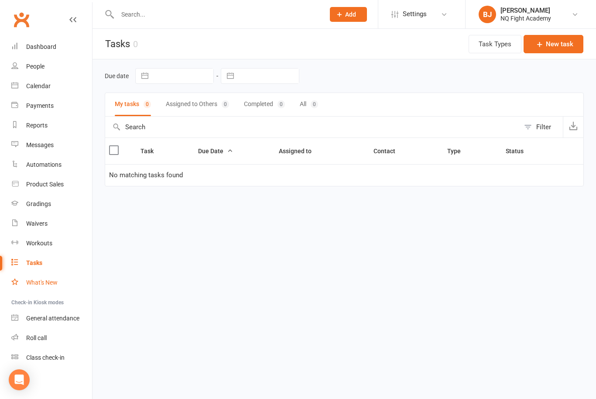
click at [49, 279] on div "What's New" at bounding box center [41, 282] width 31 height 7
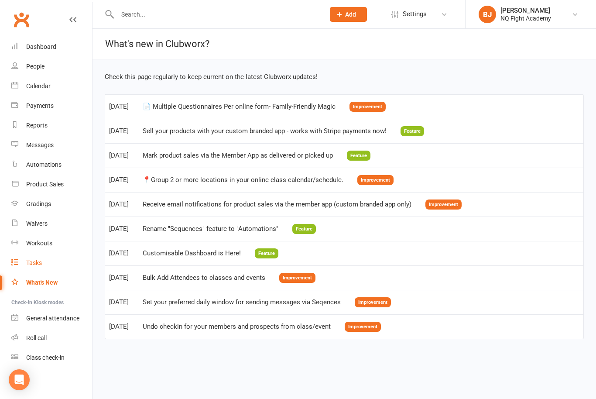
click at [46, 265] on link "Tasks" at bounding box center [51, 263] width 81 height 20
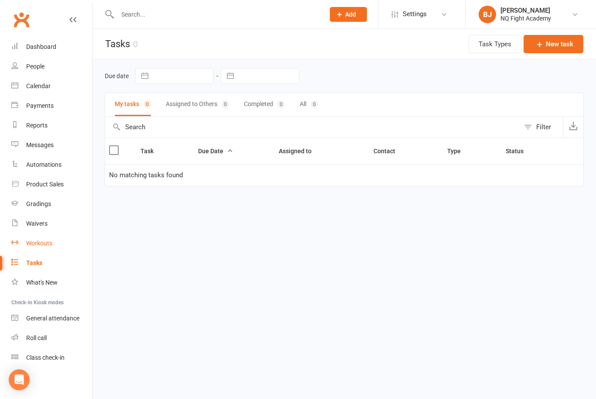
click at [42, 246] on div "Workouts" at bounding box center [39, 243] width 26 height 7
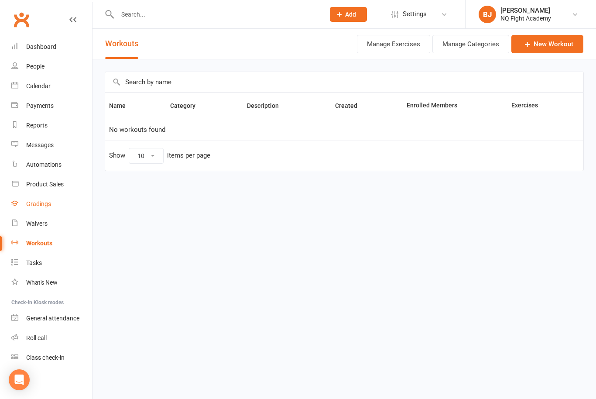
click at [41, 205] on div "Gradings" at bounding box center [38, 203] width 25 height 7
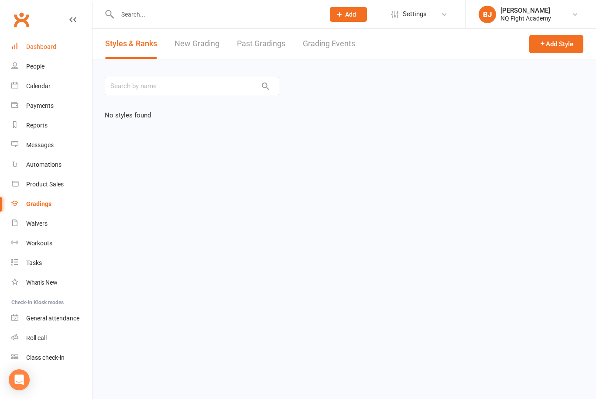
click at [50, 46] on div "Dashboard" at bounding box center [41, 46] width 30 height 7
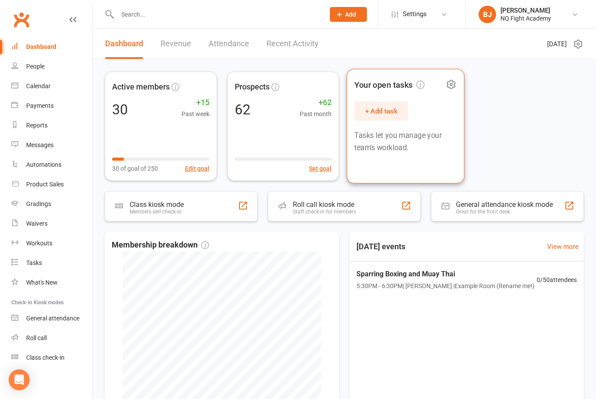
click at [414, 136] on p "Tasks let you manage your team's workload." at bounding box center [406, 142] width 102 height 24
click at [450, 85] on icon at bounding box center [451, 84] width 2 height 2
click at [448, 164] on div "Your open tasks + Add task Tasks let you manage your team's workload." at bounding box center [405, 126] width 117 height 114
click at [485, 178] on div "Active members 30 +15 Past week 30 of goal of 250 Edit goal Prospects 62 +62 Pa…" at bounding box center [344, 126] width 479 height 109
click at [450, 145] on p "Tasks let you manage your team's workload." at bounding box center [405, 141] width 99 height 23
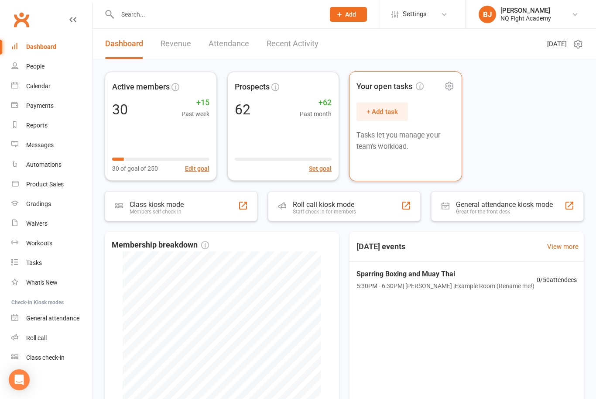
click at [421, 150] on p "Tasks let you manage your team's workload." at bounding box center [406, 141] width 98 height 23
click at [429, 163] on div "Your open tasks + Add task Tasks let you manage your team's workload." at bounding box center [406, 126] width 112 height 109
click at [383, 115] on button "+ Add task" at bounding box center [382, 112] width 51 height 18
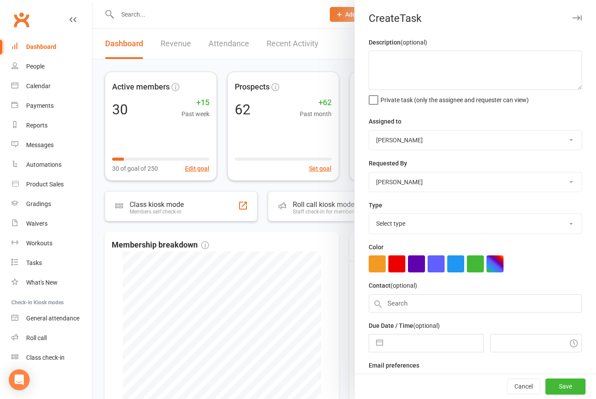
click at [575, 19] on icon "button" at bounding box center [577, 17] width 9 height 5
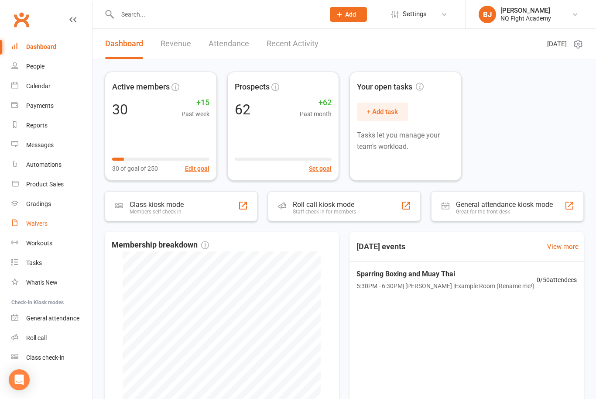
click at [47, 224] on div "Waivers" at bounding box center [36, 223] width 21 height 7
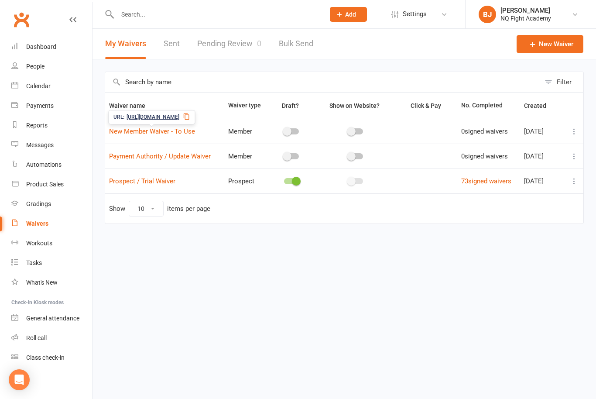
click at [168, 118] on span "https://app.clubworx.com/s/eYu1W20w" at bounding box center [153, 117] width 53 height 8
click at [195, 113] on div "URL: https://app.clubworx.com/s/eYu1W20w" at bounding box center [151, 117] width 87 height 14
click at [134, 185] on link "Prospect / Trial Waiver" at bounding box center [142, 181] width 66 height 8
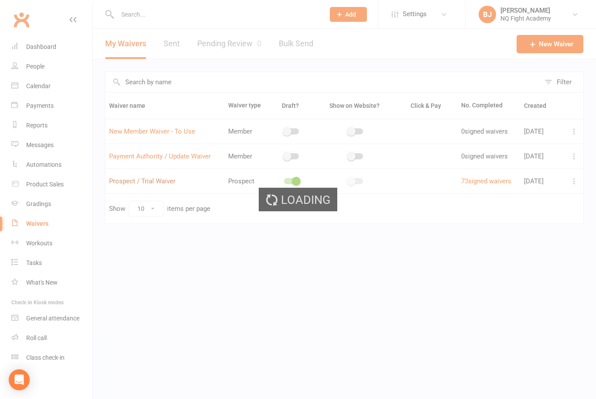
select select "select"
select select "checkbox"
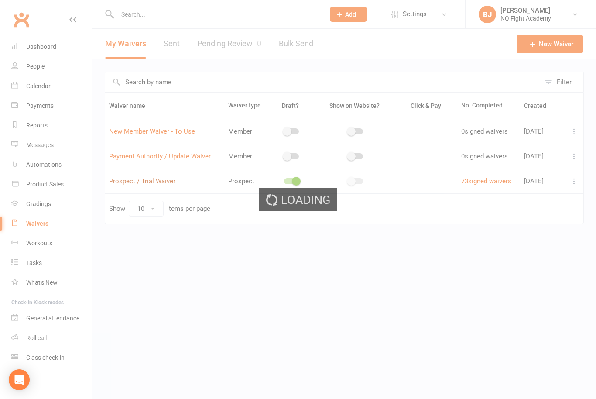
select select "checkbox"
select select "select"
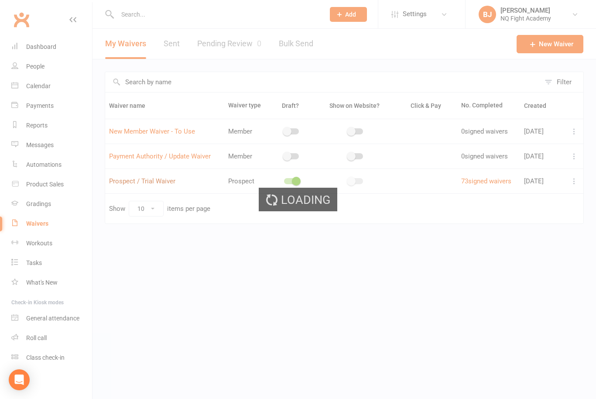
select select "select"
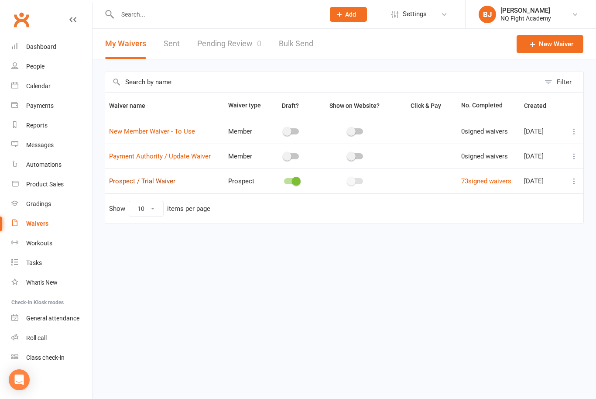
click at [153, 180] on link "Prospect / Trial Waiver" at bounding box center [142, 181] width 66 height 8
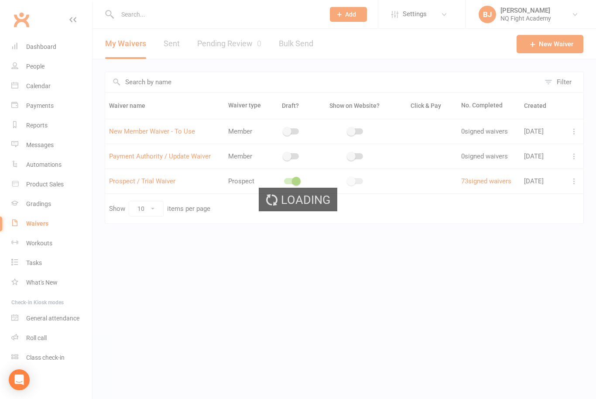
select select "select"
select select "checkbox"
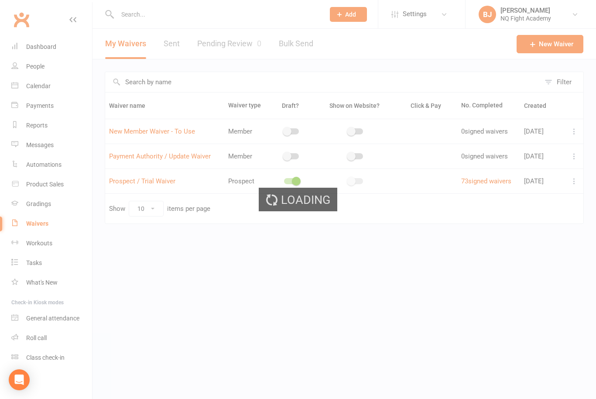
select select "checkbox"
select select "select"
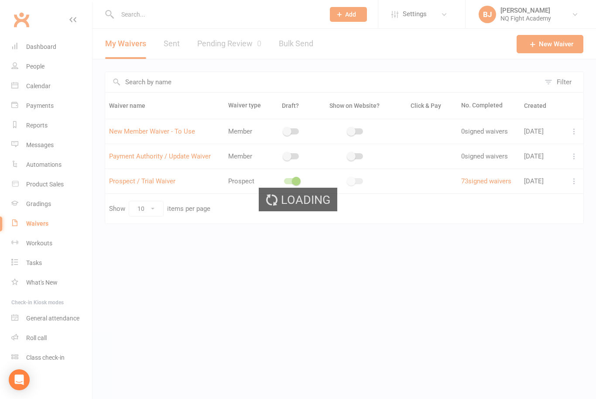
select select "select"
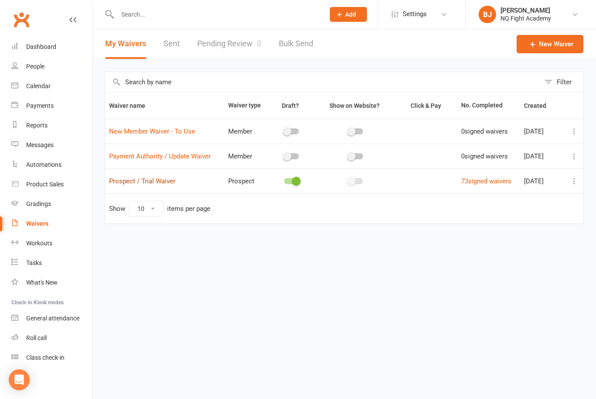
click at [168, 181] on link "Prospect / Trial Waiver" at bounding box center [142, 181] width 66 height 8
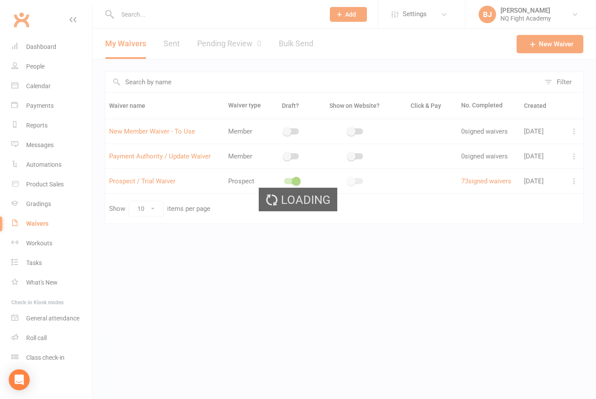
select select "select"
select select "checkbox"
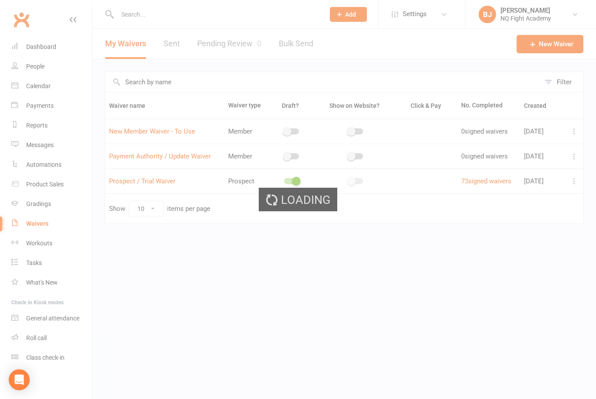
select select "checkbox"
select select "select"
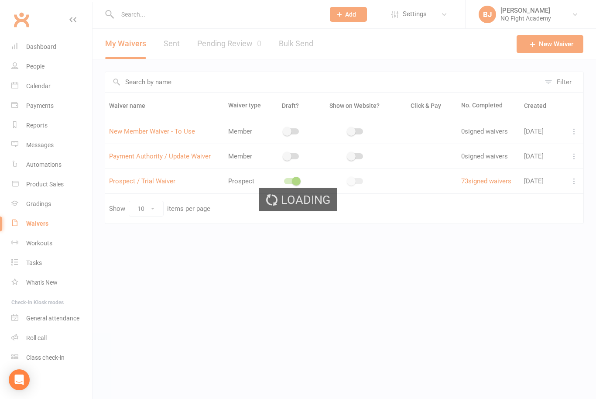
select select "select"
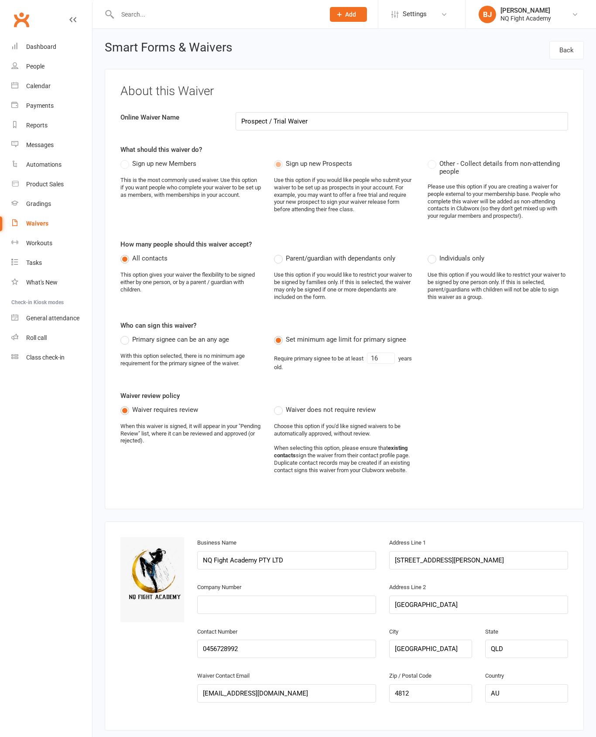
select select "select"
select select "checkbox"
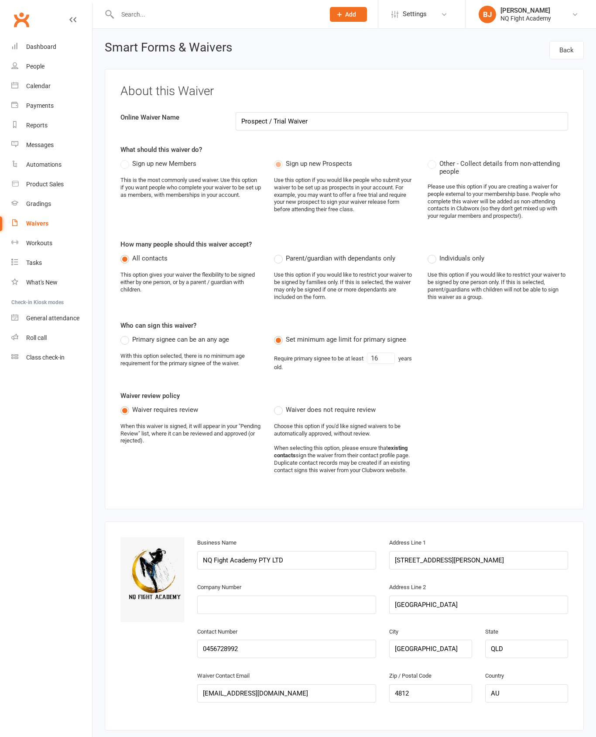
select select "checkbox"
select select "select"
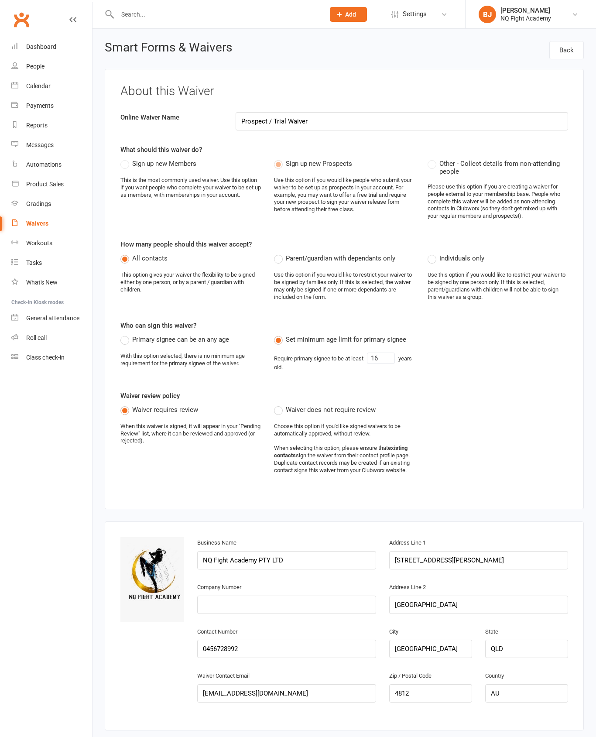
select select "select"
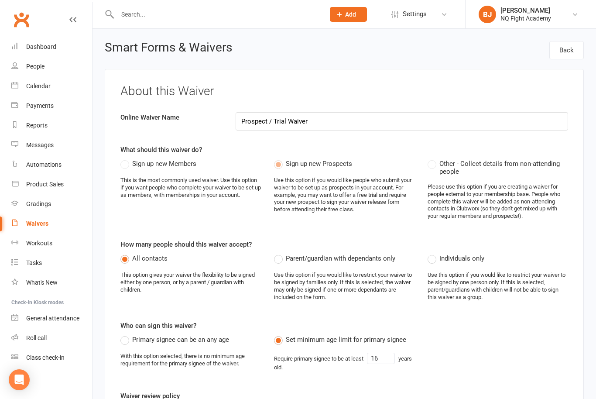
select select "select"
select select "checkbox"
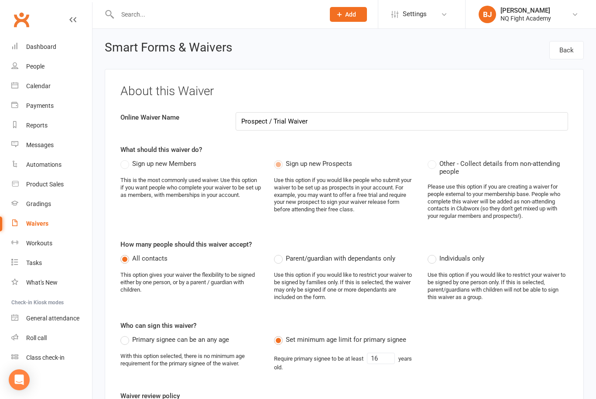
select select "checkbox"
select select "select"
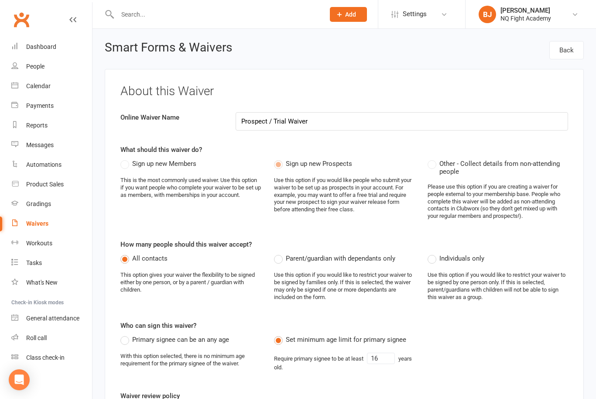
select select "select"
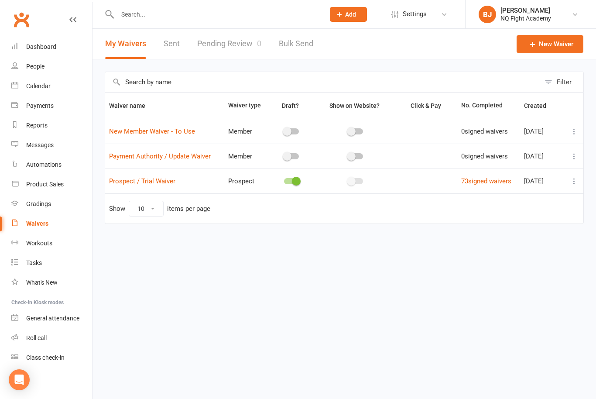
click at [294, 183] on span at bounding box center [296, 181] width 9 height 9
click at [284, 180] on input "checkbox" at bounding box center [284, 180] width 0 height 0
checkbox input "false"
click at [163, 167] on span "[URL][DOMAIN_NAME]" at bounding box center [143, 167] width 53 height 8
